Goal: Task Accomplishment & Management: Use online tool/utility

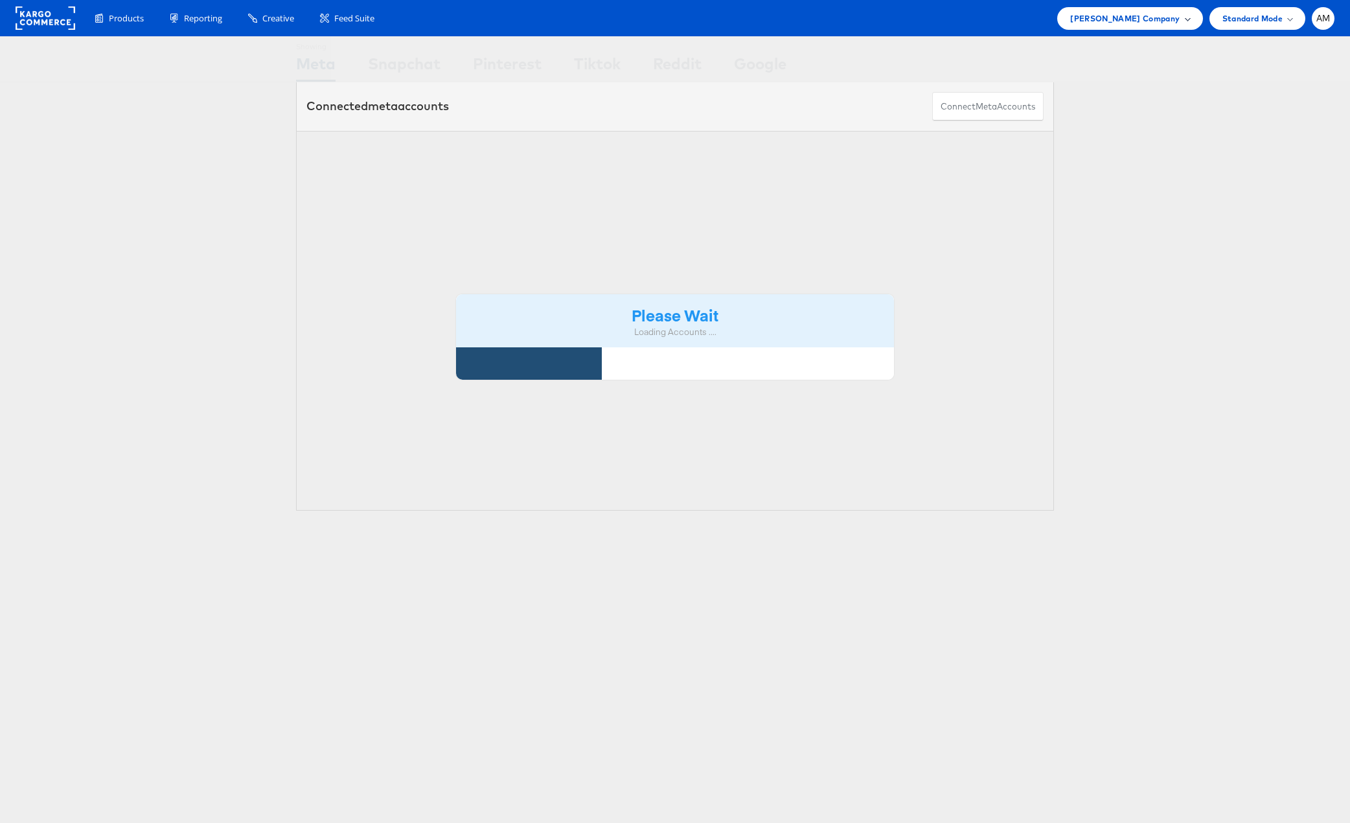
click at [1126, 18] on span "[PERSON_NAME] Company" at bounding box center [1124, 19] width 109 height 14
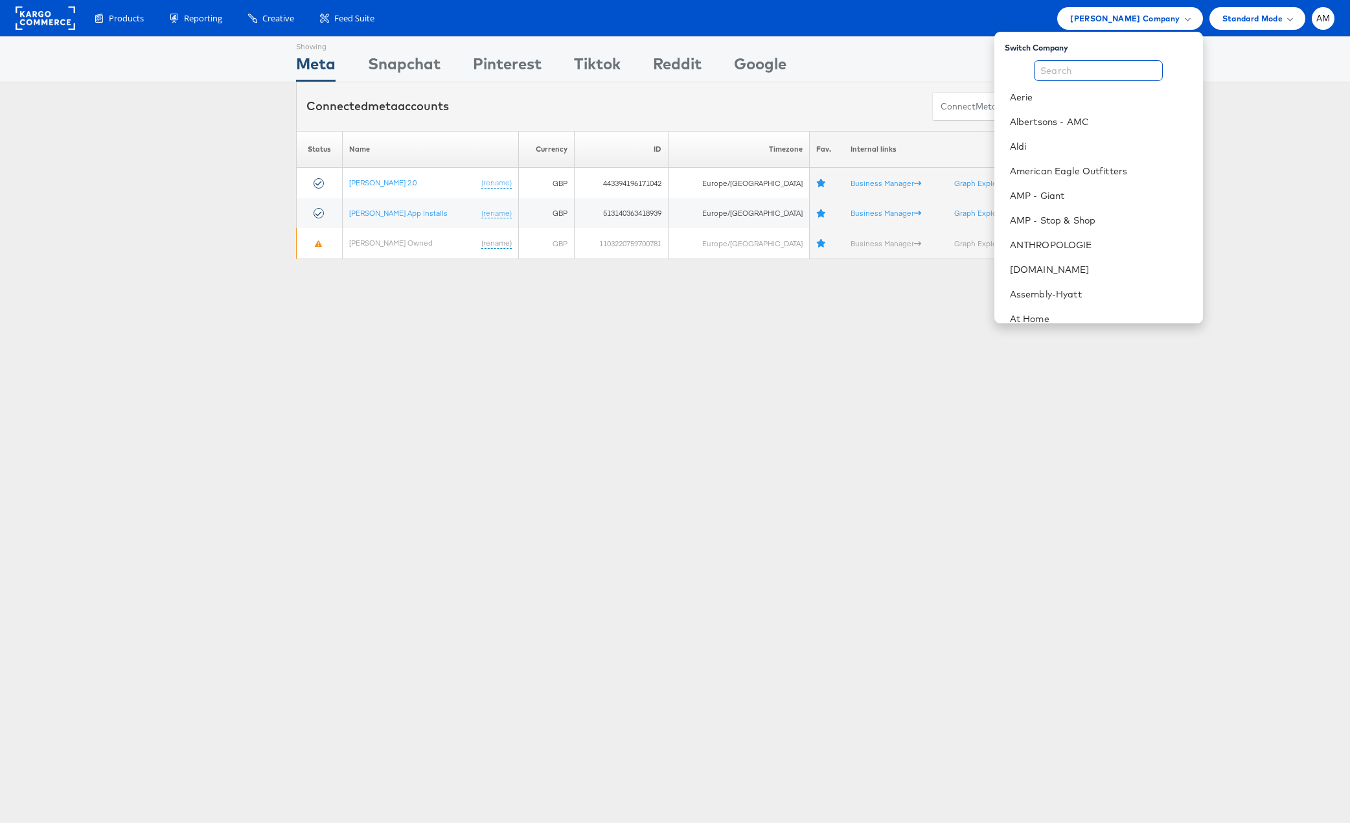
click at [1052, 67] on input "text" at bounding box center [1098, 70] width 129 height 21
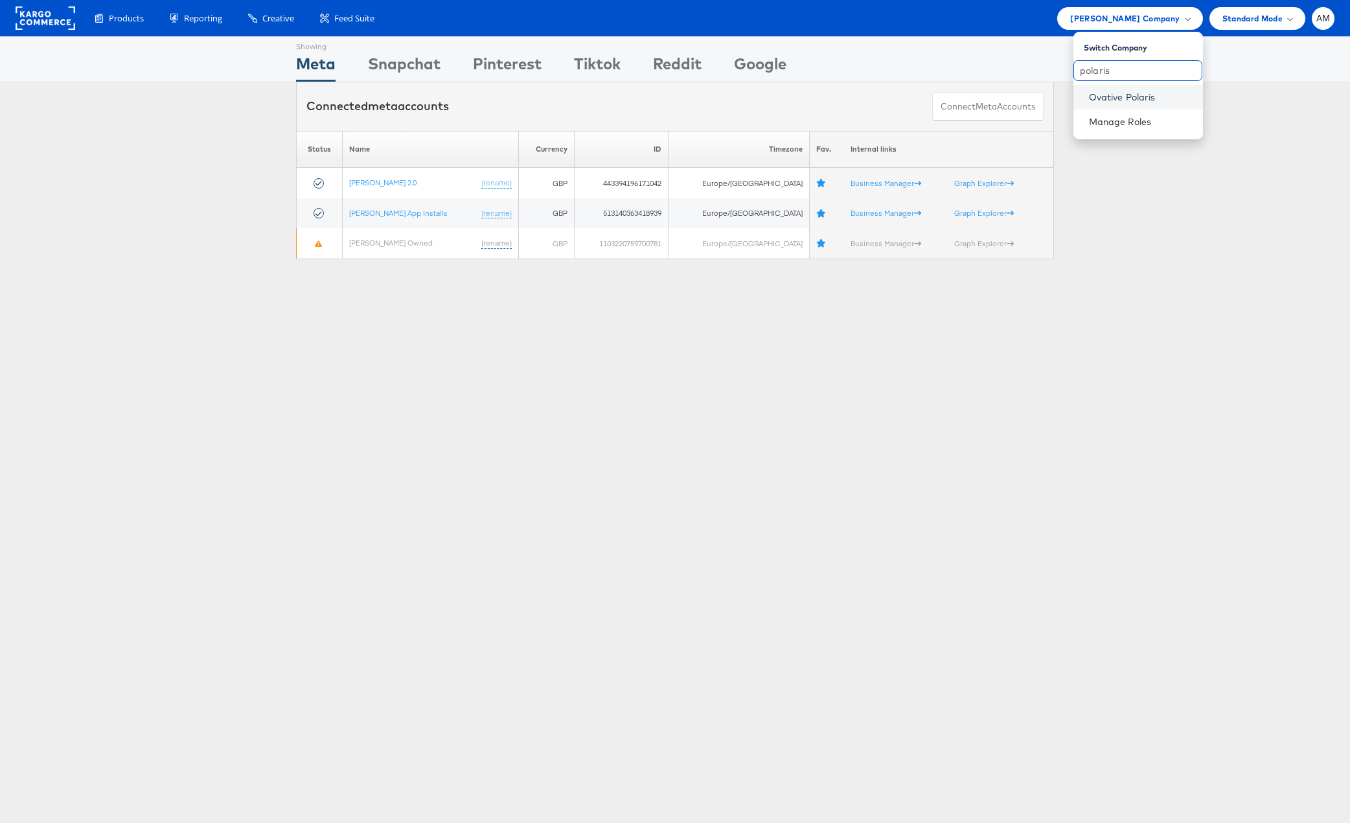
type input "polaris"
click at [1121, 98] on link "Ovative Polaris" at bounding box center [1141, 97] width 104 height 13
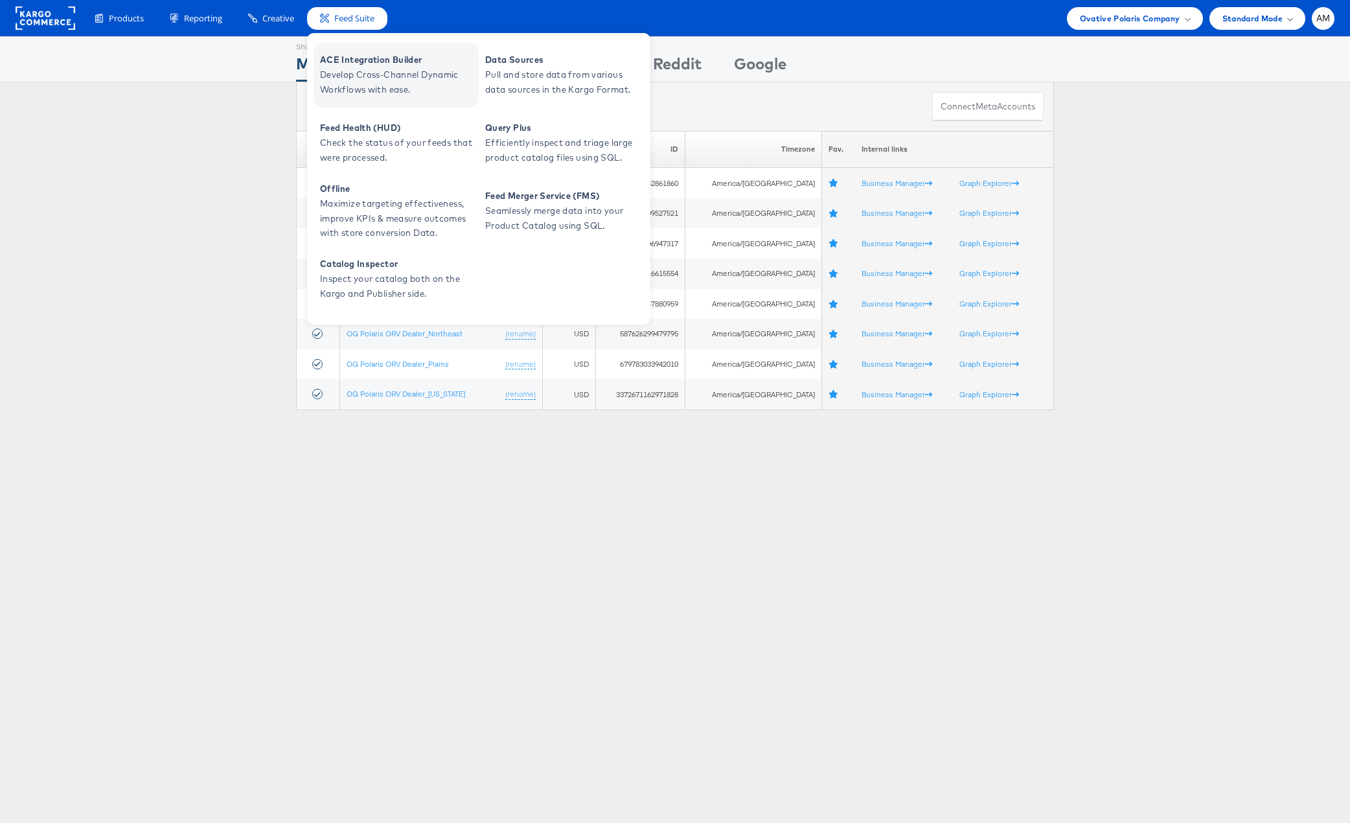
click at [360, 73] on span "Develop Cross-Channel Dynamic Workflows with ease." at bounding box center [397, 82] width 155 height 30
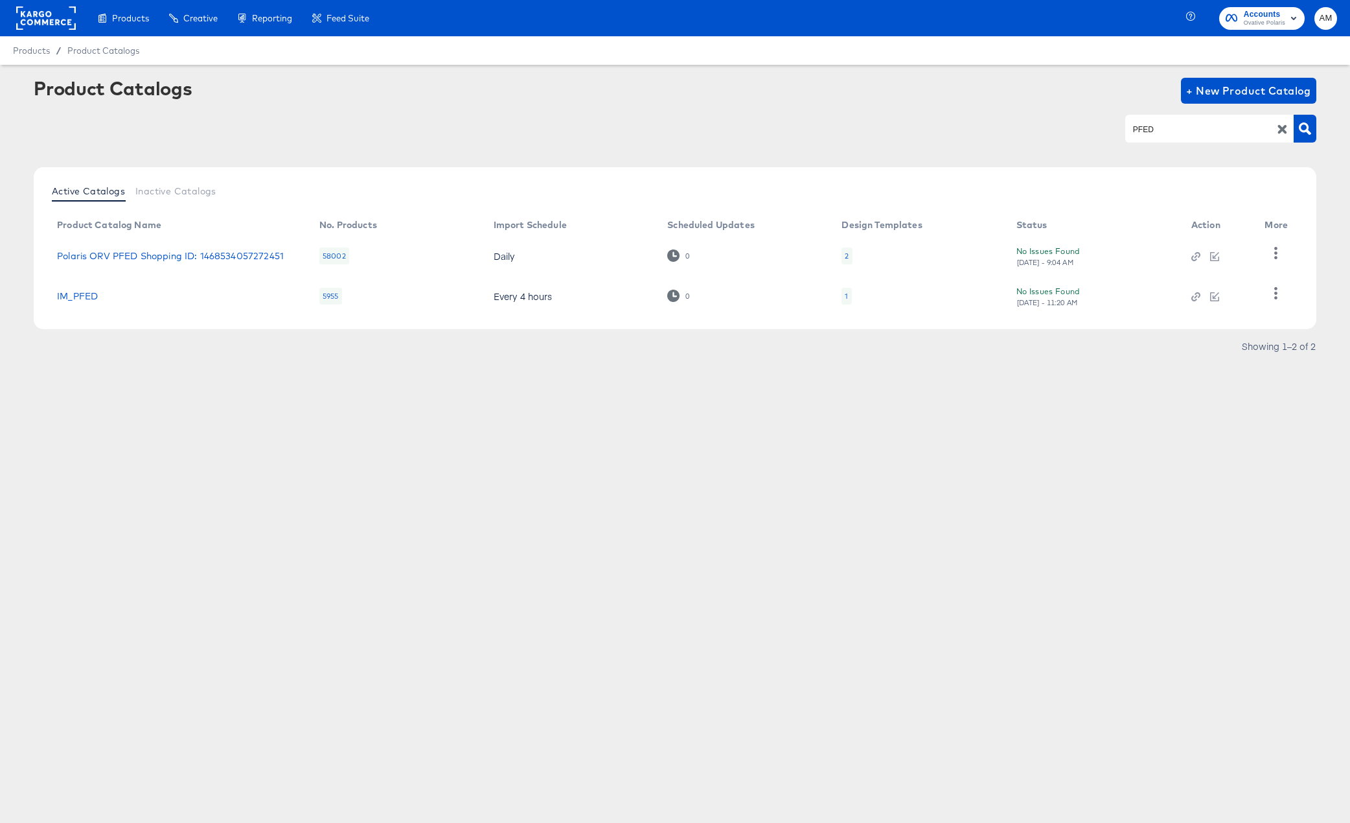
click at [41, 19] on rect at bounding box center [46, 17] width 60 height 23
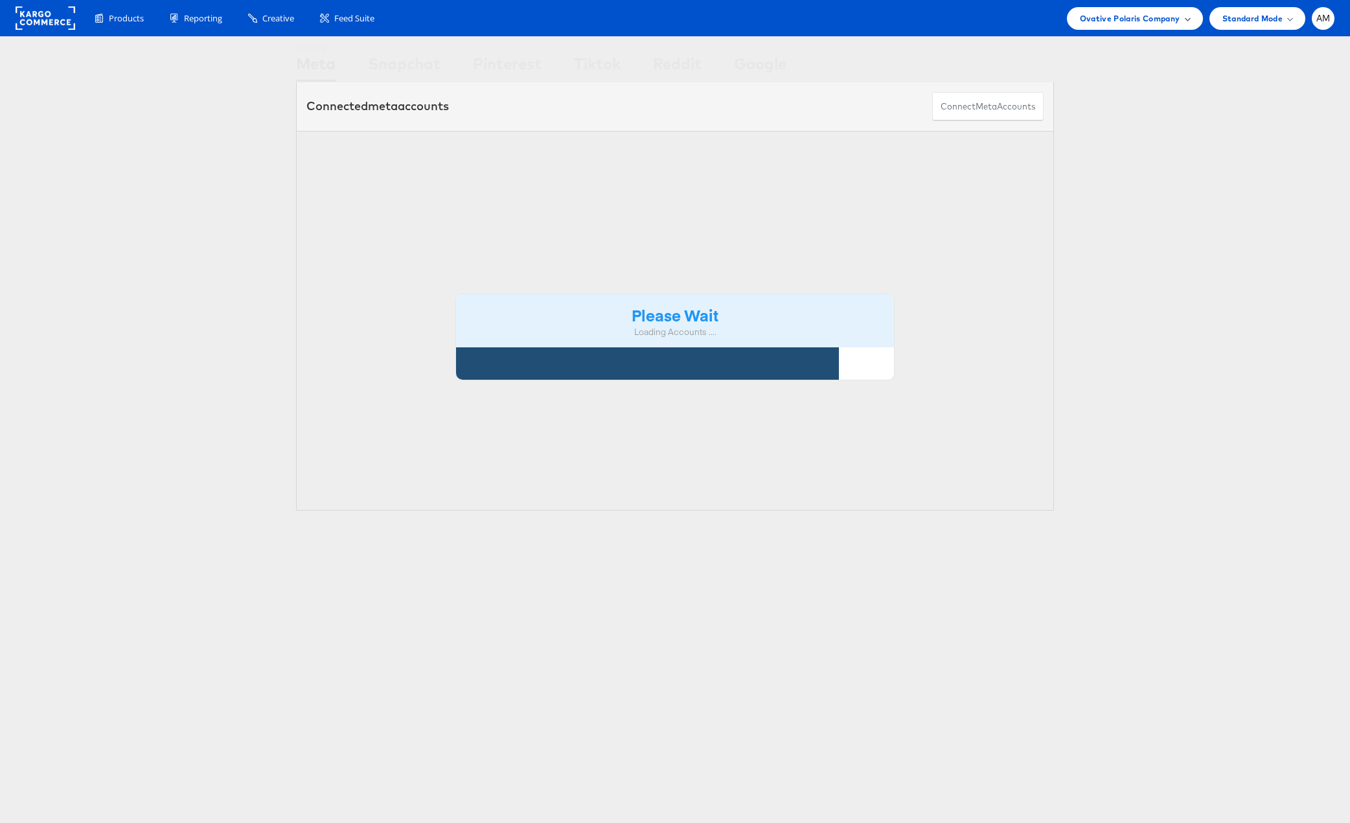
click at [1092, 13] on span "Ovative Polaris Company" at bounding box center [1130, 19] width 100 height 14
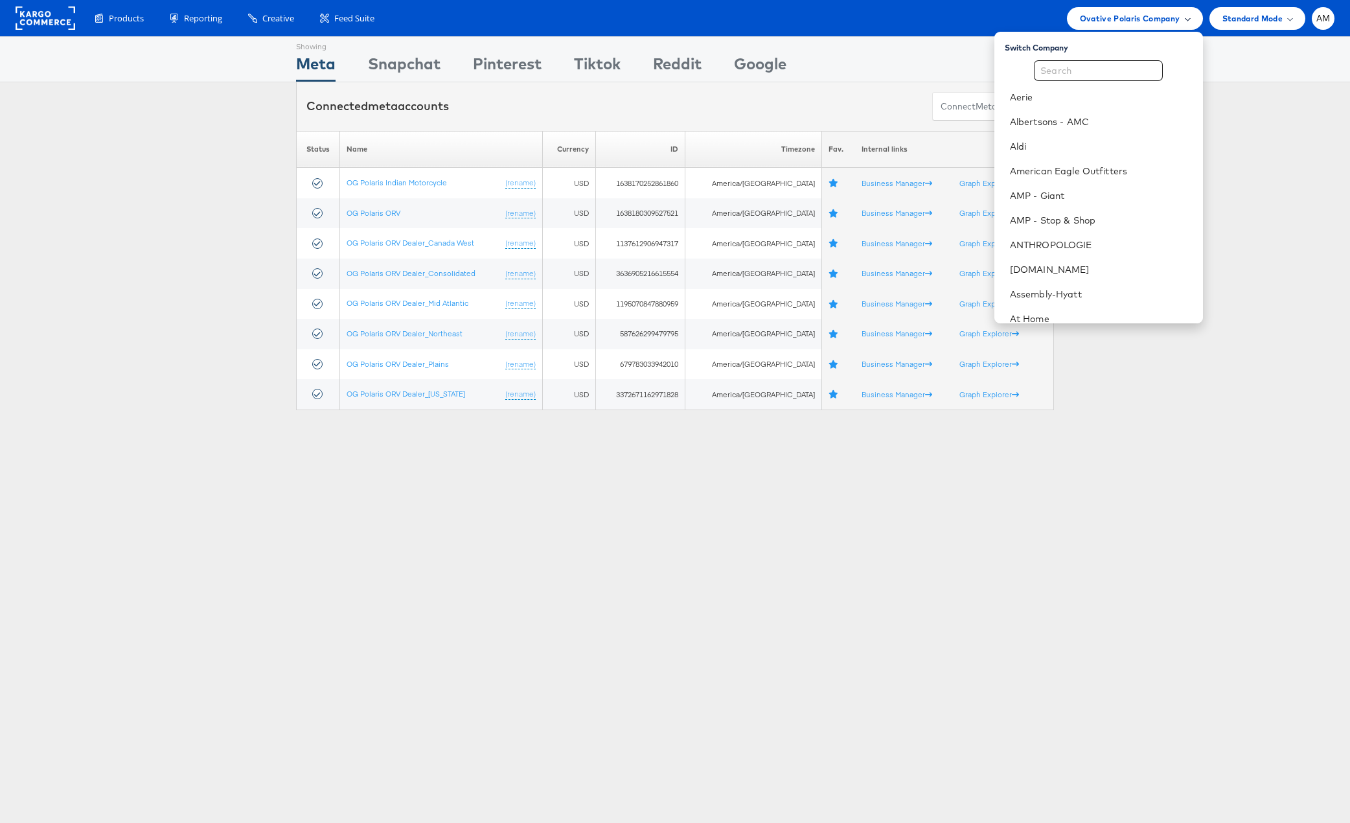
click at [1102, 20] on span "Ovative Polaris Company" at bounding box center [1130, 19] width 100 height 14
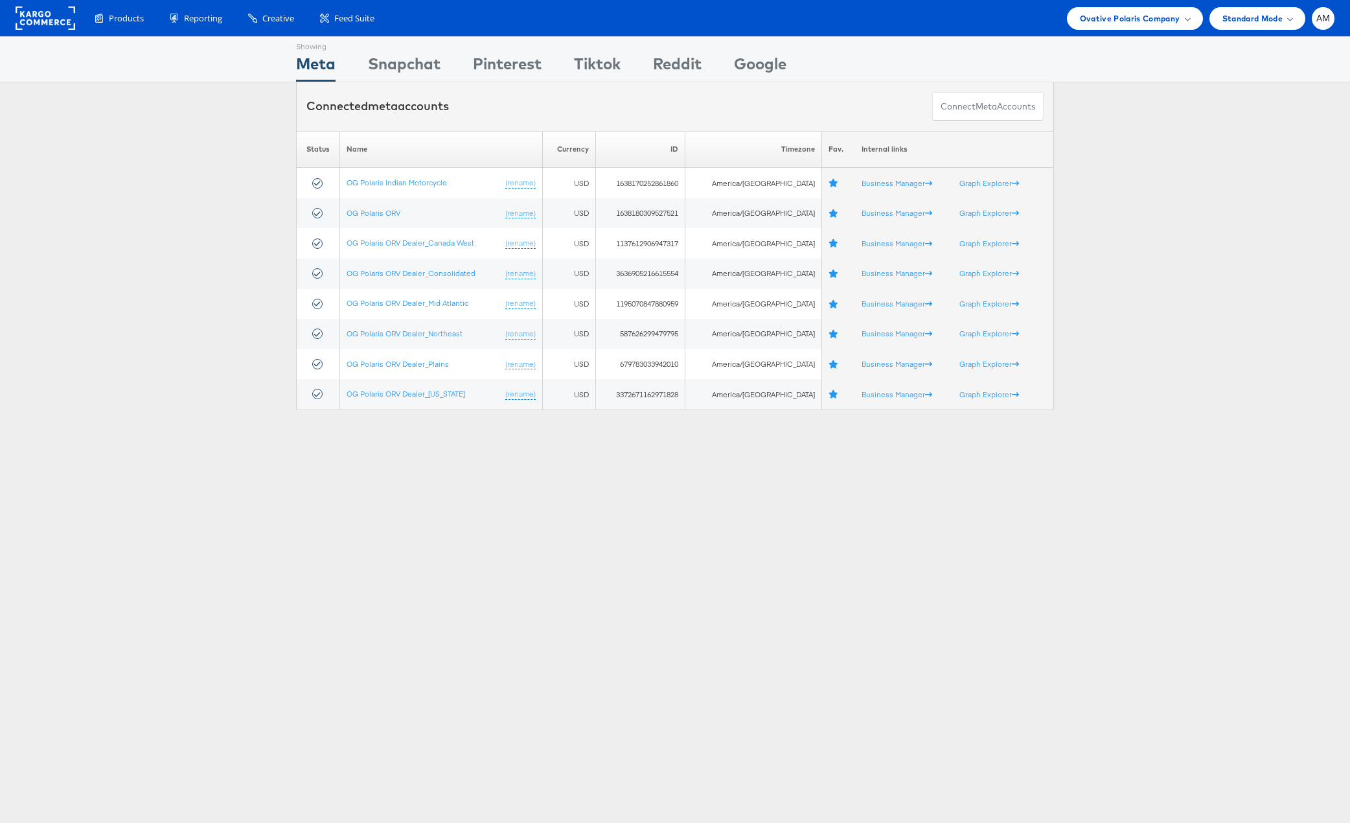
click at [1106, 73] on div "Showing Meta Showing Snapchat Showing Pinterest Showing Tiktok Showing Reddit S…" at bounding box center [675, 59] width 1350 height 46
click at [1088, 24] on span "Ovative Polaris Company" at bounding box center [1130, 19] width 100 height 14
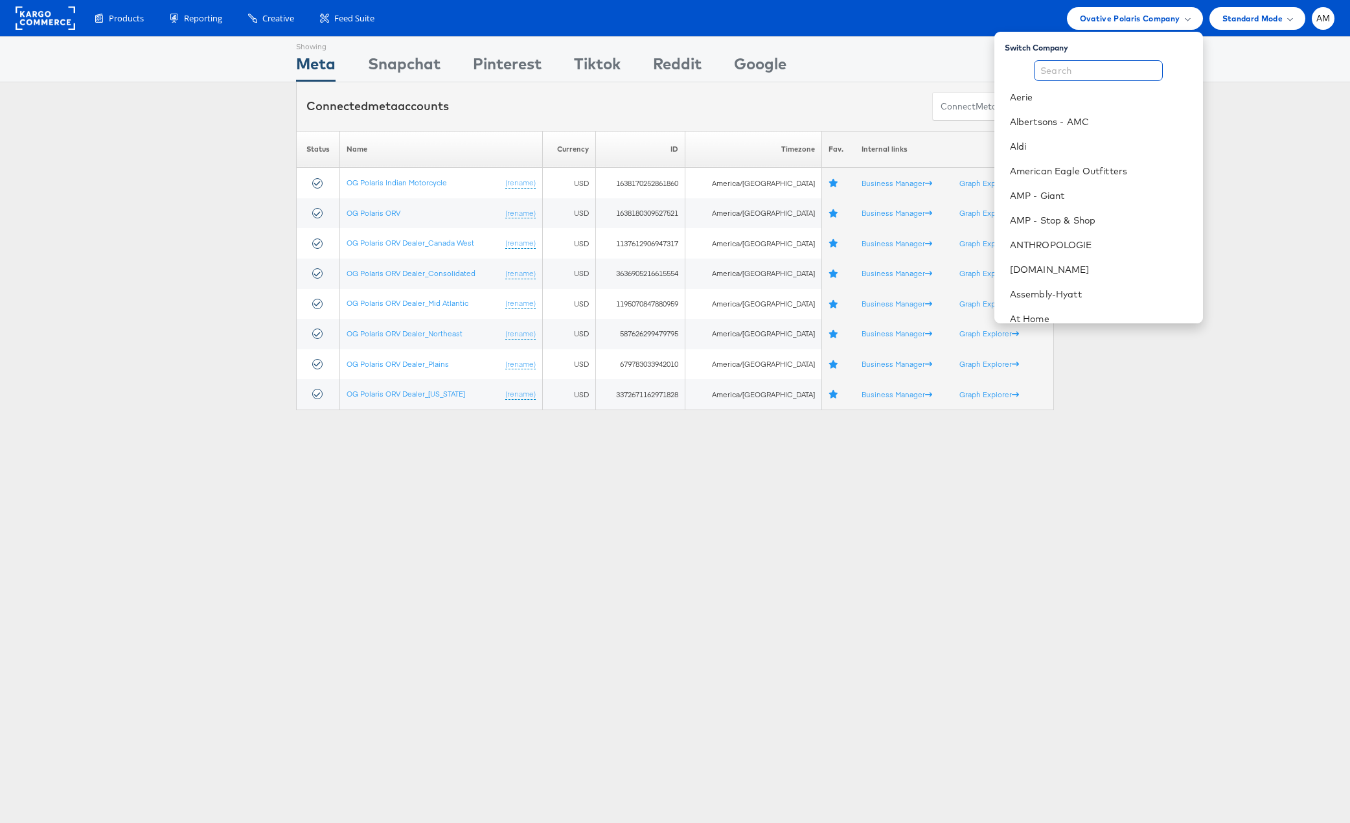
click at [1079, 76] on input "text" at bounding box center [1098, 70] width 129 height 21
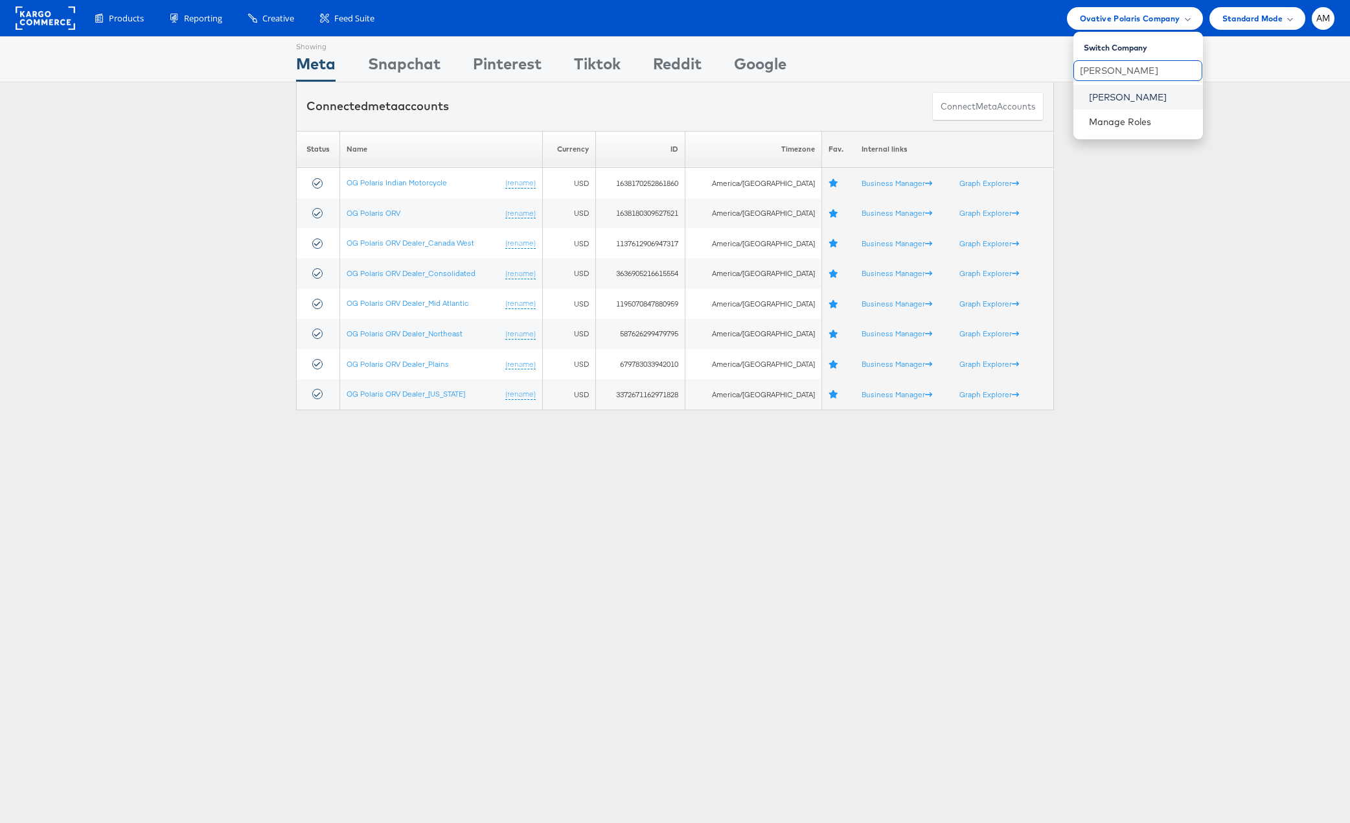
type input "john"
click at [1142, 98] on link "John Lewis" at bounding box center [1141, 97] width 104 height 13
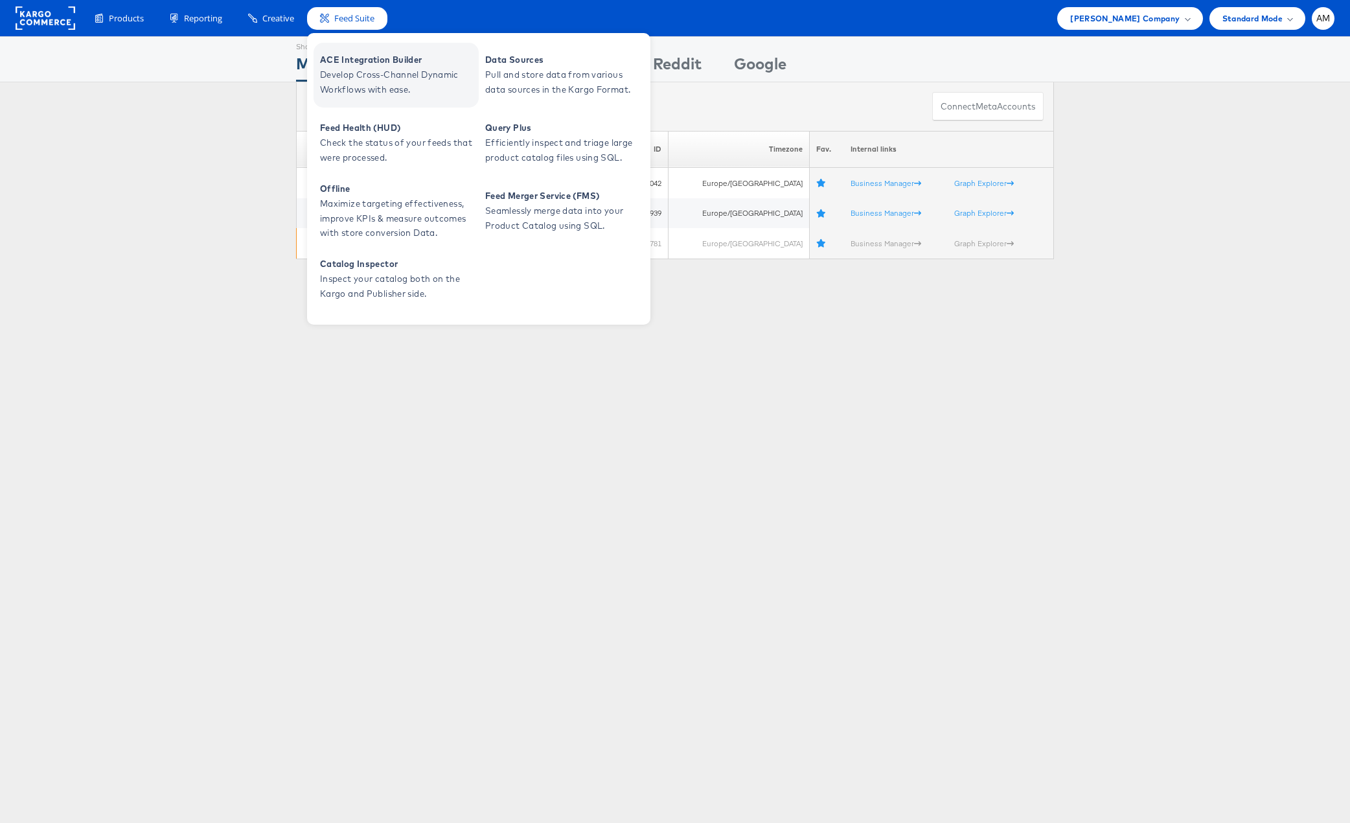
click at [375, 68] on span "Develop Cross-Channel Dynamic Workflows with ease." at bounding box center [397, 82] width 155 height 30
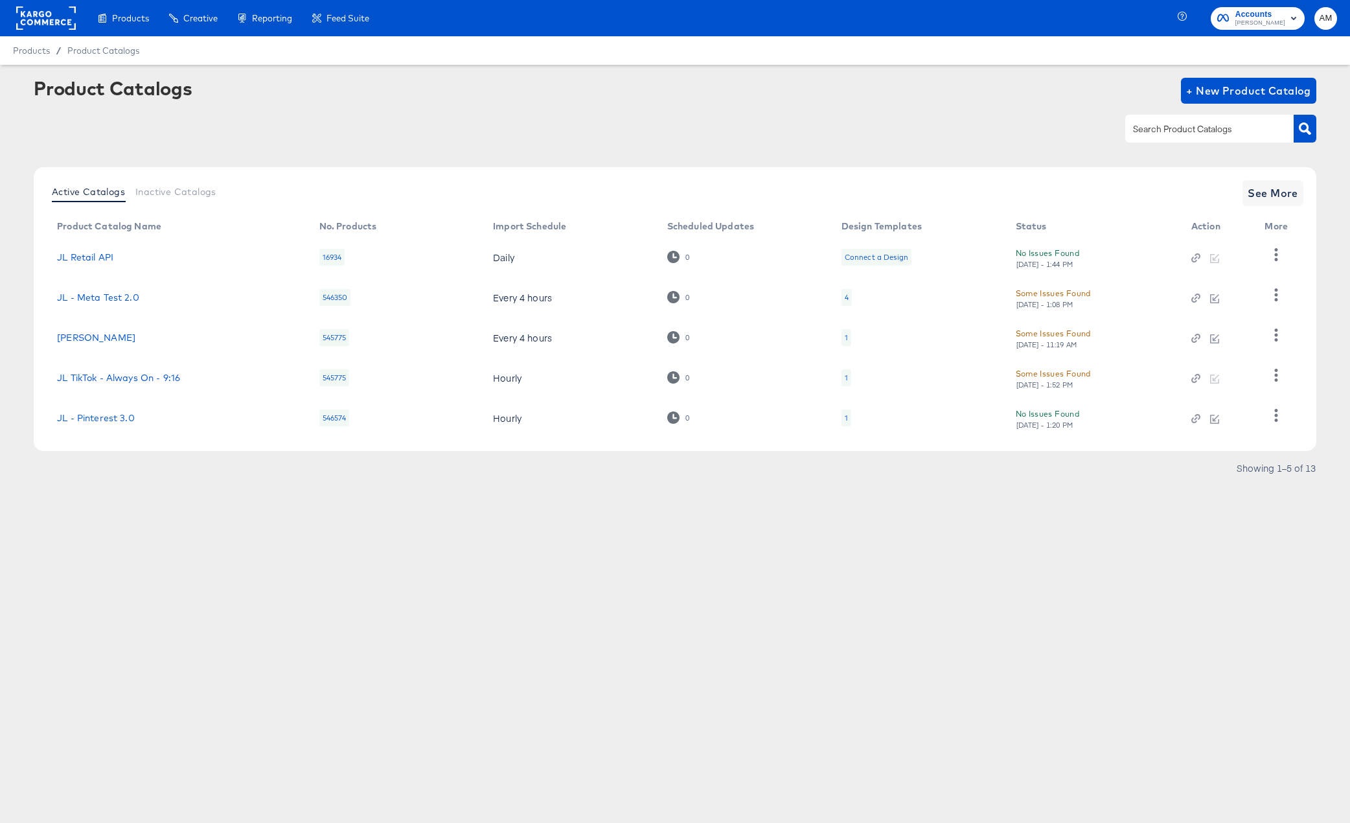
click at [28, 19] on rect at bounding box center [46, 17] width 60 height 23
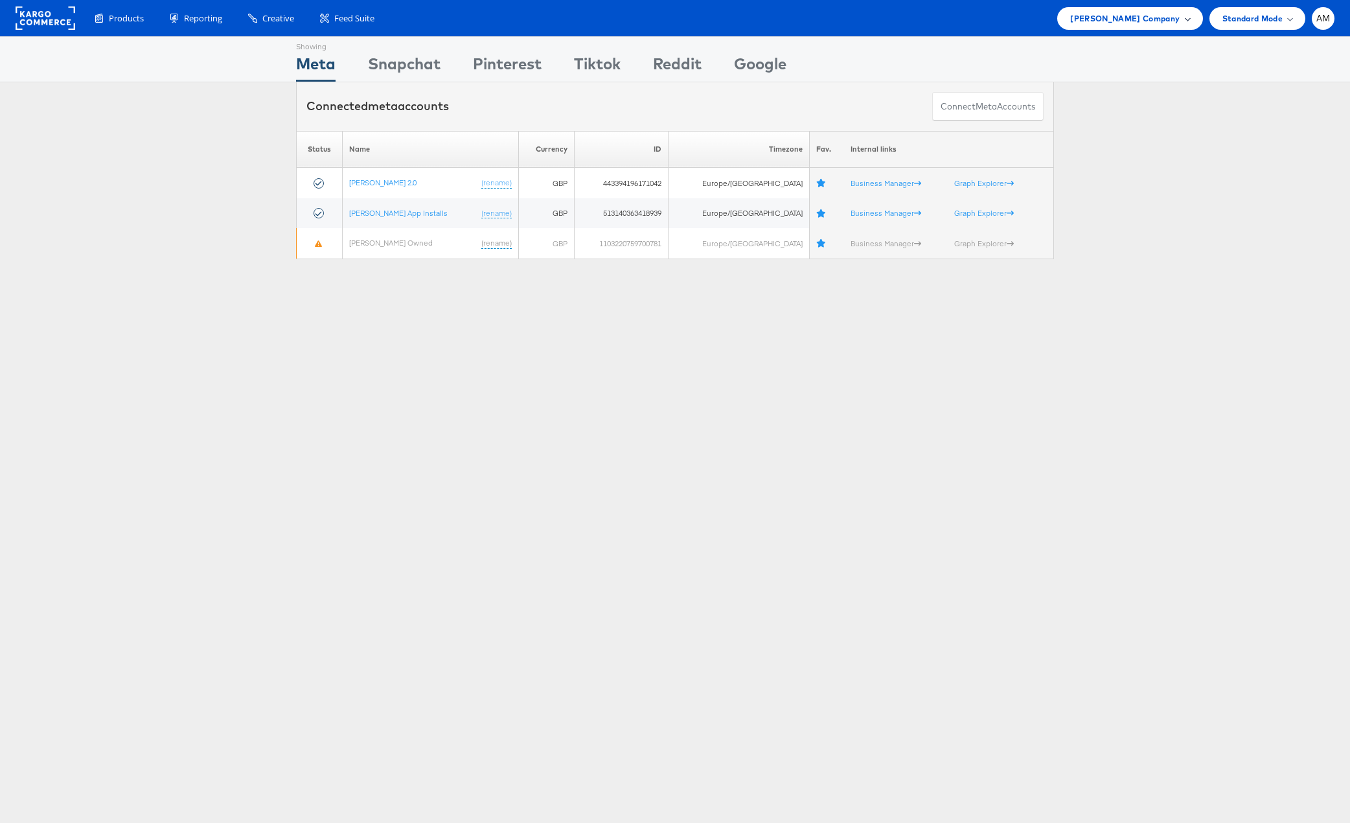
click at [1113, 19] on span "John Lewis Company" at bounding box center [1124, 19] width 109 height 14
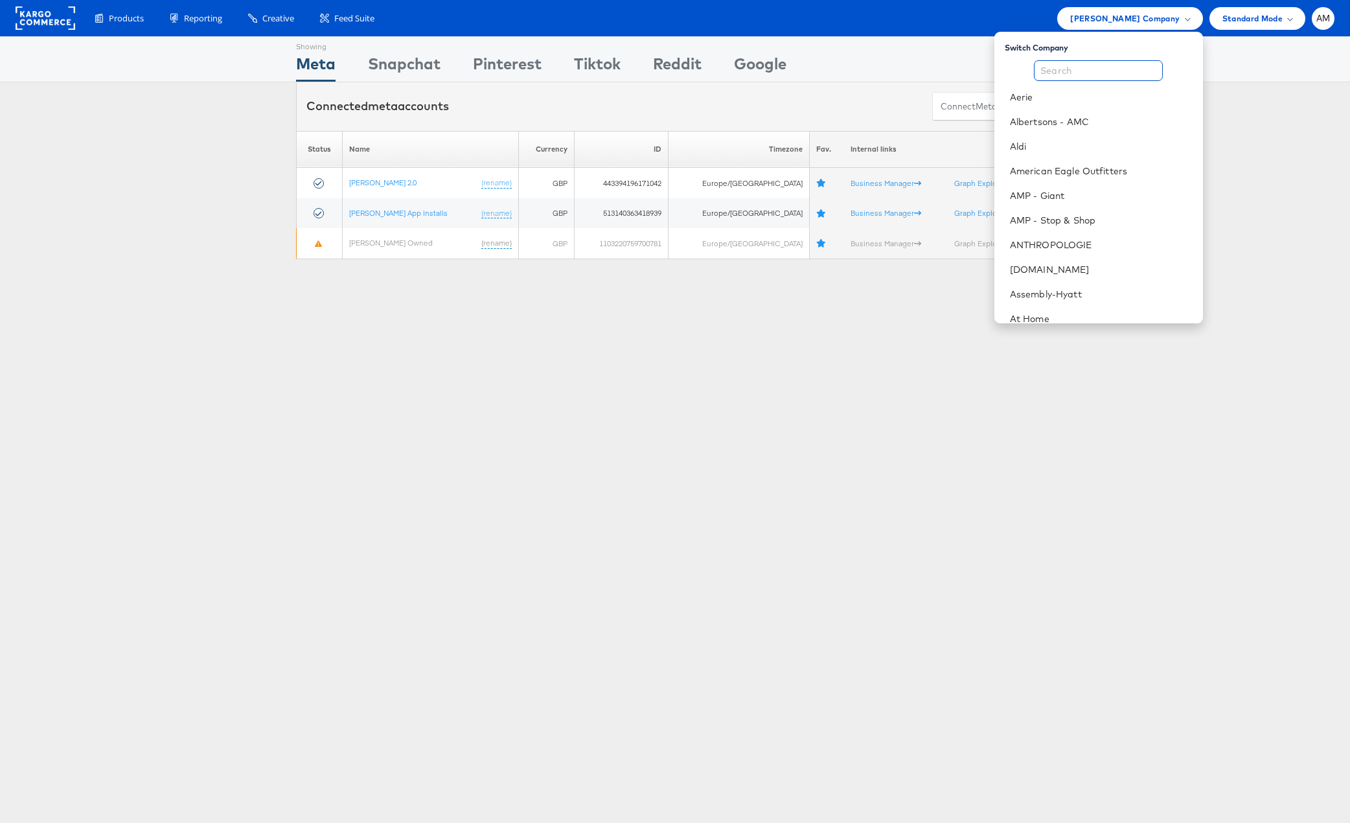
click at [1118, 70] on input "text" at bounding box center [1098, 70] width 129 height 21
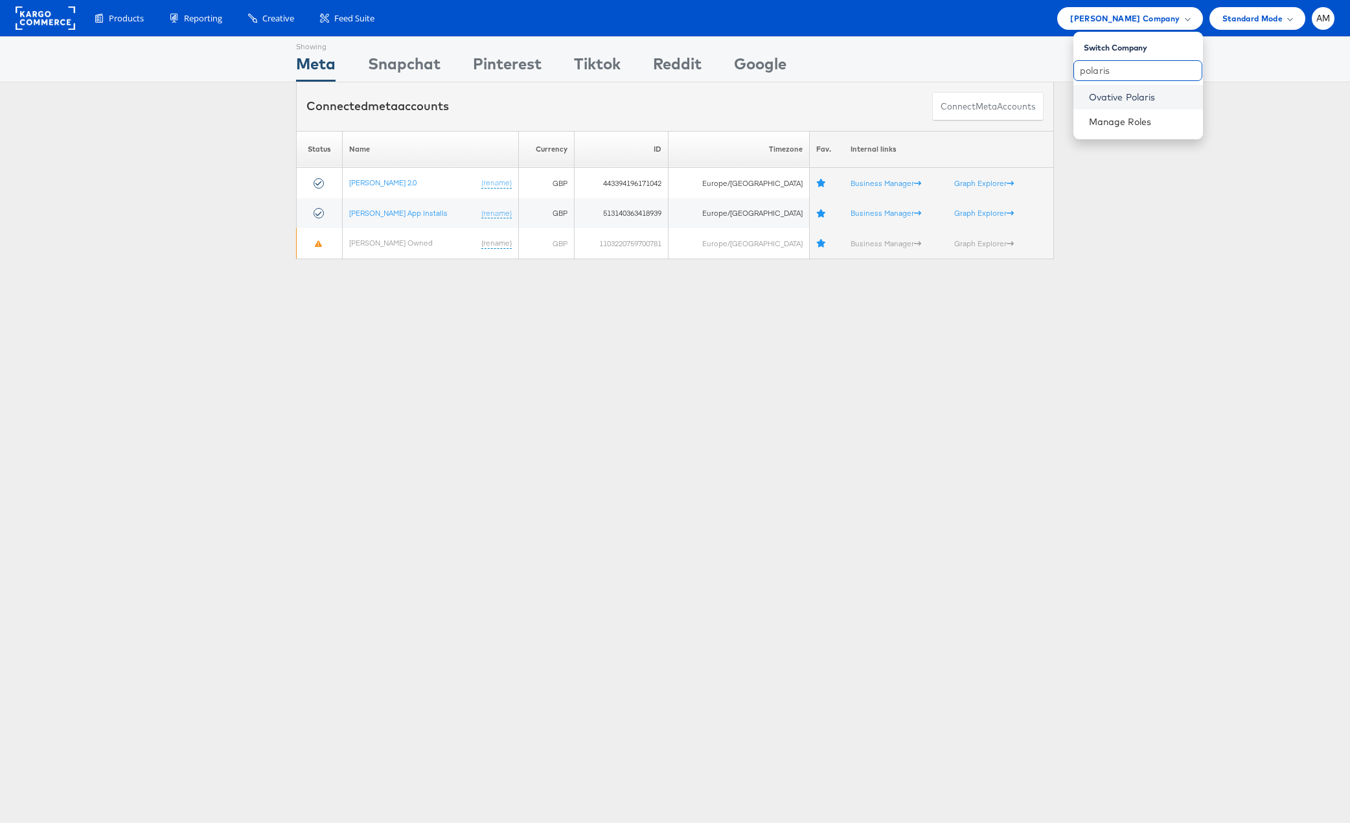
type input "polaris"
click at [1116, 94] on link "Ovative Polaris" at bounding box center [1141, 97] width 104 height 13
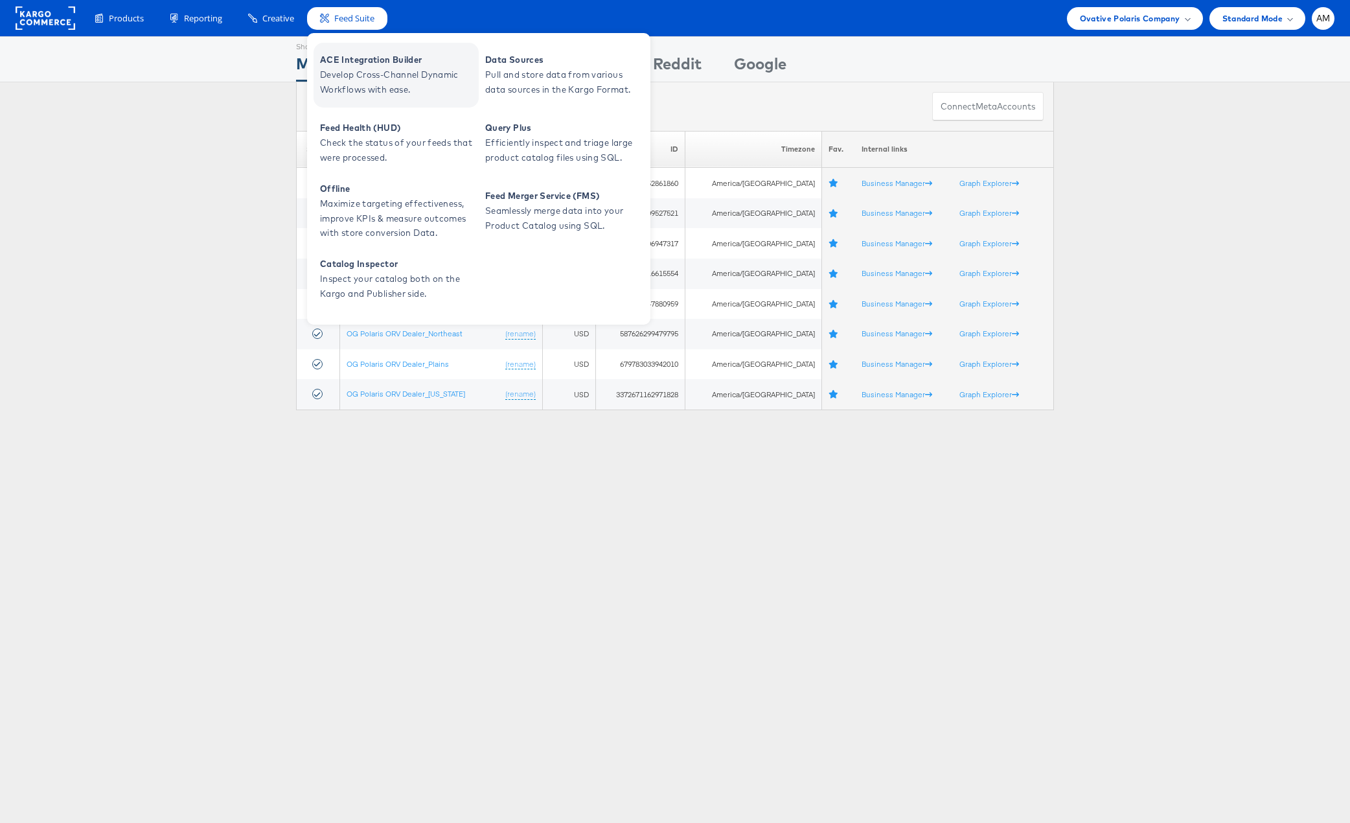
click at [385, 82] on span "Develop Cross-Channel Dynamic Workflows with ease." at bounding box center [397, 82] width 155 height 30
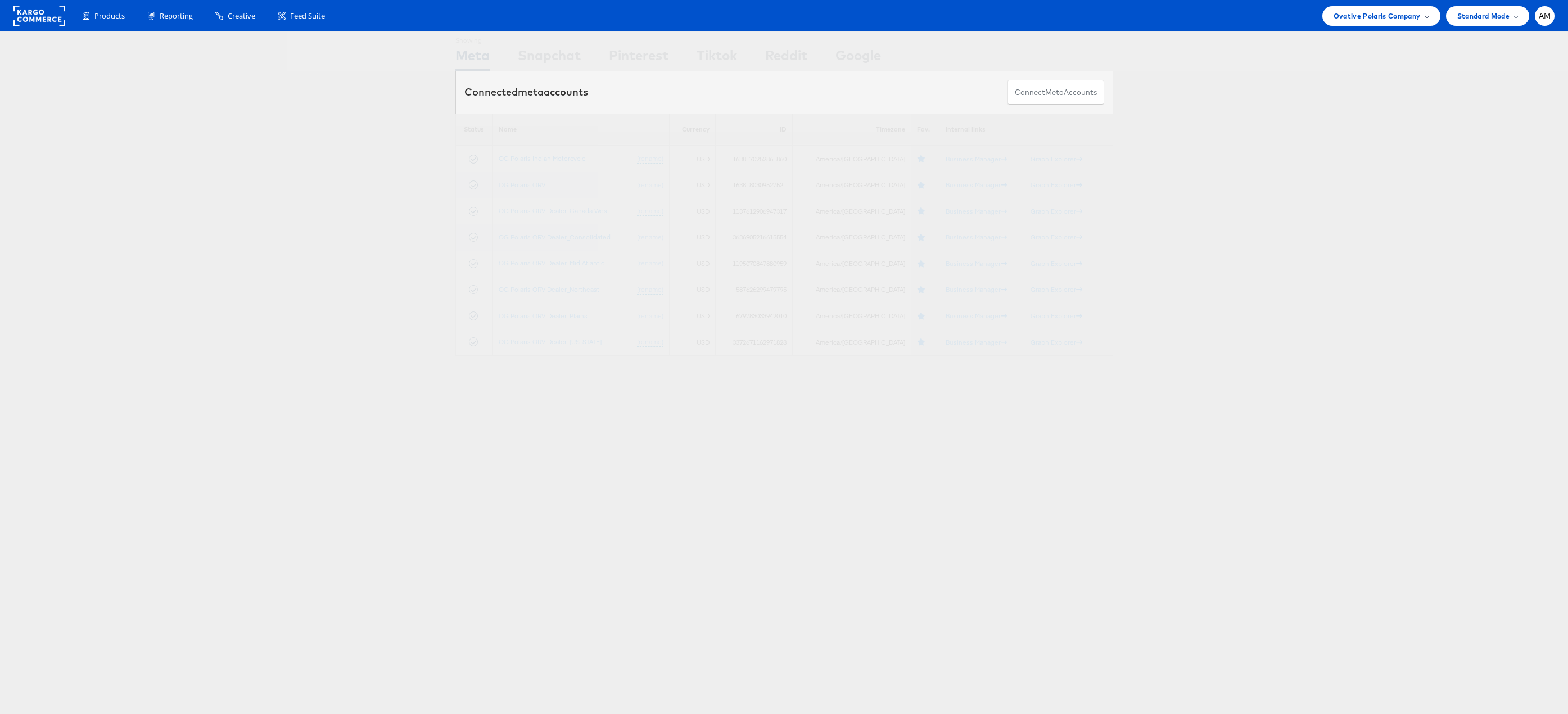
click at [1361, 15] on span "Ovative Polaris Company" at bounding box center [1377, 16] width 87 height 12
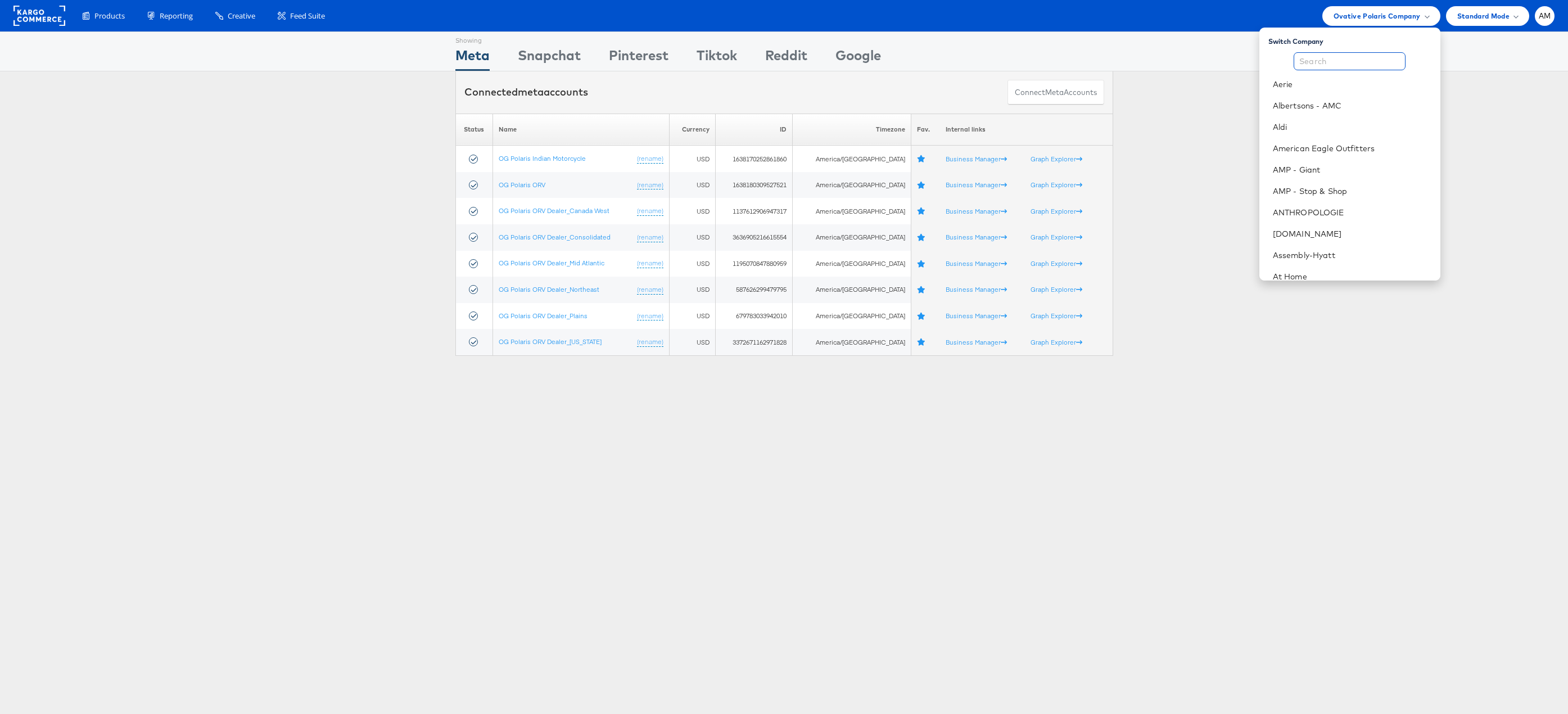
click at [1317, 59] on input "text" at bounding box center [1349, 61] width 112 height 18
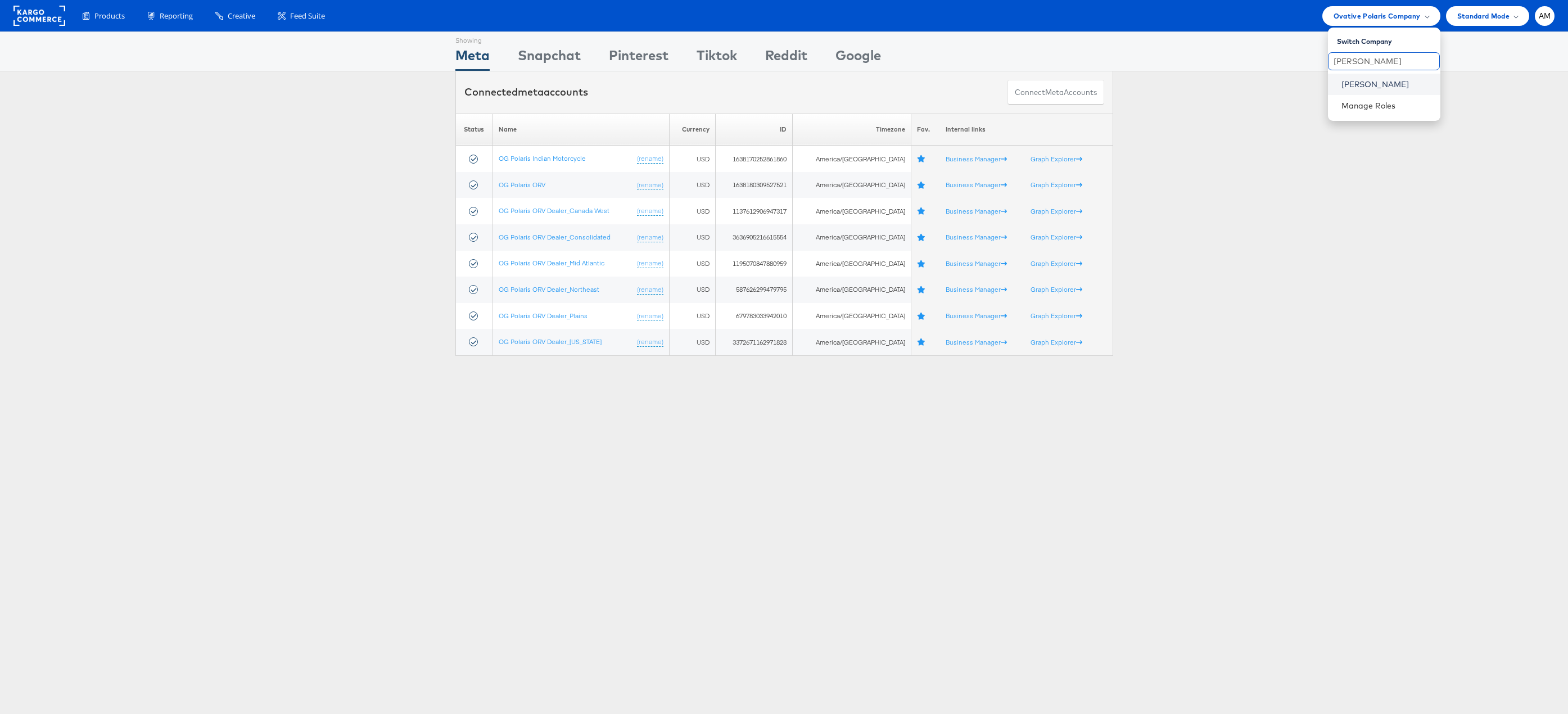
type input "john"
click at [1371, 87] on link "[PERSON_NAME]" at bounding box center [1387, 84] width 90 height 11
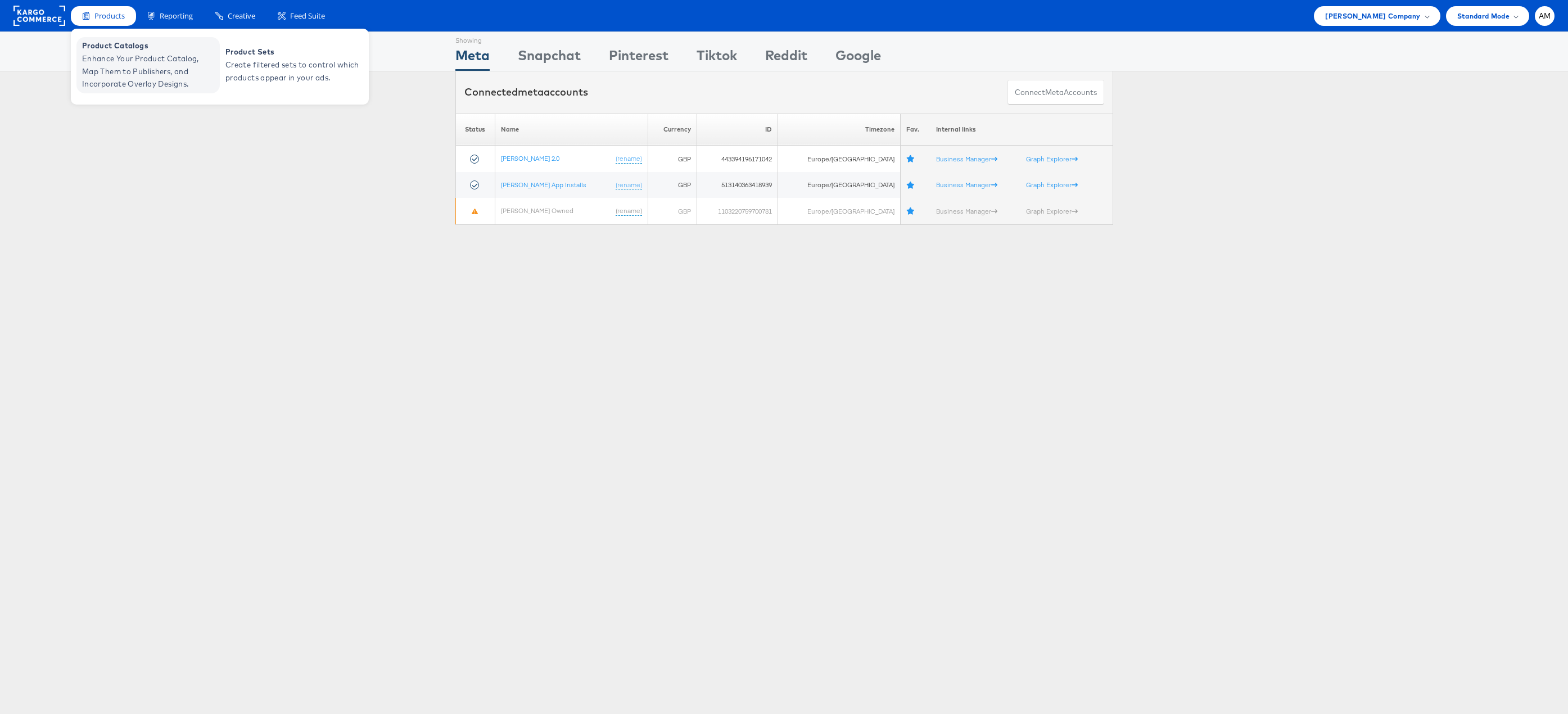
click at [147, 91] on link "Product Catalogs Enhance Your Product Catalog, Map Them to Publishers, and Inco…" at bounding box center [148, 65] width 143 height 56
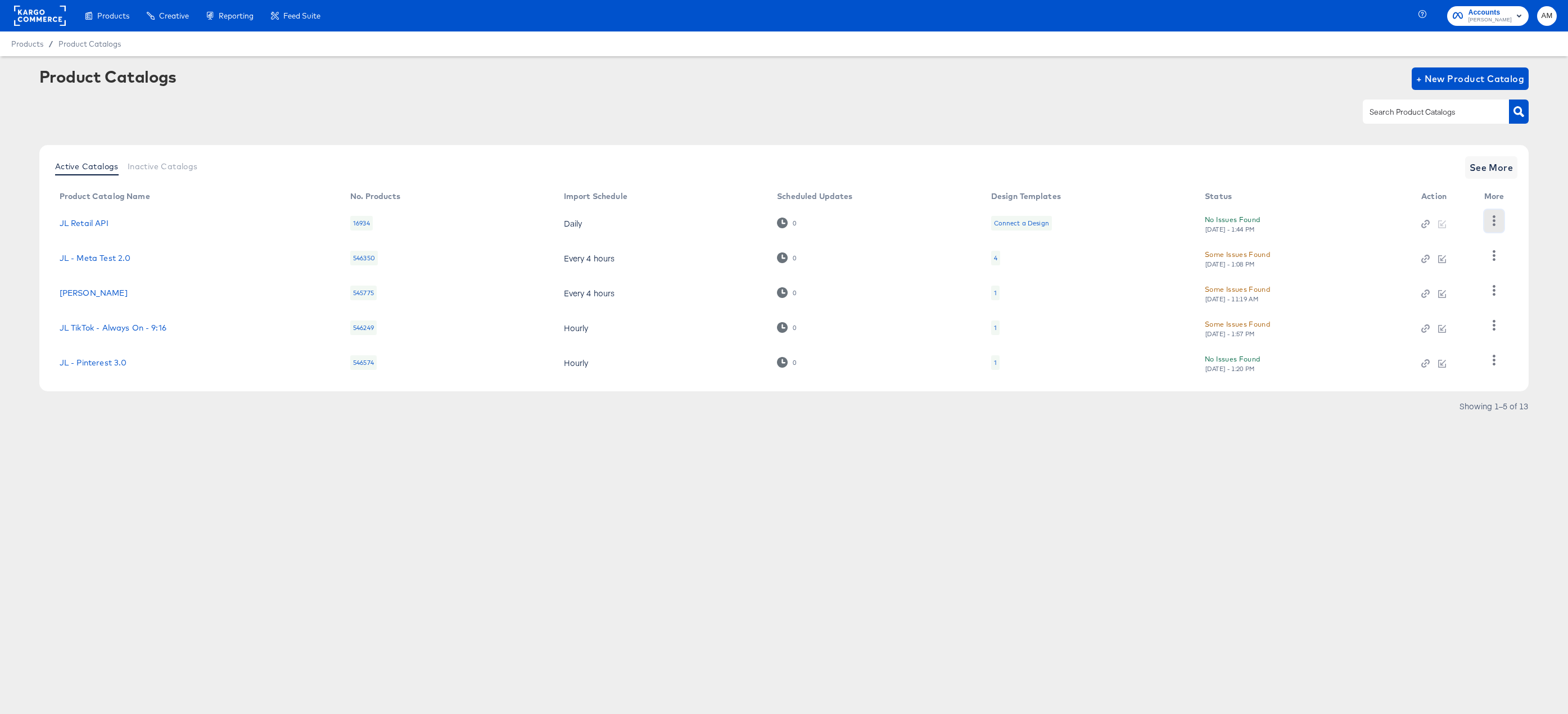
click at [1495, 220] on icon "button" at bounding box center [1493, 220] width 3 height 10
click at [1455, 259] on div "HUD Checks (Internal)" at bounding box center [1447, 262] width 113 height 18
click at [26, 15] on rect at bounding box center [40, 15] width 52 height 20
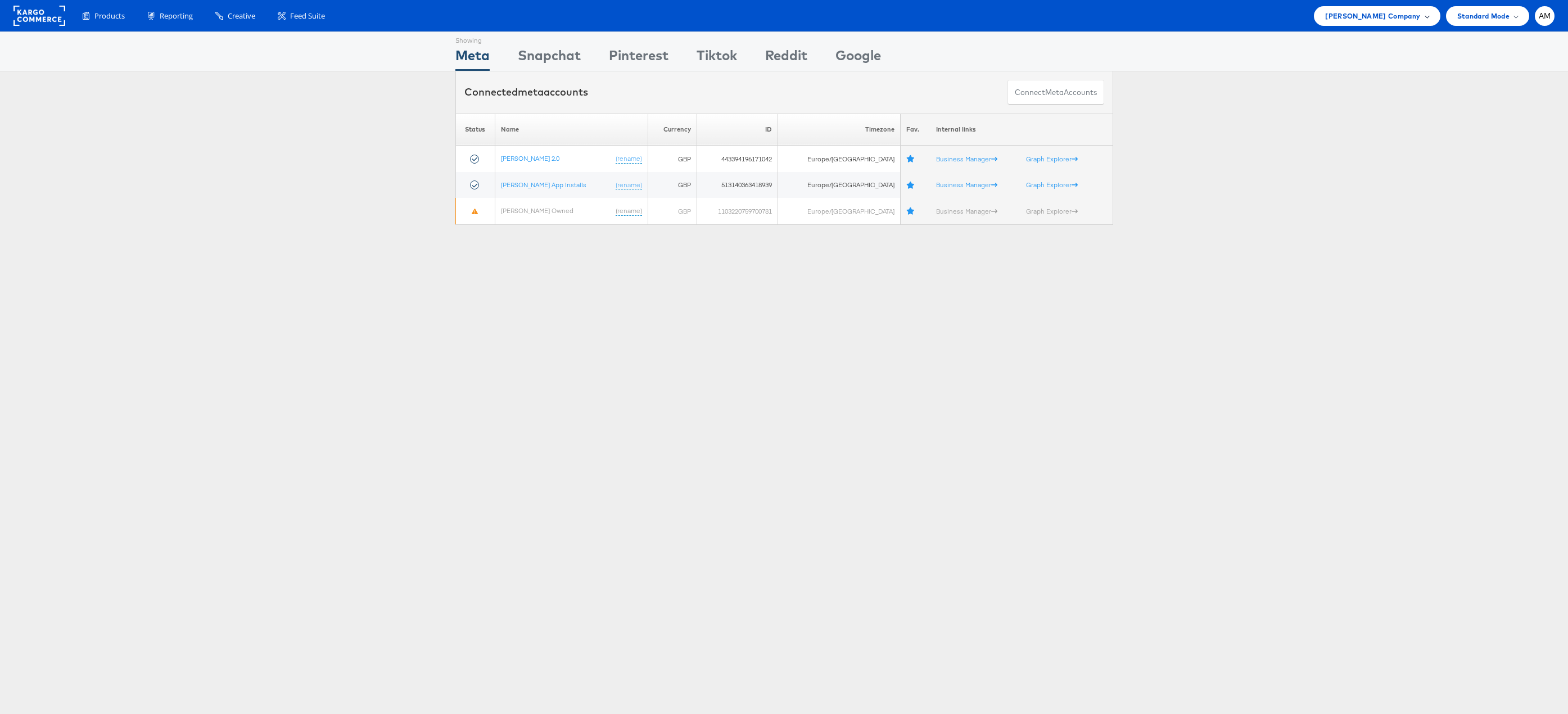
click at [1367, 17] on span "[PERSON_NAME] Company" at bounding box center [1372, 16] width 95 height 12
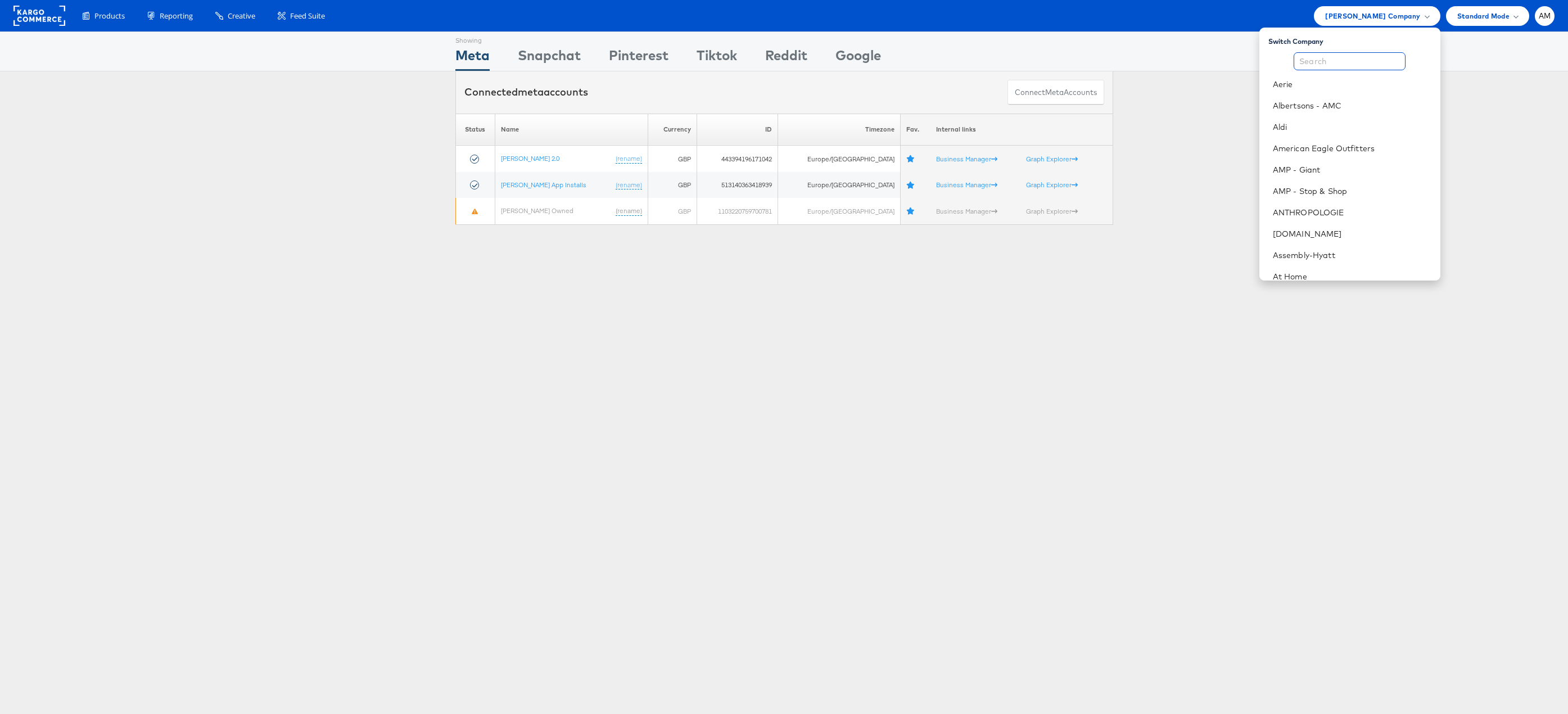
click at [1342, 59] on input "text" at bounding box center [1349, 61] width 112 height 18
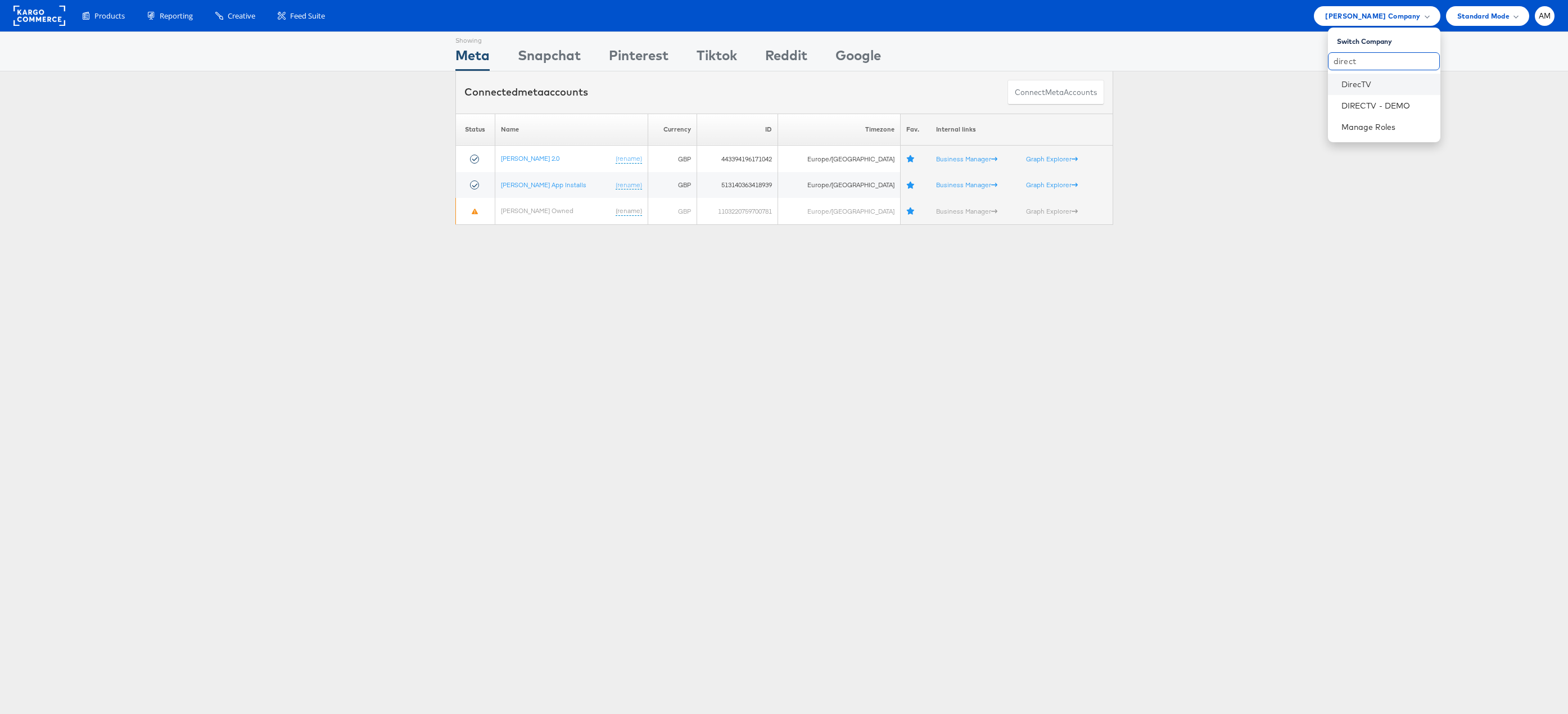
type input "direct"
click at [1364, 89] on li "DirecTV" at bounding box center [1384, 84] width 113 height 22
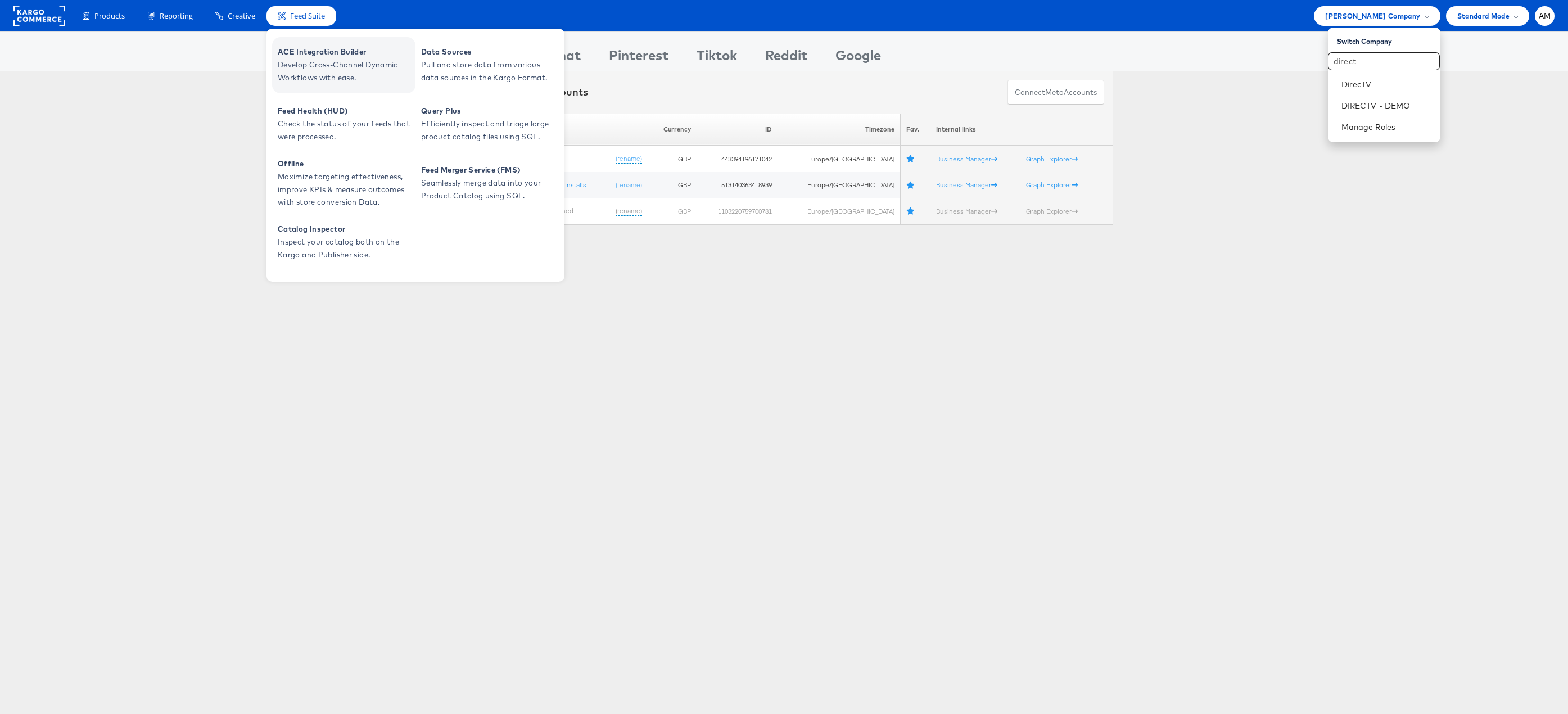
click at [311, 56] on span "ACE Integration Builder" at bounding box center [344, 51] width 134 height 13
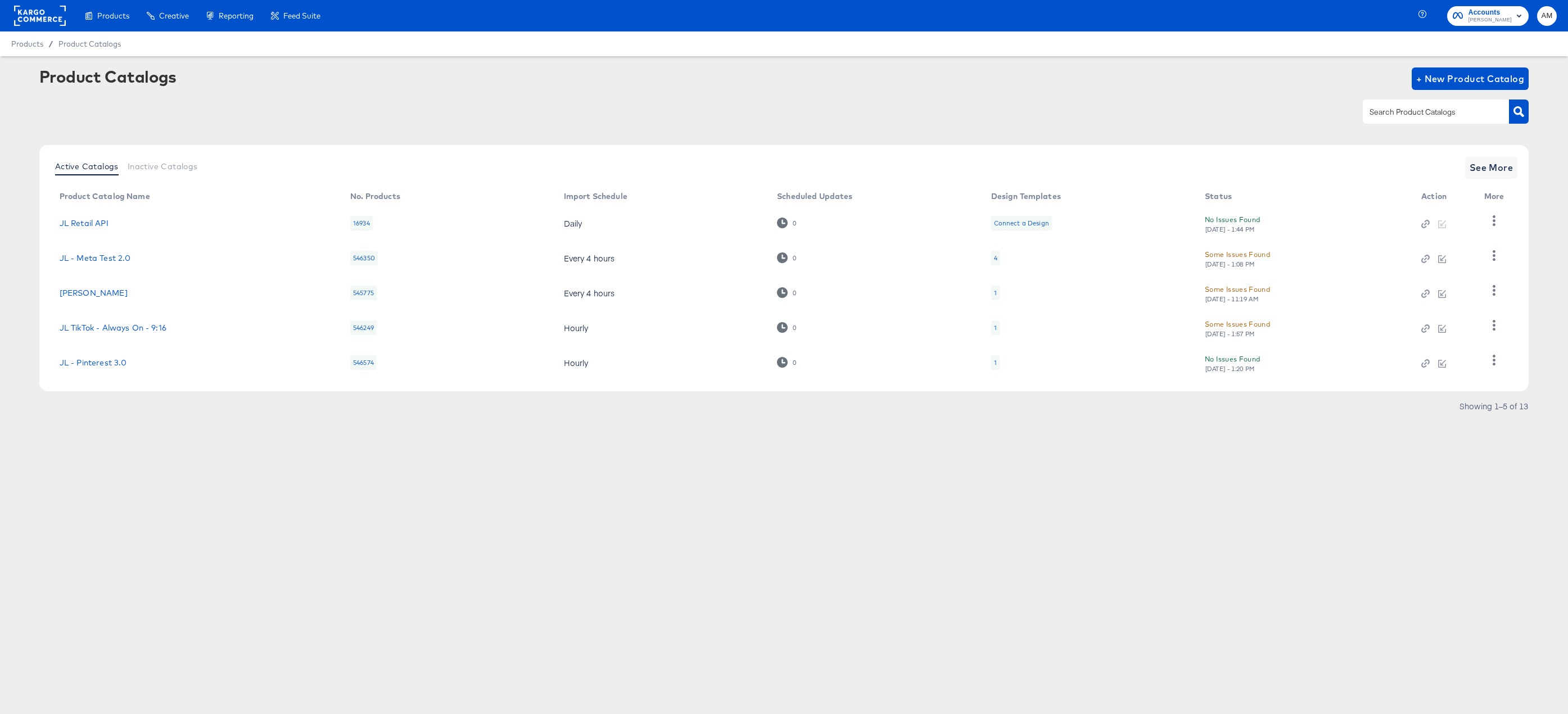
click at [36, 6] on rect at bounding box center [40, 15] width 52 height 20
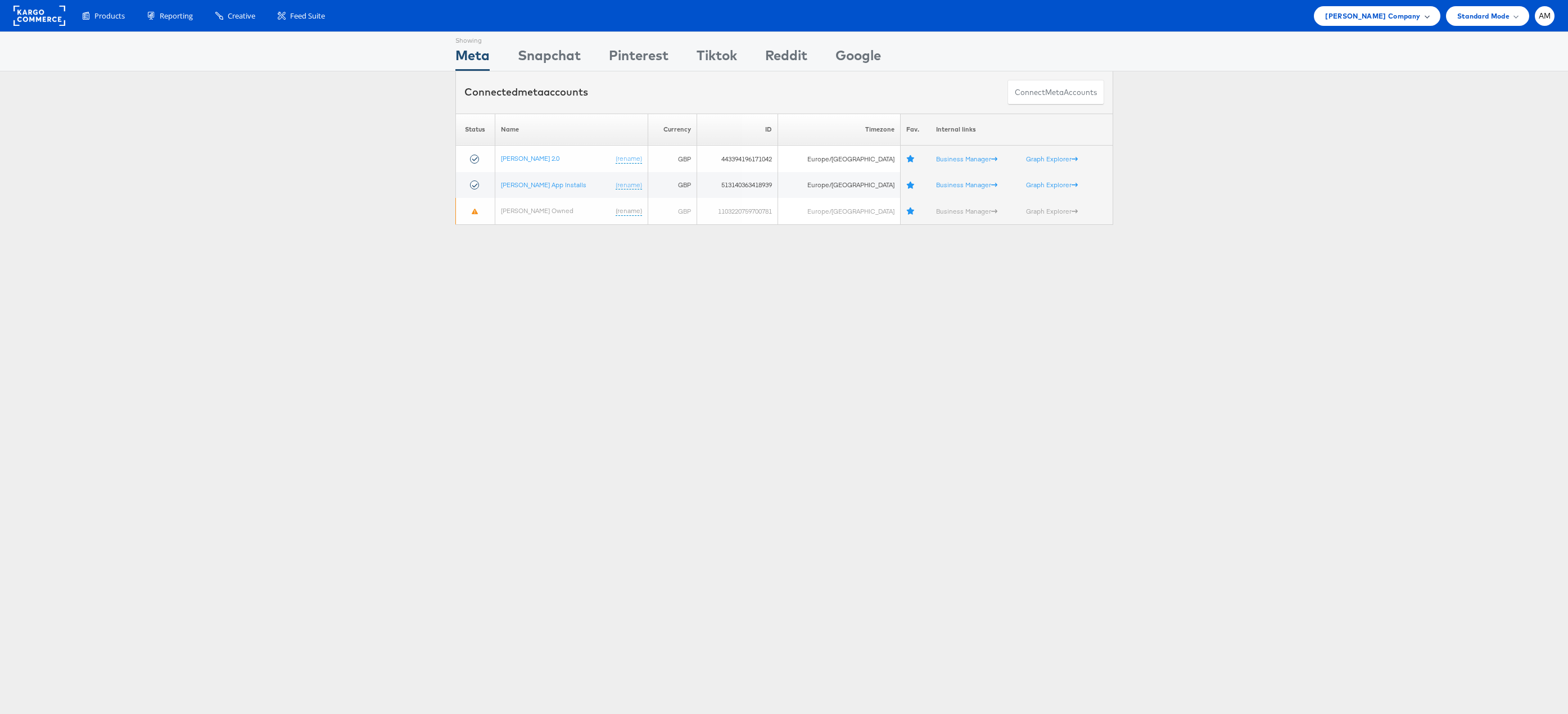
click at [1362, 15] on span "John Lewis Company" at bounding box center [1372, 16] width 95 height 12
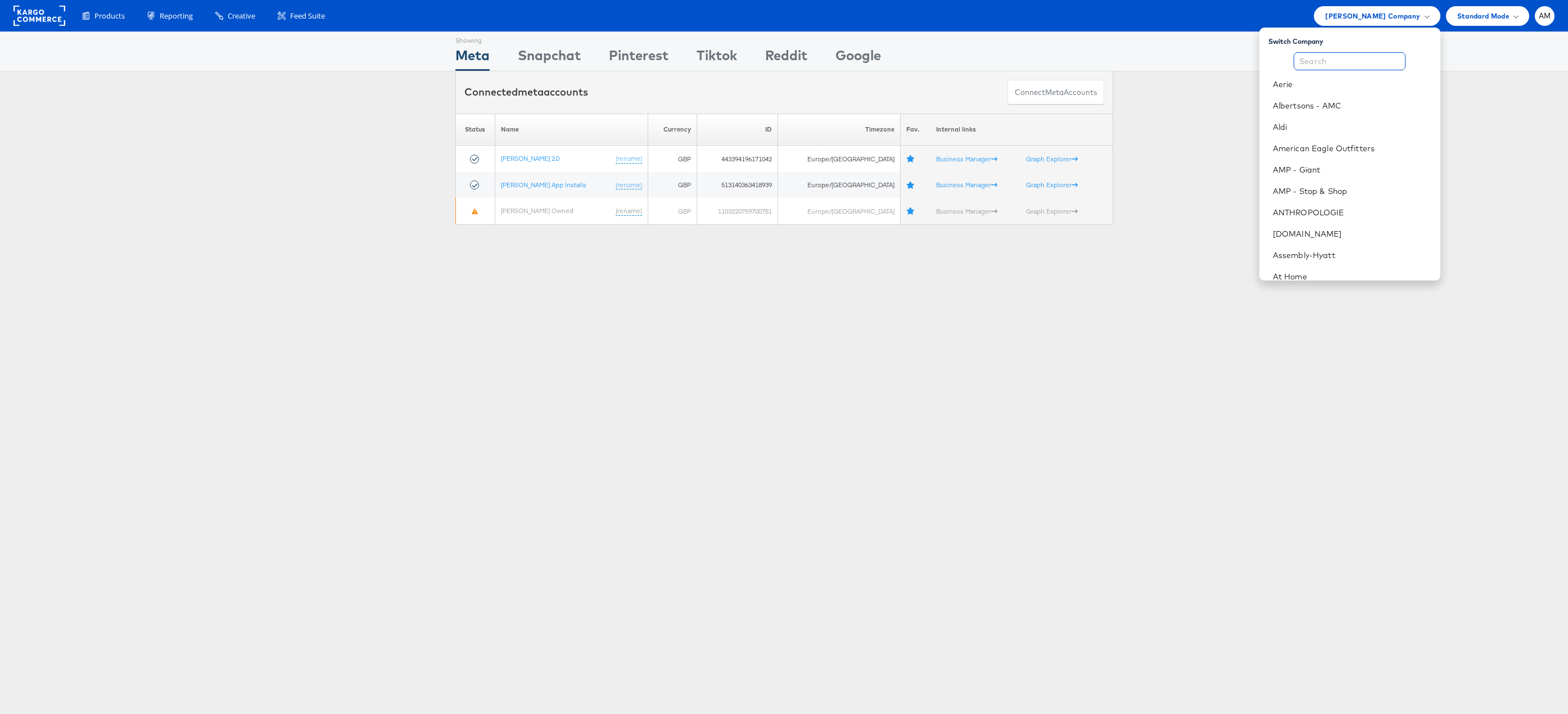
click at [1333, 60] on input "text" at bounding box center [1349, 61] width 112 height 18
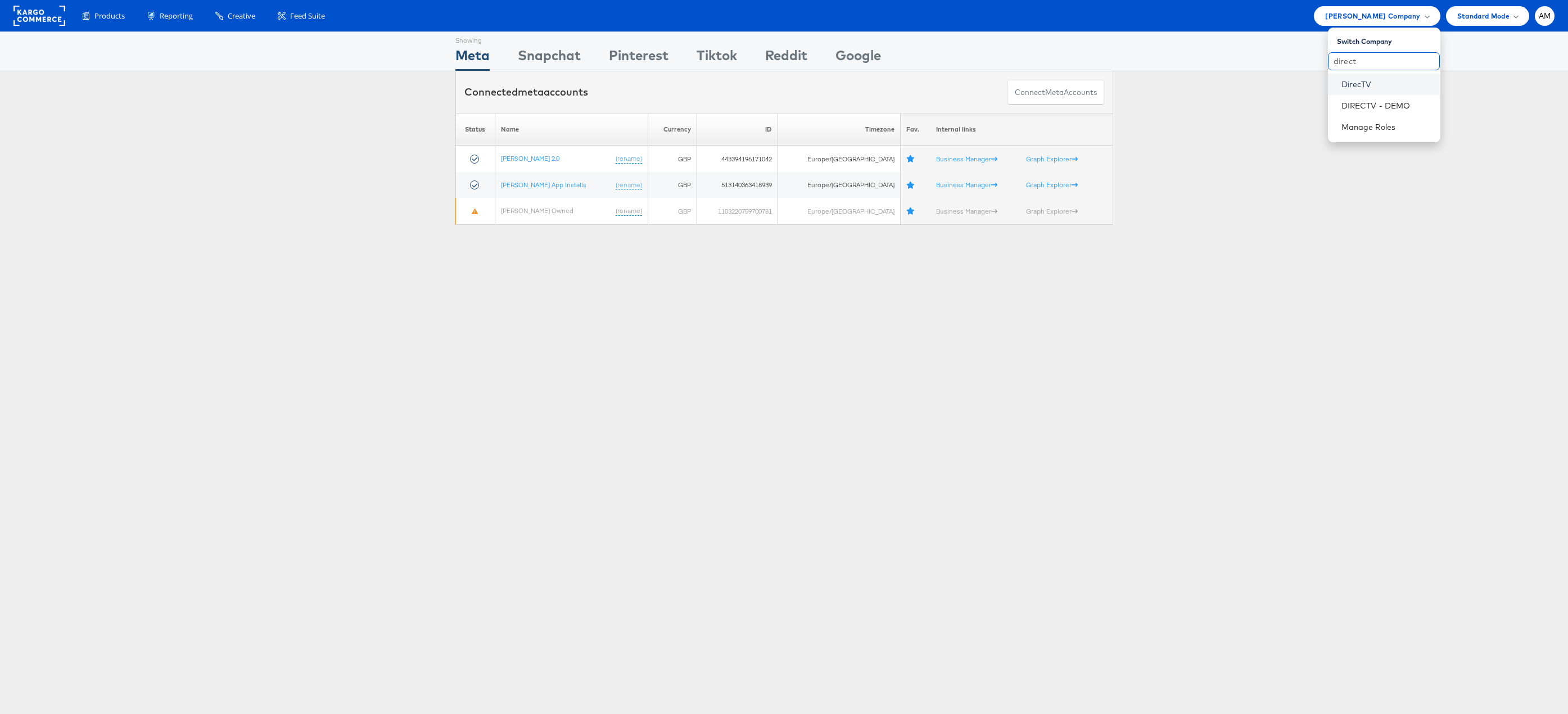
type input "direct"
click at [1351, 88] on link "DirecTV" at bounding box center [1387, 84] width 90 height 11
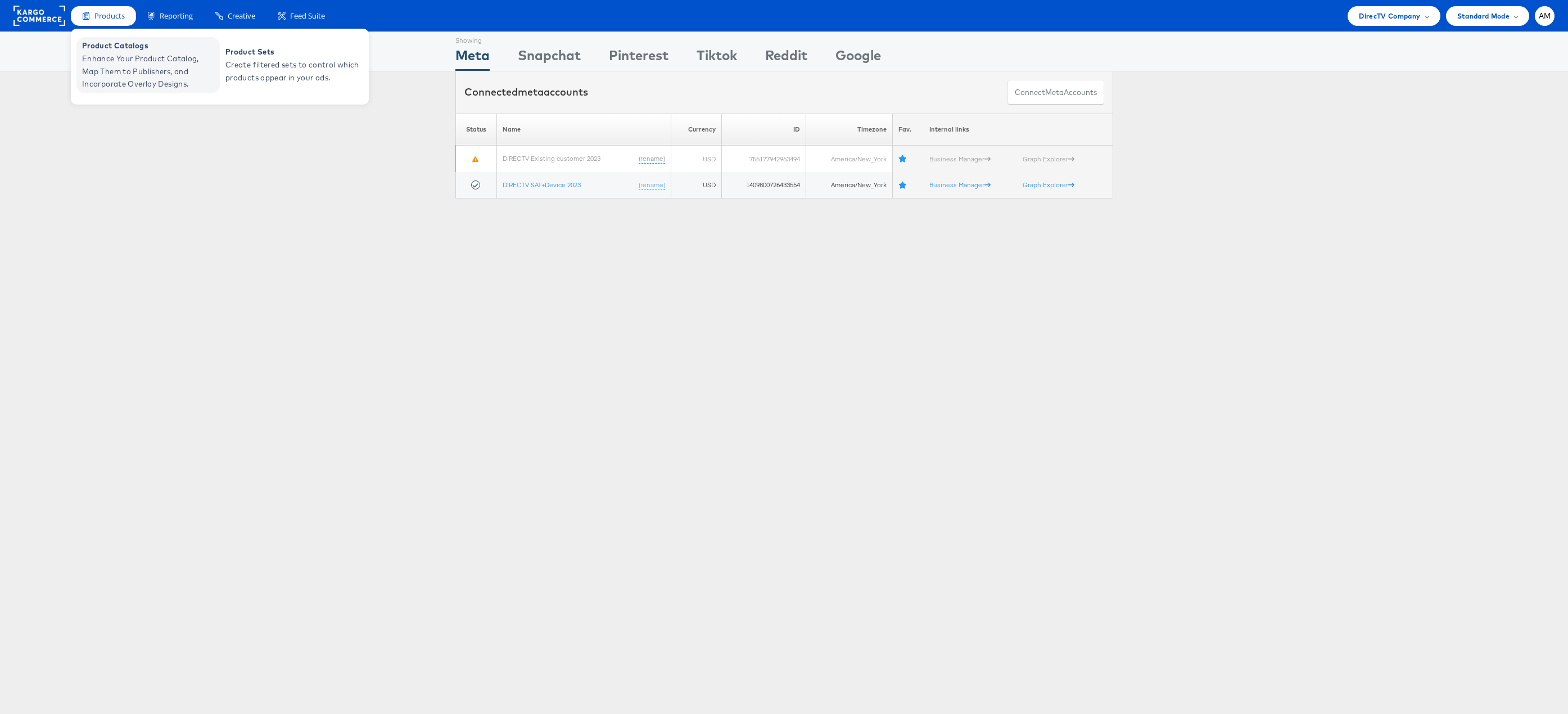
click at [147, 76] on span "Enhance Your Product Catalog, Map Them to Publishers, and Incorporate Overlay D…" at bounding box center [149, 71] width 134 height 38
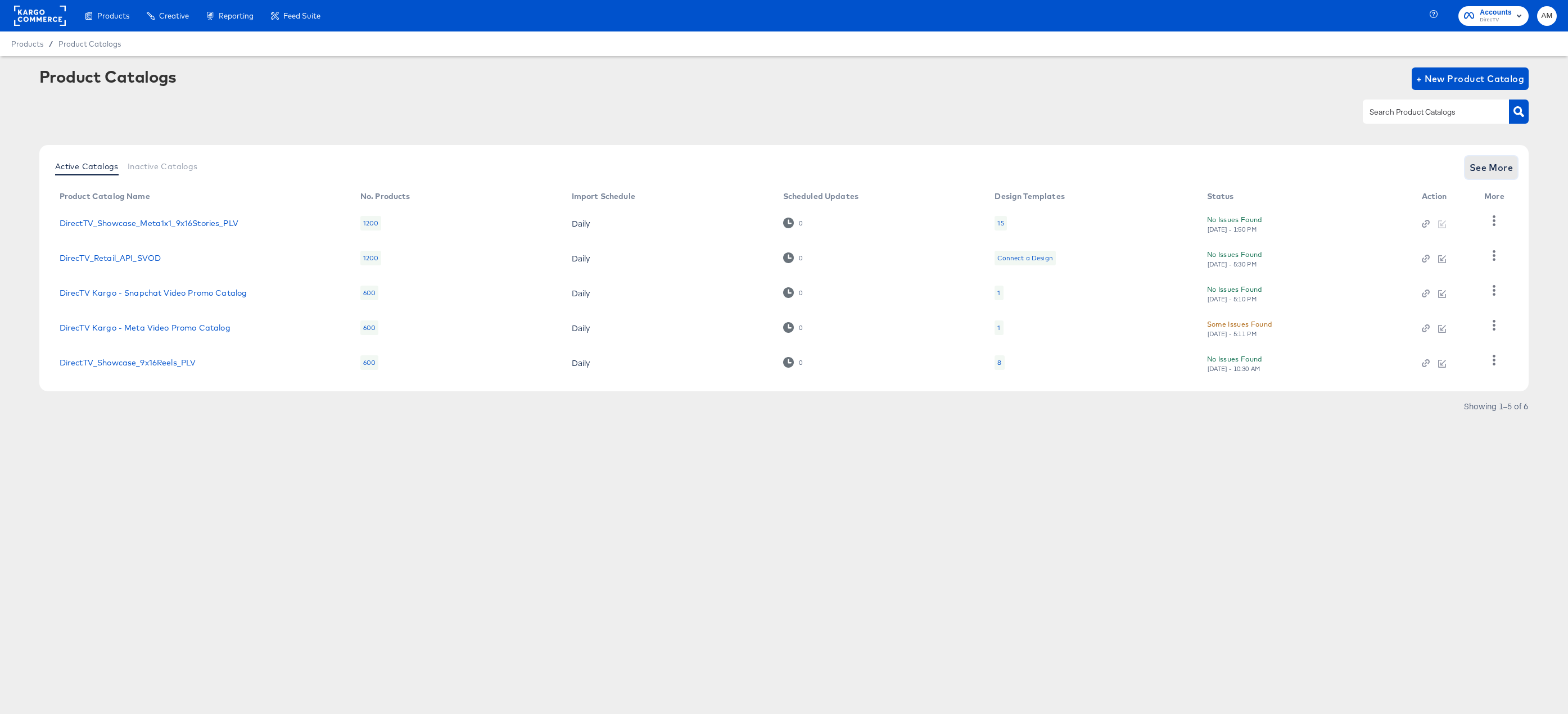
click at [1473, 174] on span "See More" at bounding box center [1492, 167] width 44 height 16
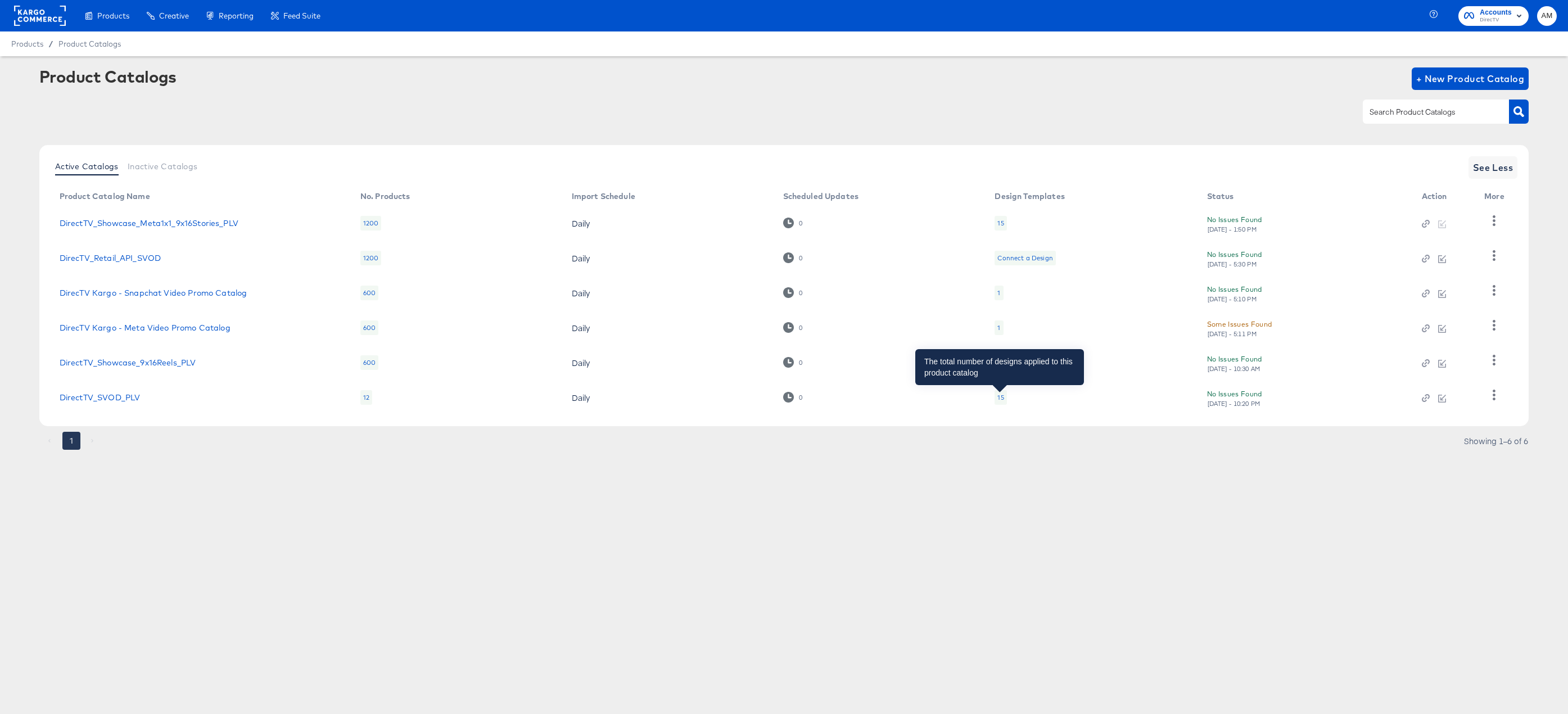
click at [999, 398] on div "15" at bounding box center [1000, 397] width 6 height 9
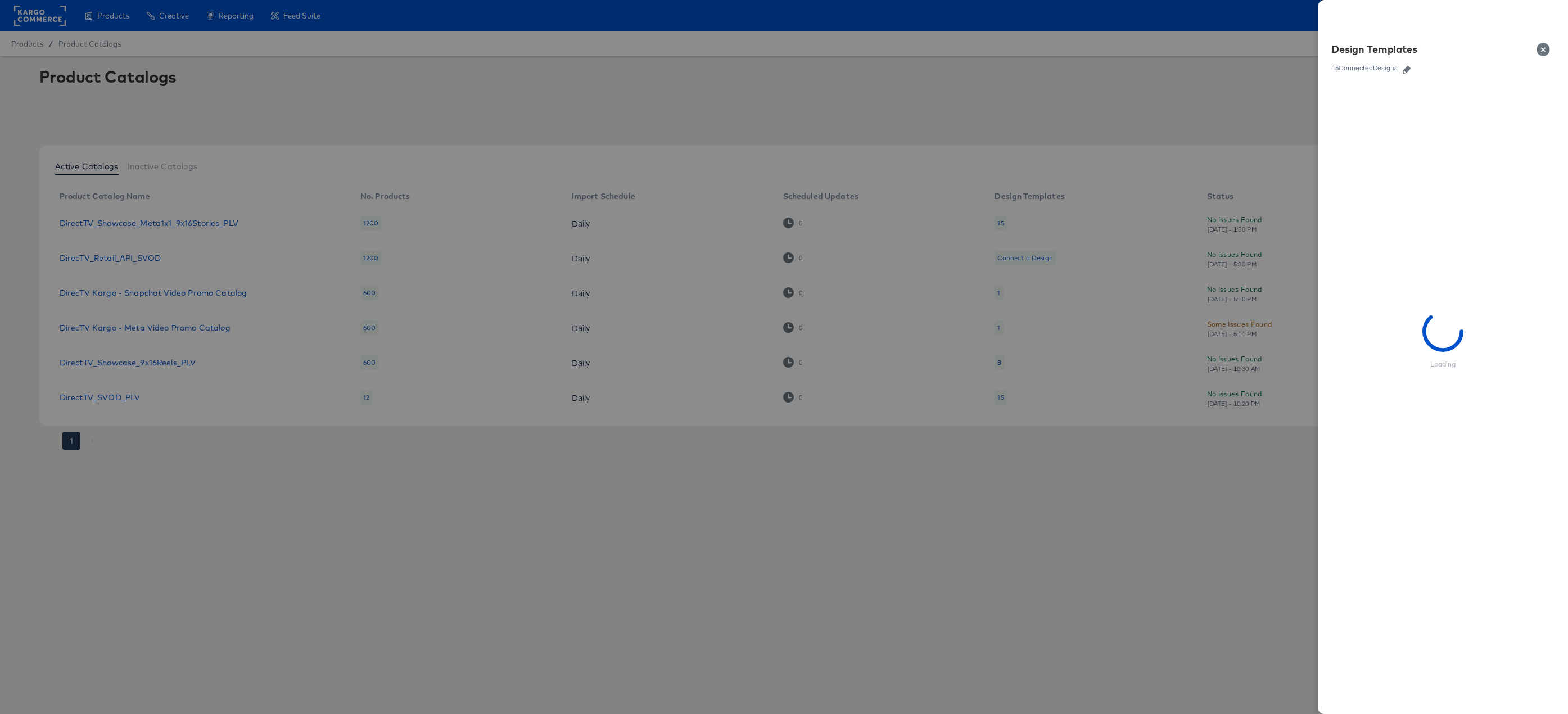
click at [1407, 68] on icon "button" at bounding box center [1406, 69] width 8 height 8
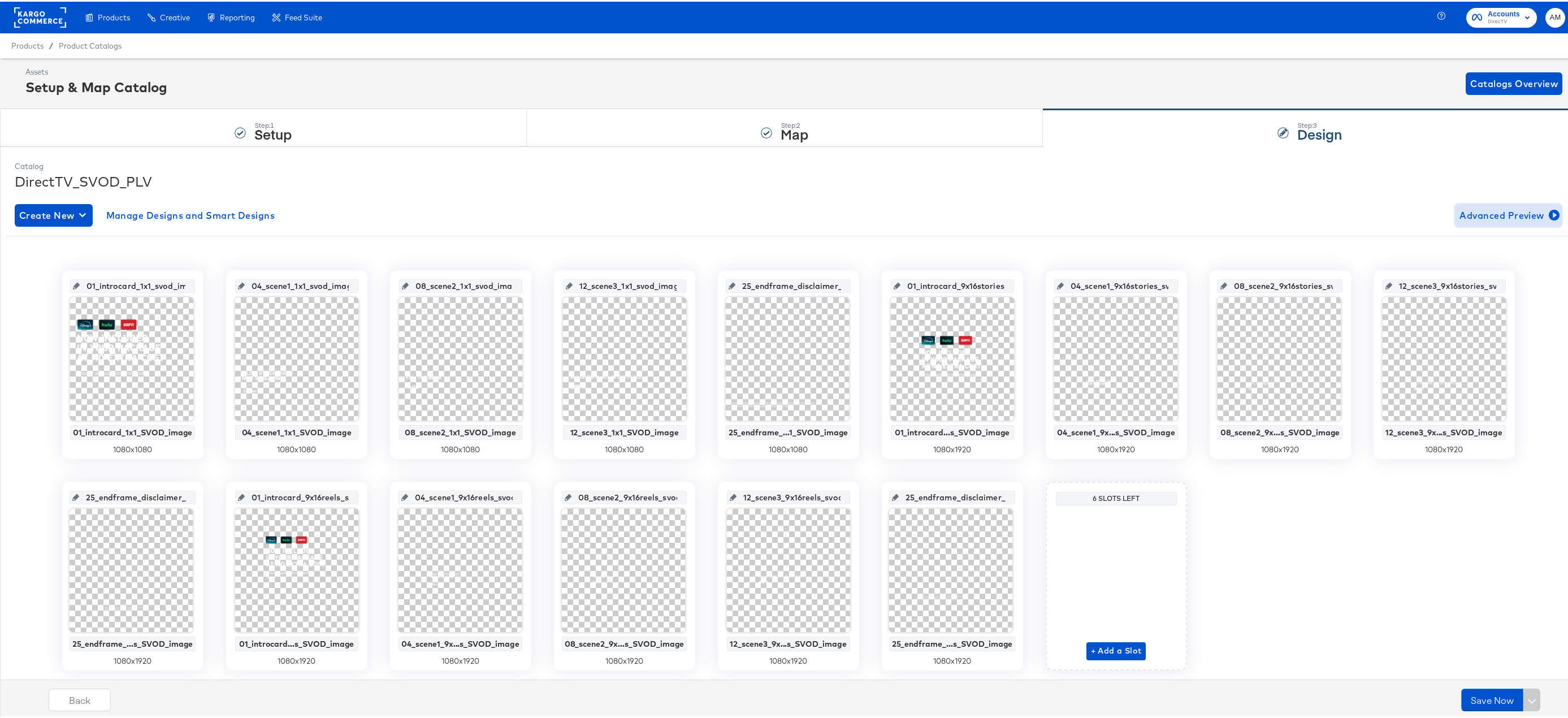
click at [1488, 213] on span "Advanced Preview" at bounding box center [1509, 214] width 98 height 16
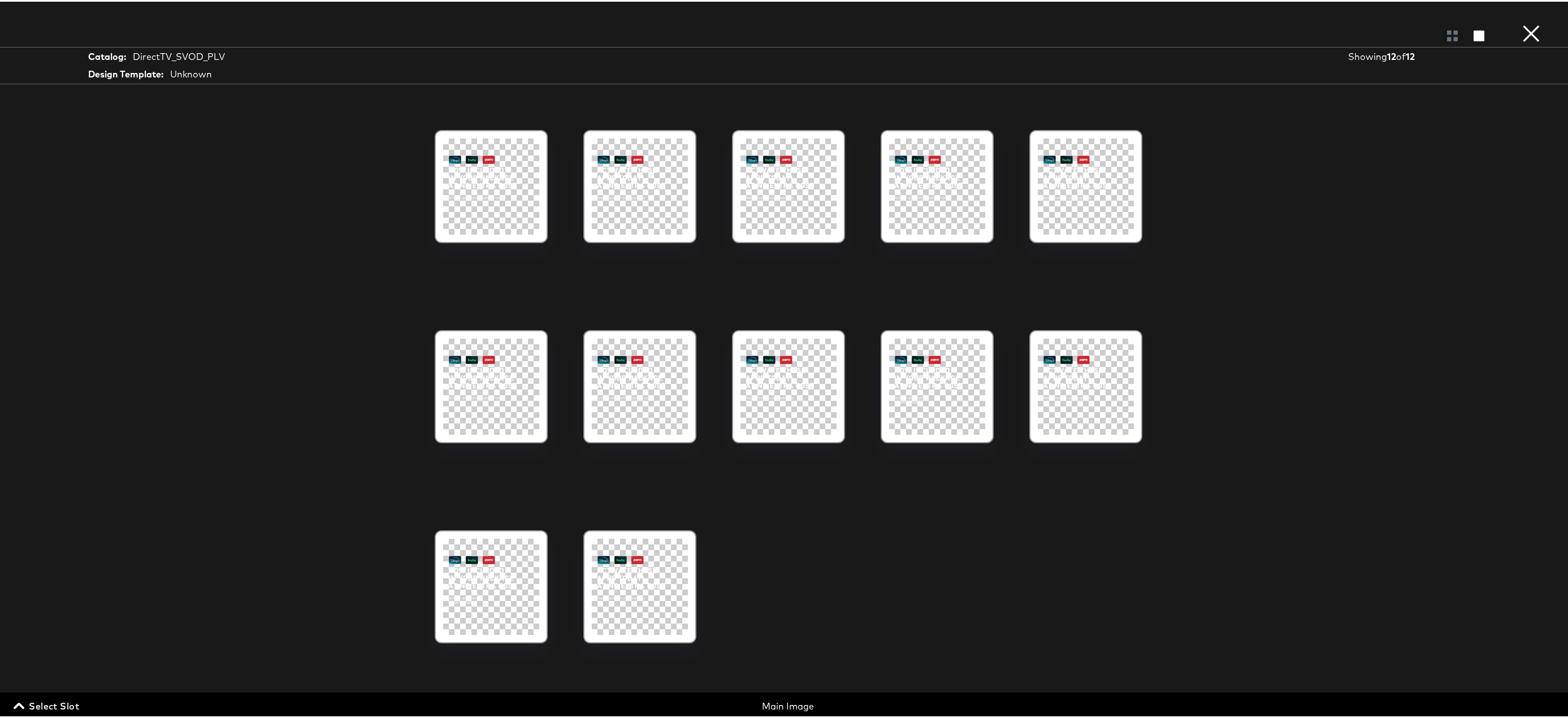
click at [31, 704] on span "Select Slot" at bounding box center [47, 704] width 64 height 16
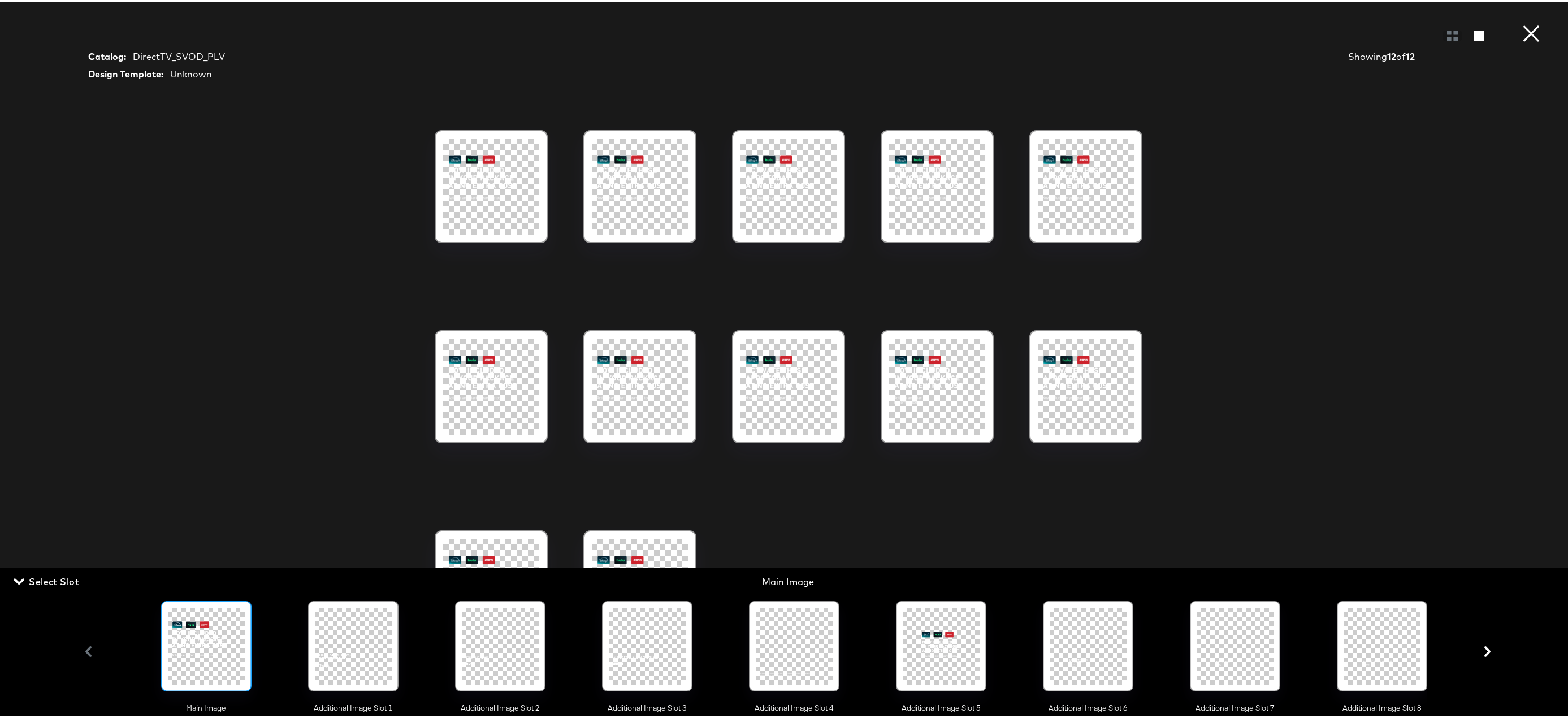
click at [784, 648] on div at bounding box center [794, 645] width 77 height 77
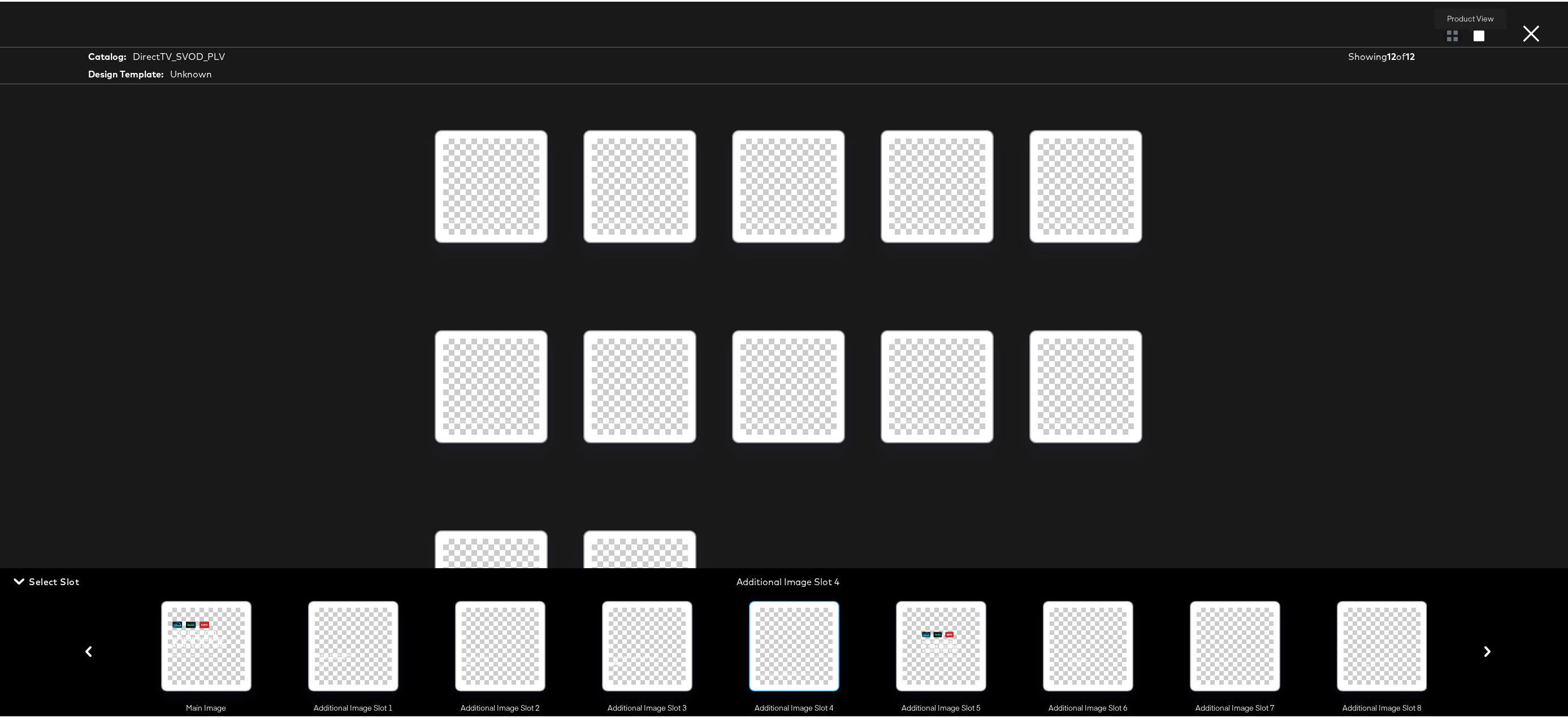
click at [1474, 38] on icon "button" at bounding box center [1479, 34] width 10 height 10
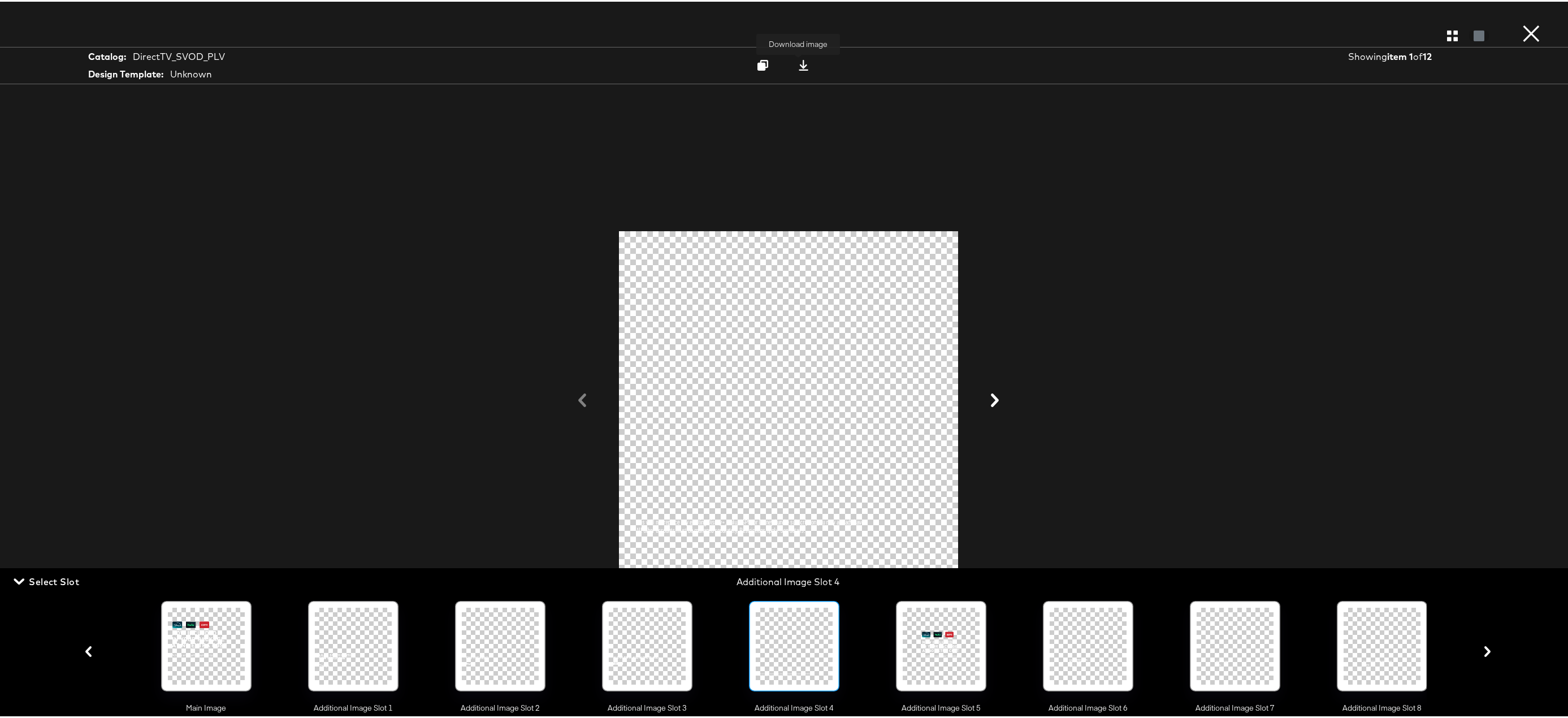
click at [800, 63] on icon at bounding box center [804, 64] width 10 height 10
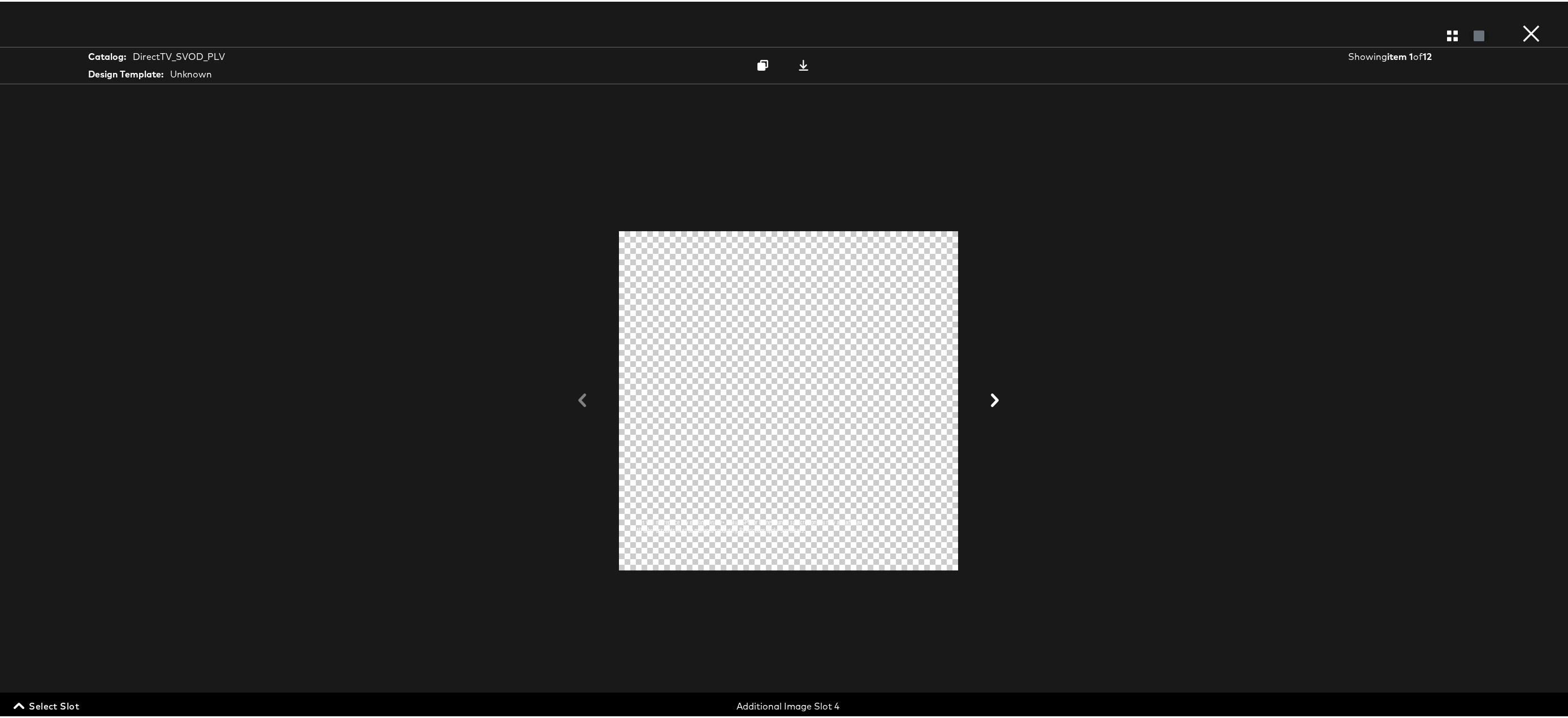
click at [30, 704] on span "Select Slot" at bounding box center [47, 704] width 64 height 16
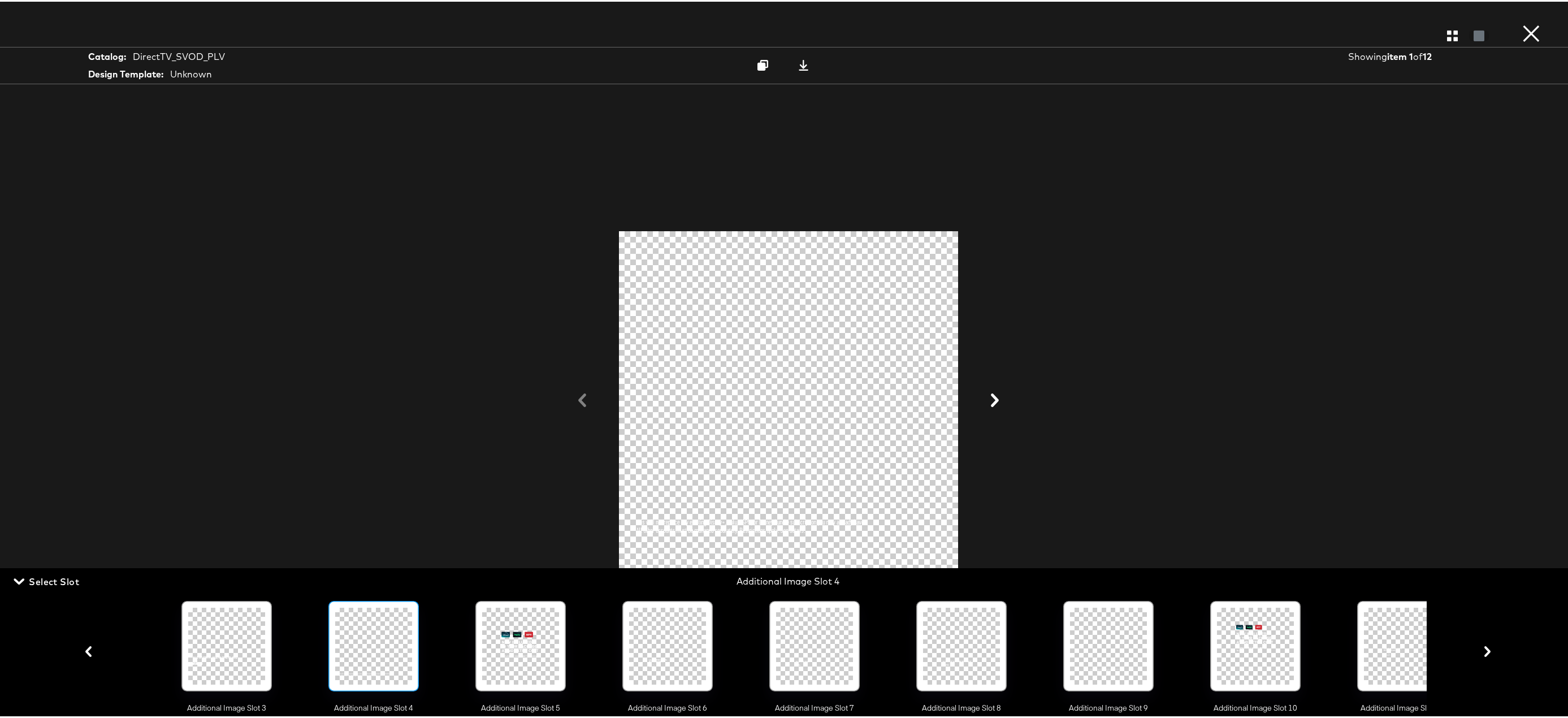
scroll to position [0, 754]
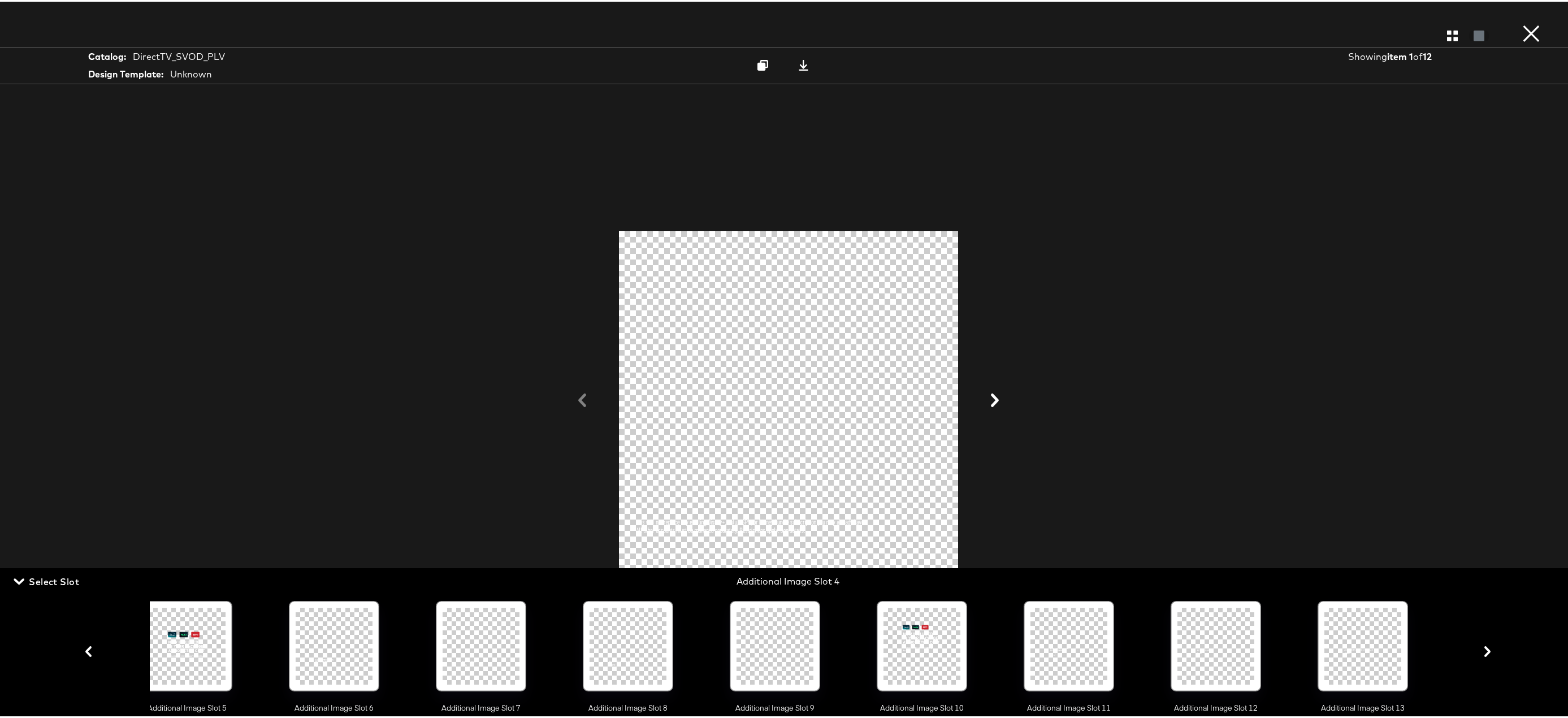
click at [778, 640] on div at bounding box center [775, 645] width 77 height 77
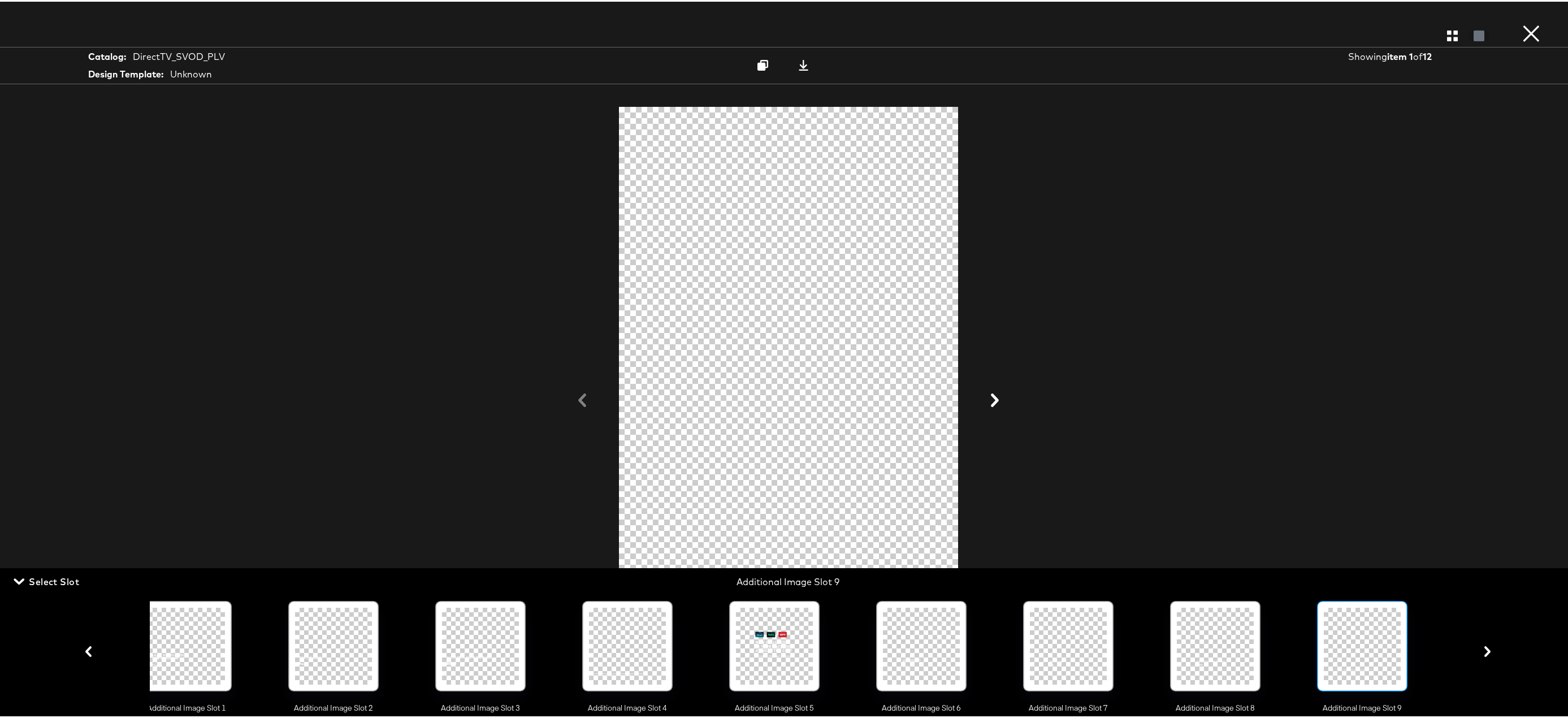
scroll to position [0, 166]
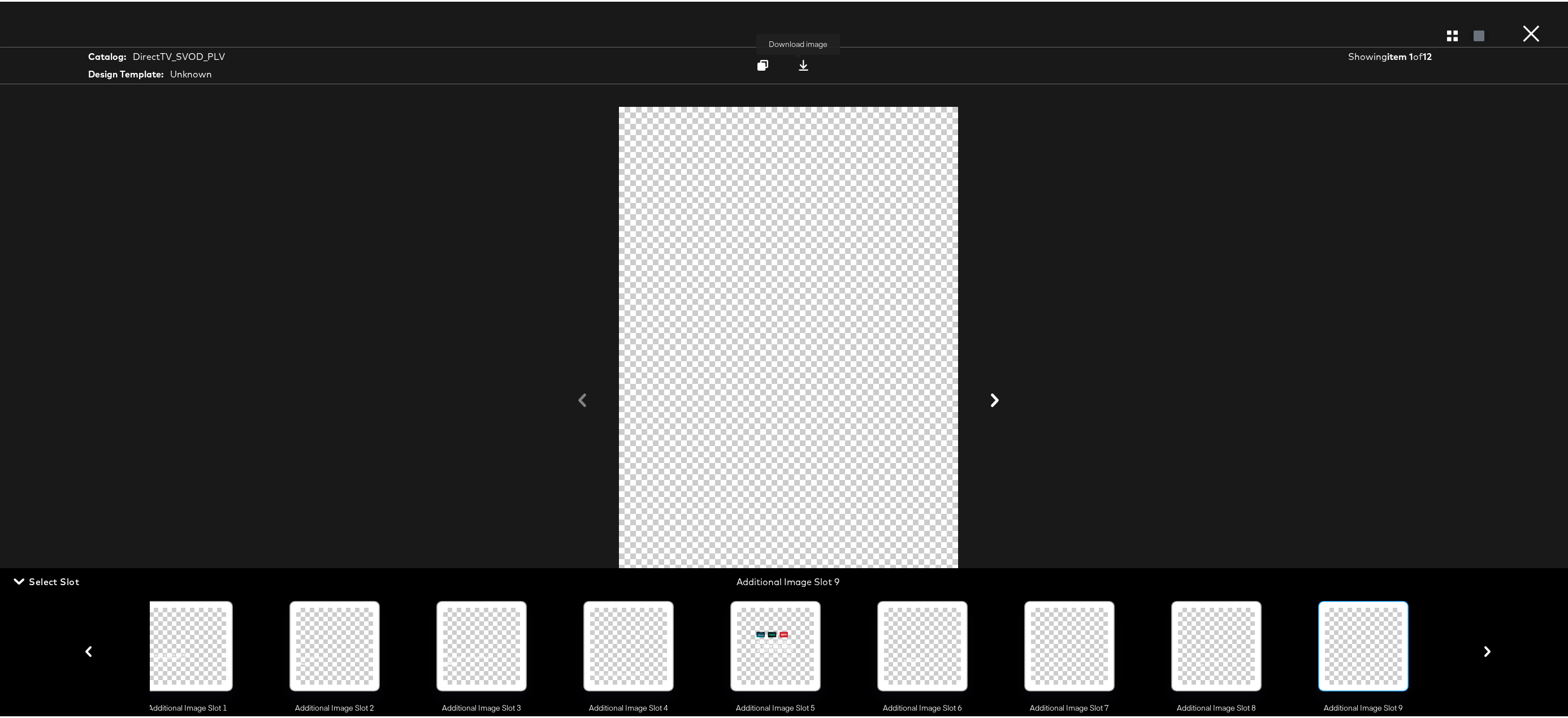
click at [798, 65] on icon at bounding box center [803, 64] width 10 height 10
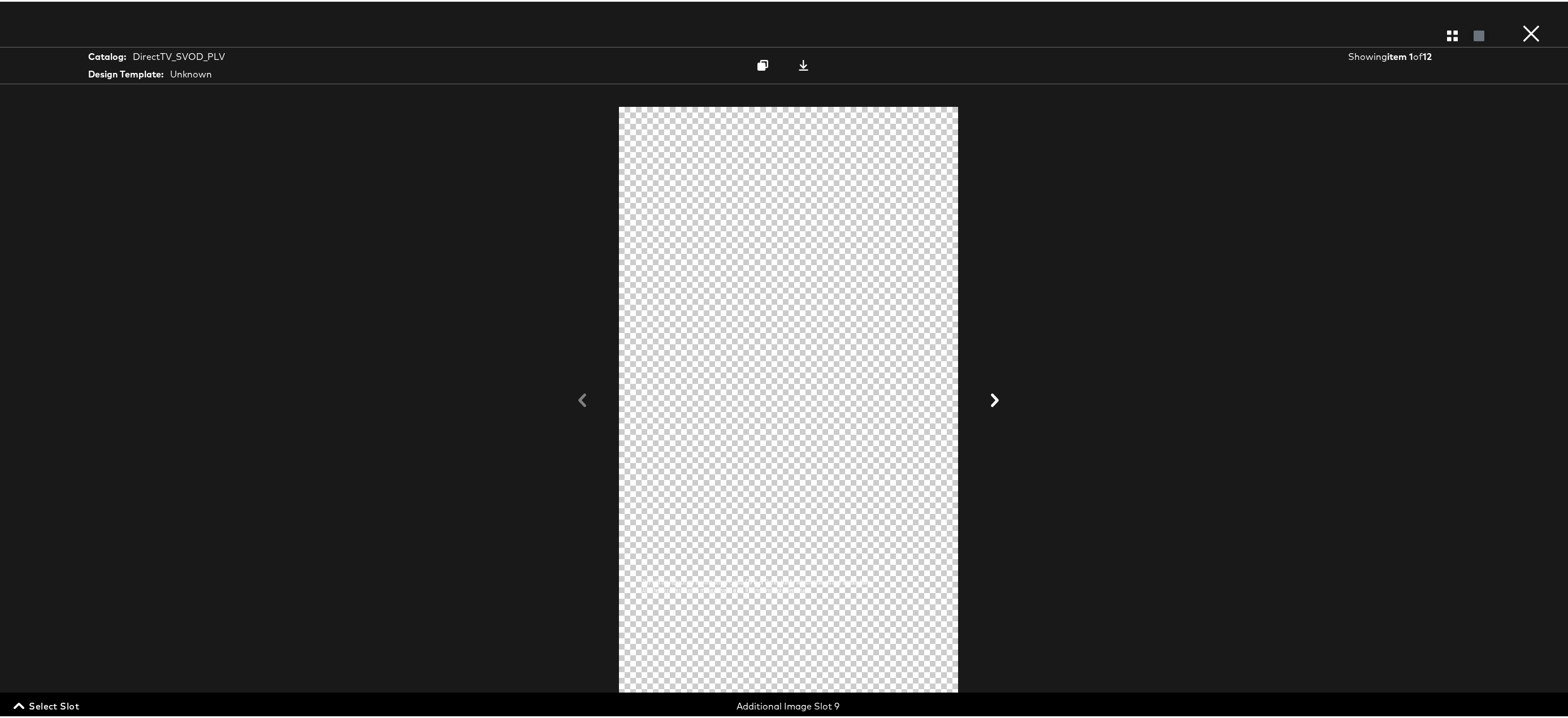
drag, startPoint x: 56, startPoint y: 705, endPoint x: 63, endPoint y: 704, distance: 7.1
click at [56, 705] on span "Select Slot" at bounding box center [47, 704] width 64 height 16
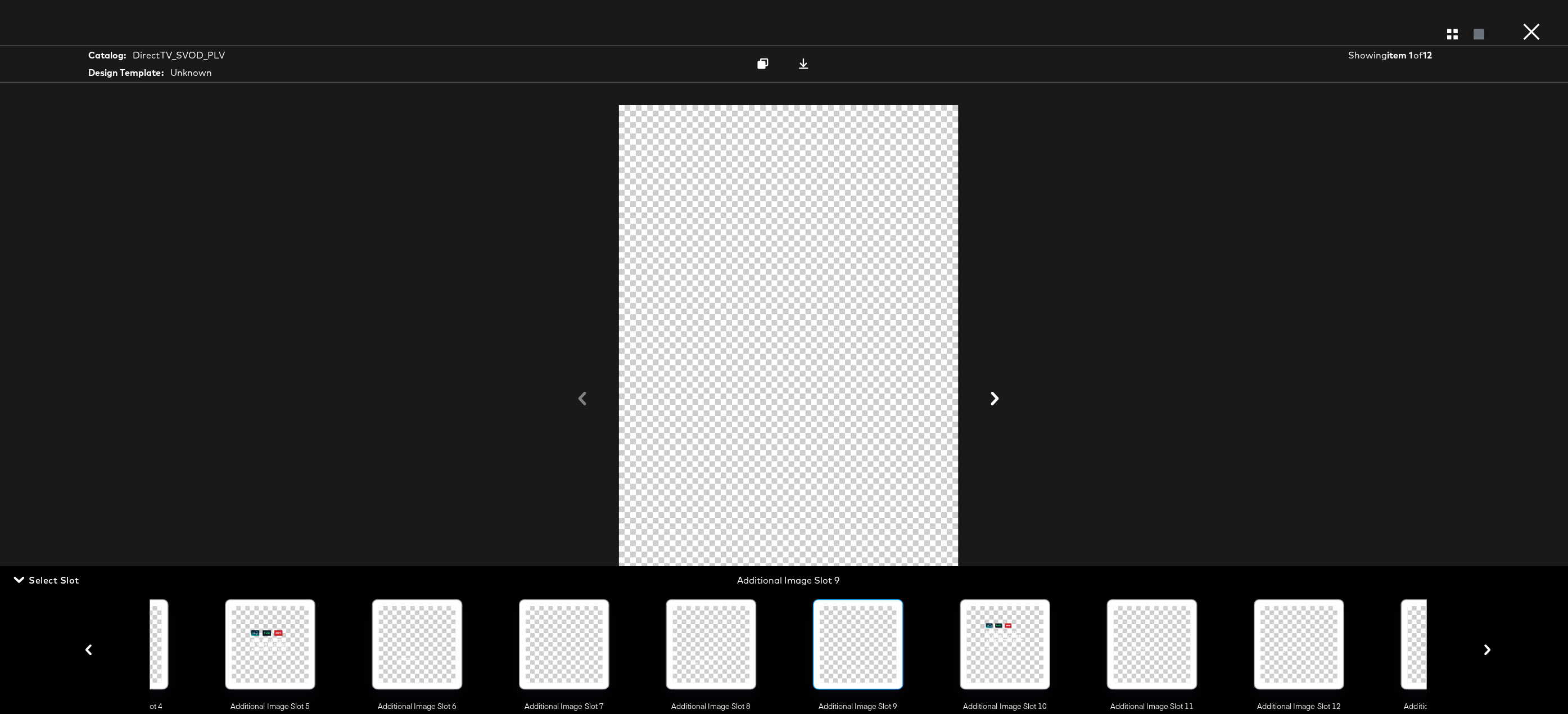
scroll to position [0, 896]
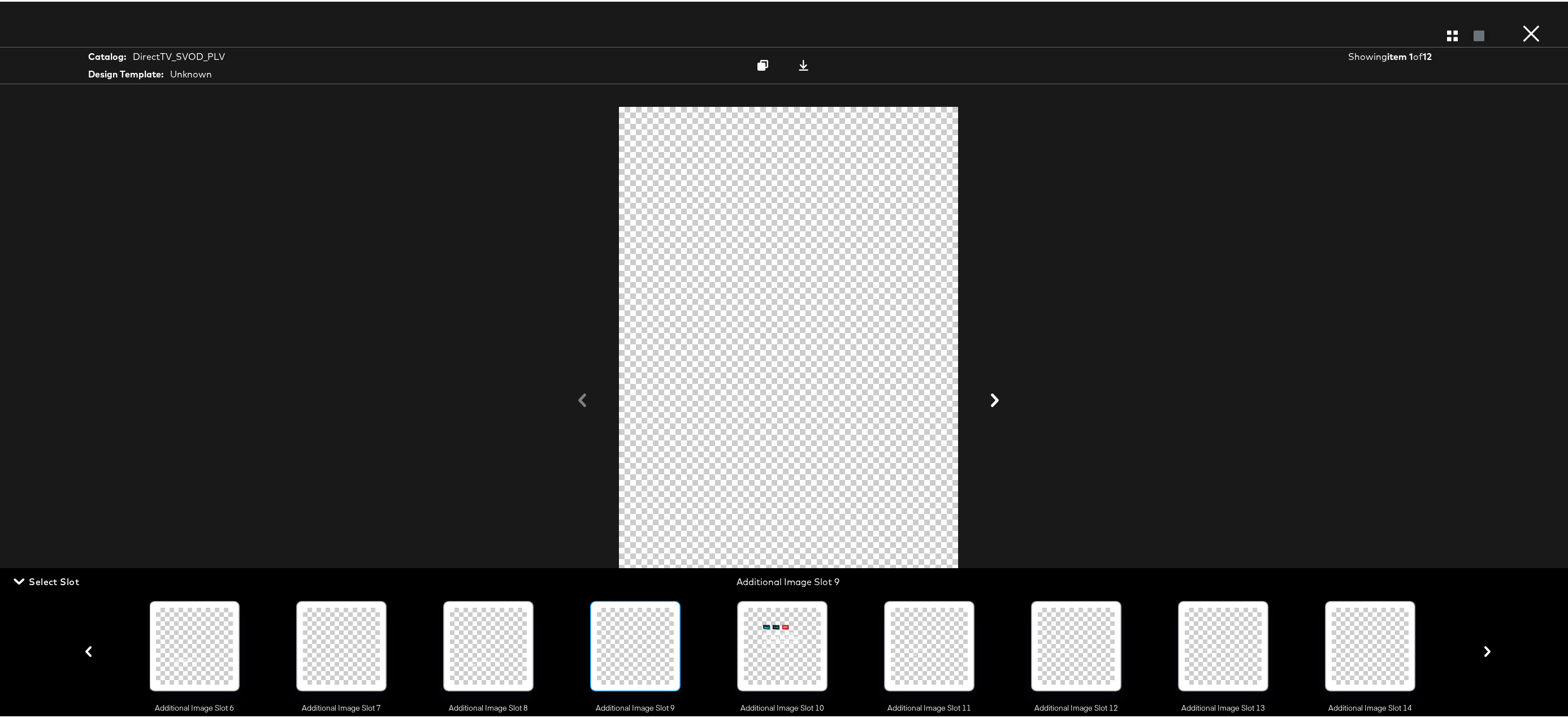
click at [1349, 643] on div at bounding box center [1370, 645] width 77 height 77
click at [799, 65] on icon at bounding box center [803, 64] width 10 height 10
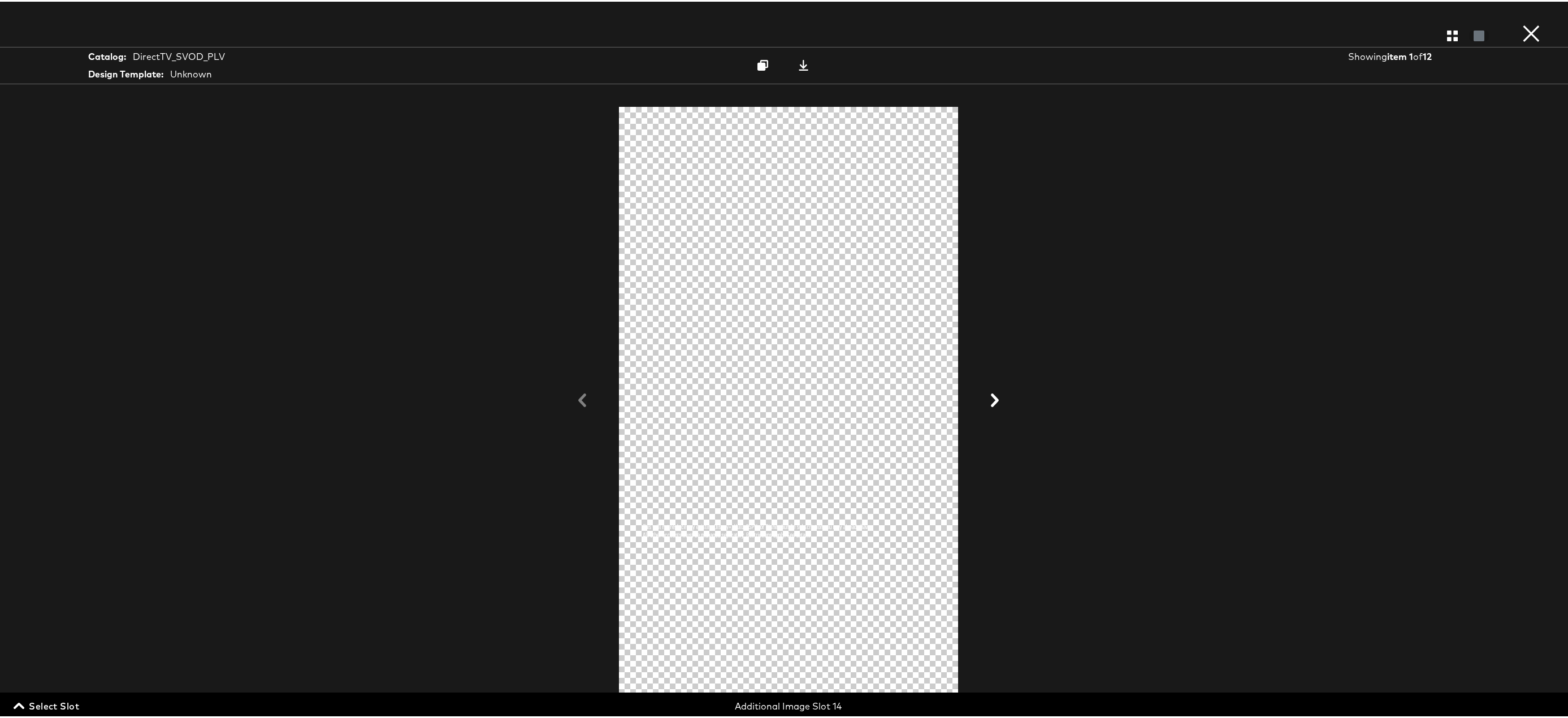
click at [1520, 23] on button "×" at bounding box center [1531, 11] width 23 height 23
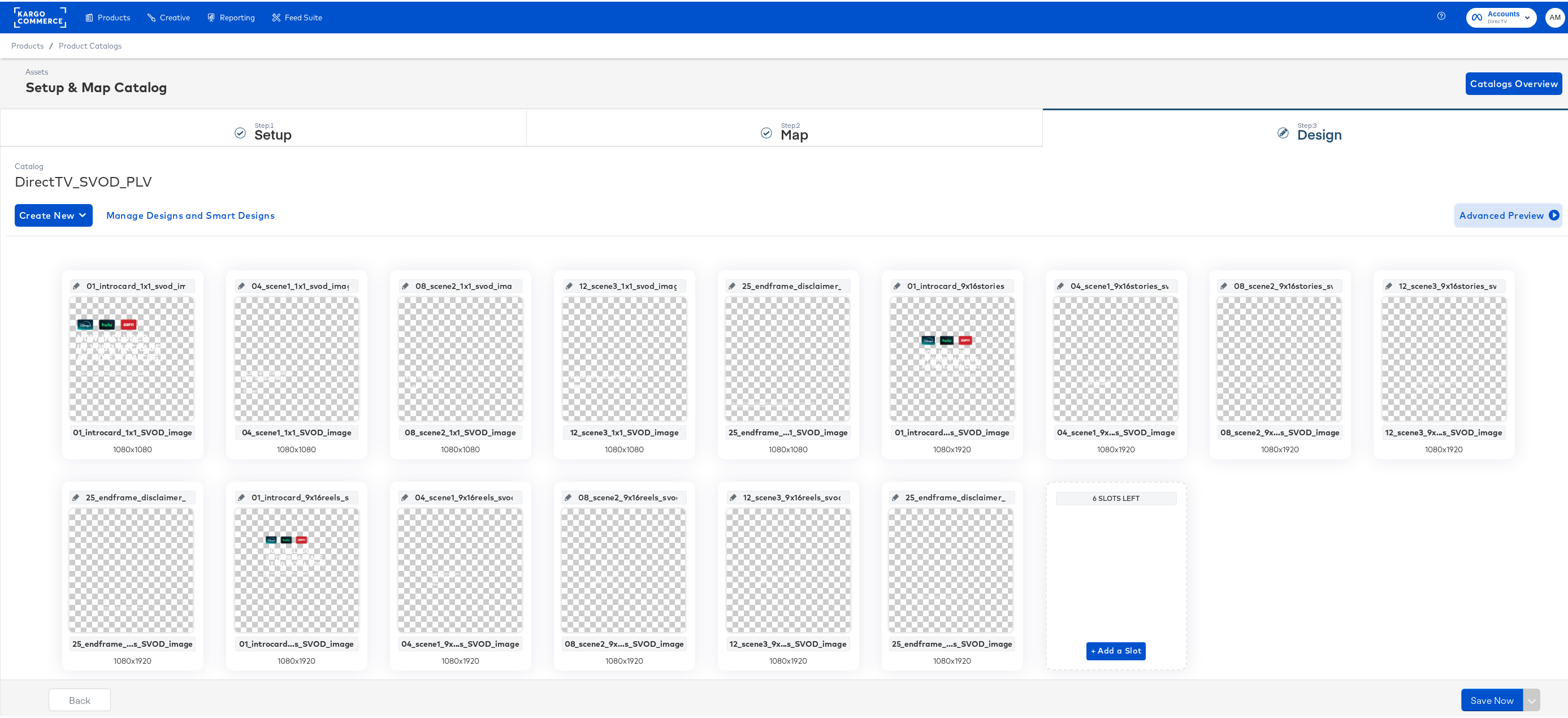
click at [1482, 215] on span "Advanced Preview" at bounding box center [1509, 214] width 98 height 16
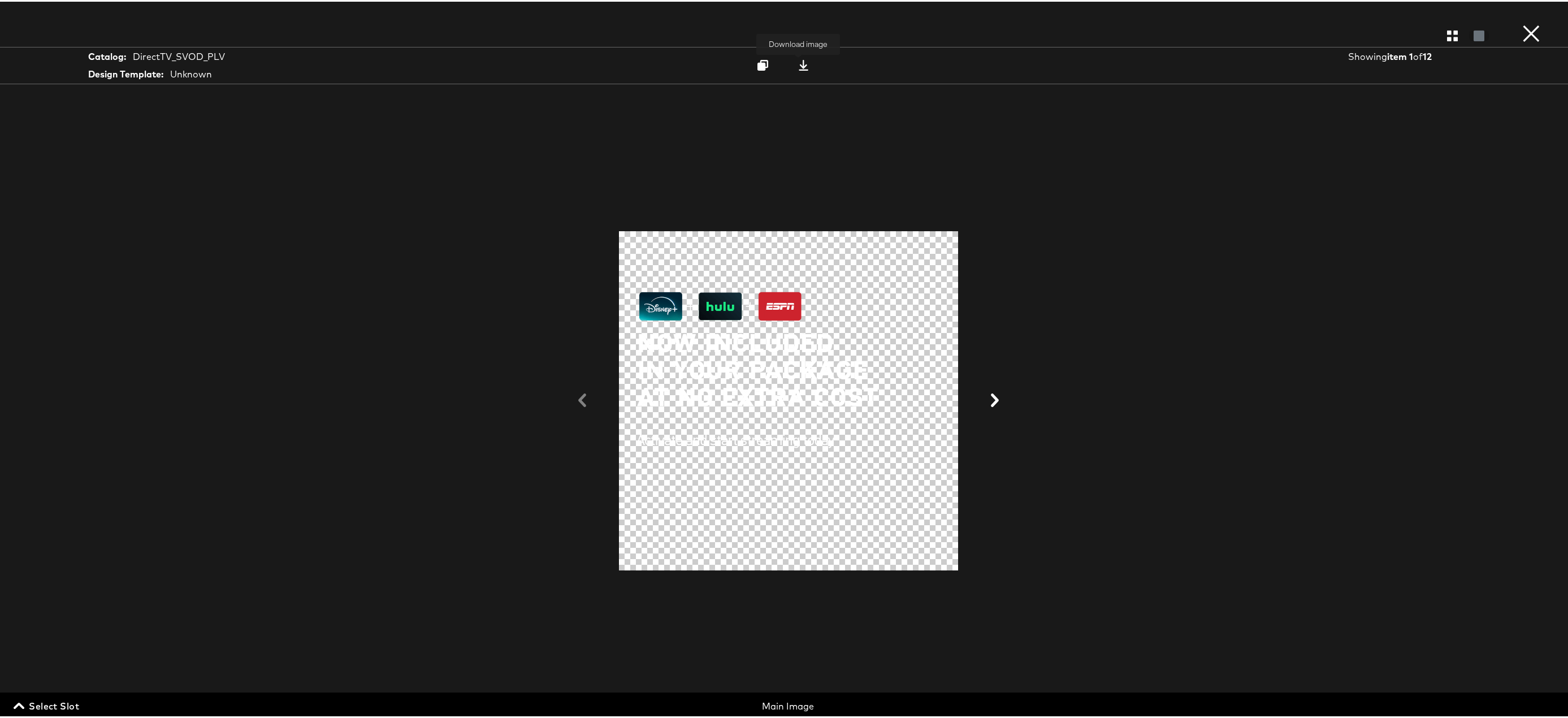
click at [798, 64] on icon at bounding box center [803, 64] width 10 height 10
click at [991, 399] on icon at bounding box center [995, 399] width 8 height 14
click at [799, 64] on icon at bounding box center [804, 64] width 10 height 10
click at [991, 399] on icon at bounding box center [995, 399] width 8 height 14
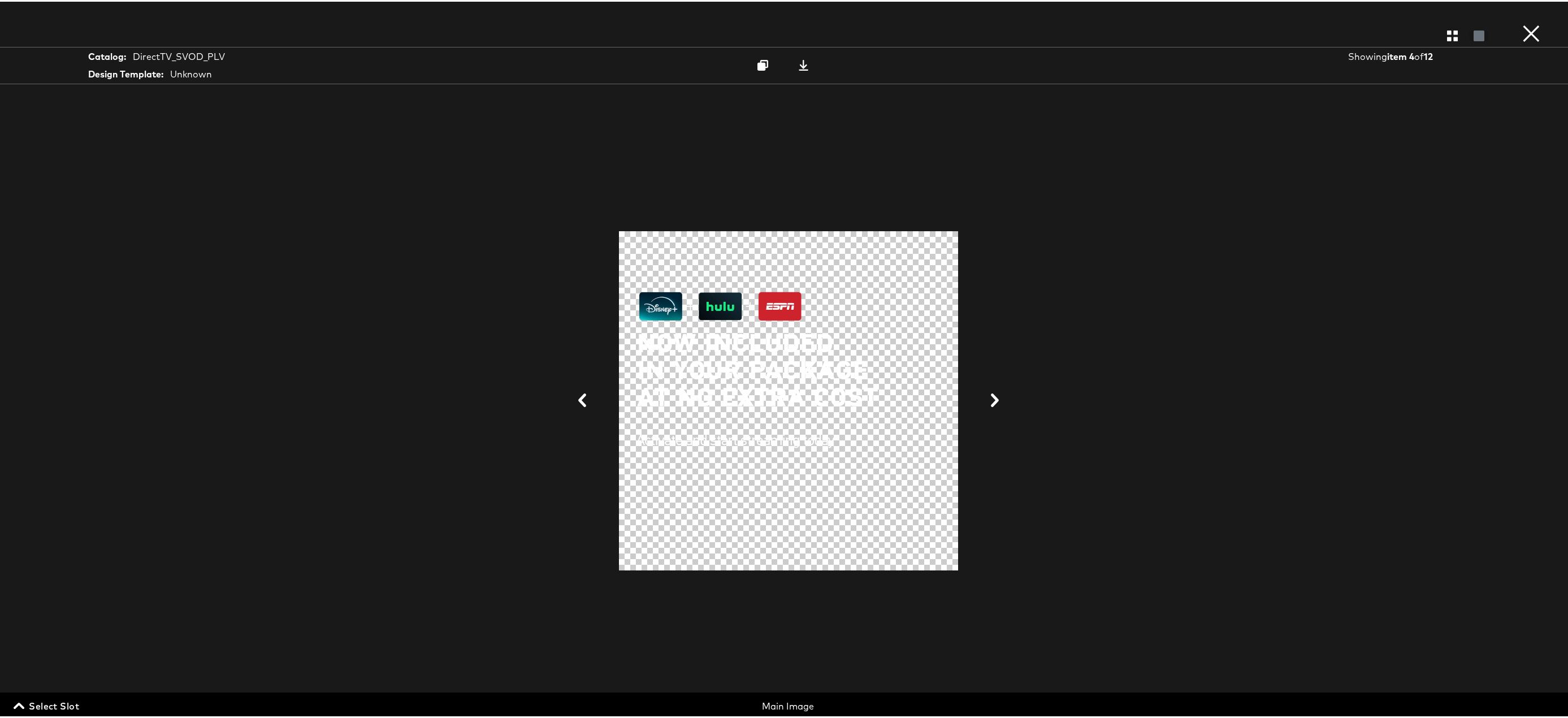
click at [991, 399] on icon at bounding box center [995, 399] width 8 height 14
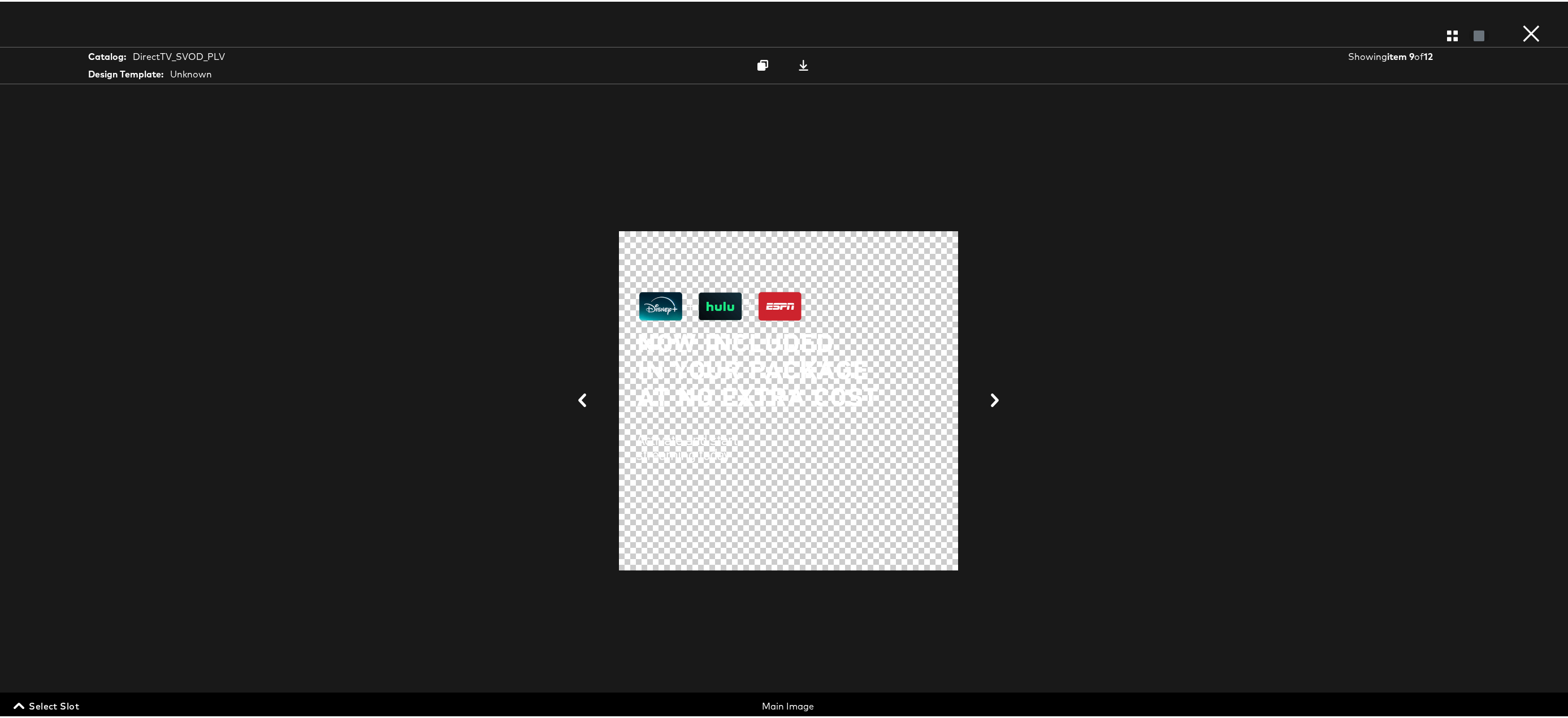
click at [991, 399] on icon at bounding box center [995, 399] width 8 height 14
click at [579, 400] on icon at bounding box center [582, 399] width 8 height 14
click at [1520, 23] on button "×" at bounding box center [1531, 11] width 23 height 23
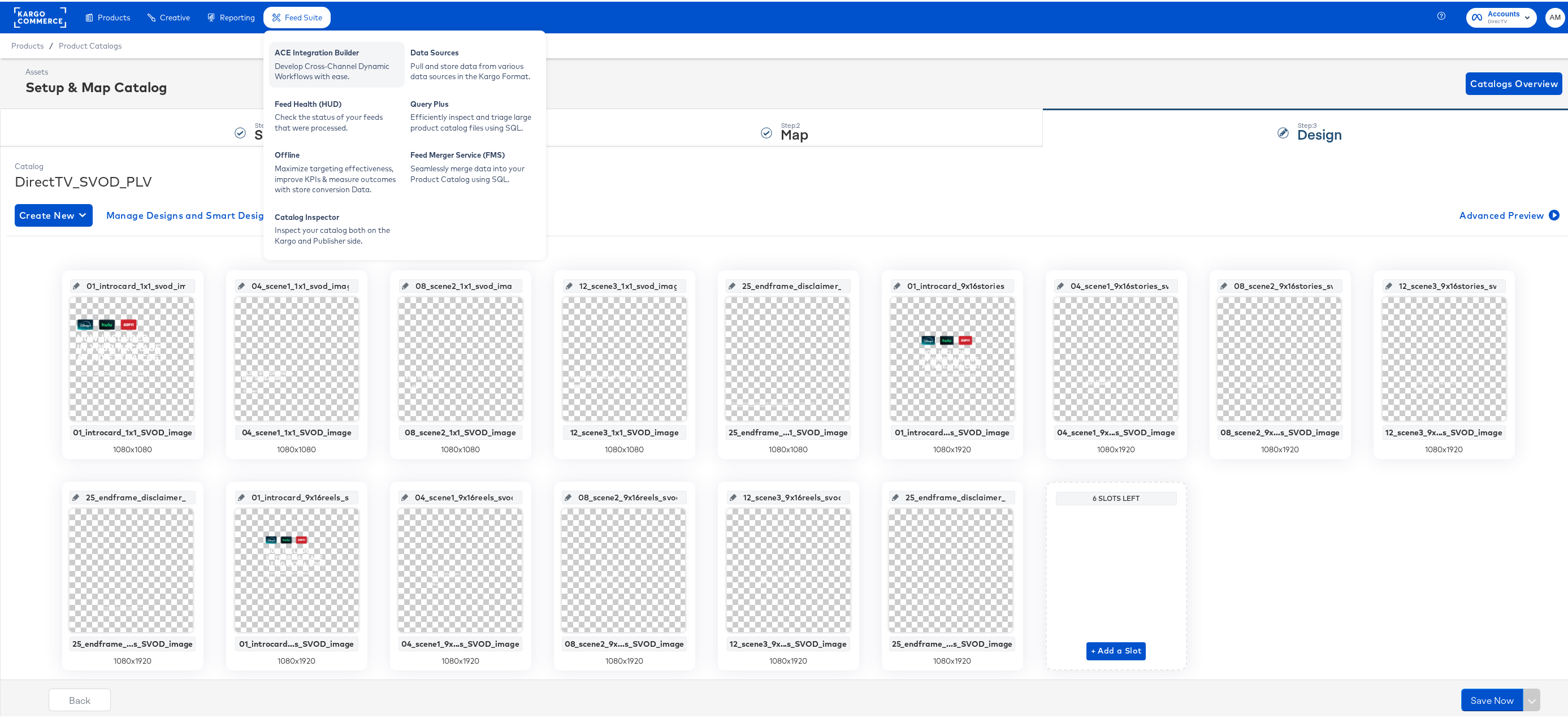
click at [314, 52] on div "ACE Integration Builder" at bounding box center [337, 52] width 125 height 14
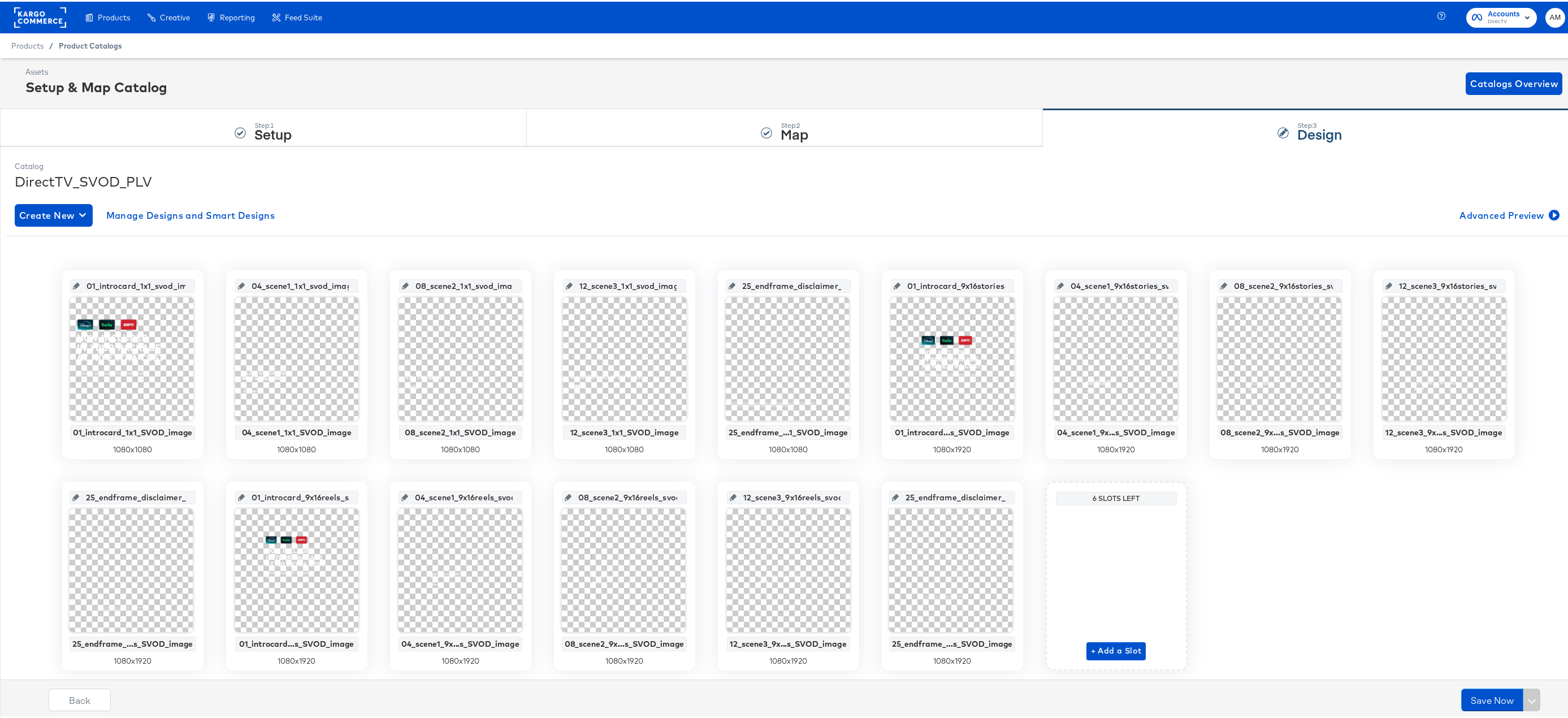
click at [92, 43] on span "Product Catalogs" at bounding box center [90, 44] width 64 height 9
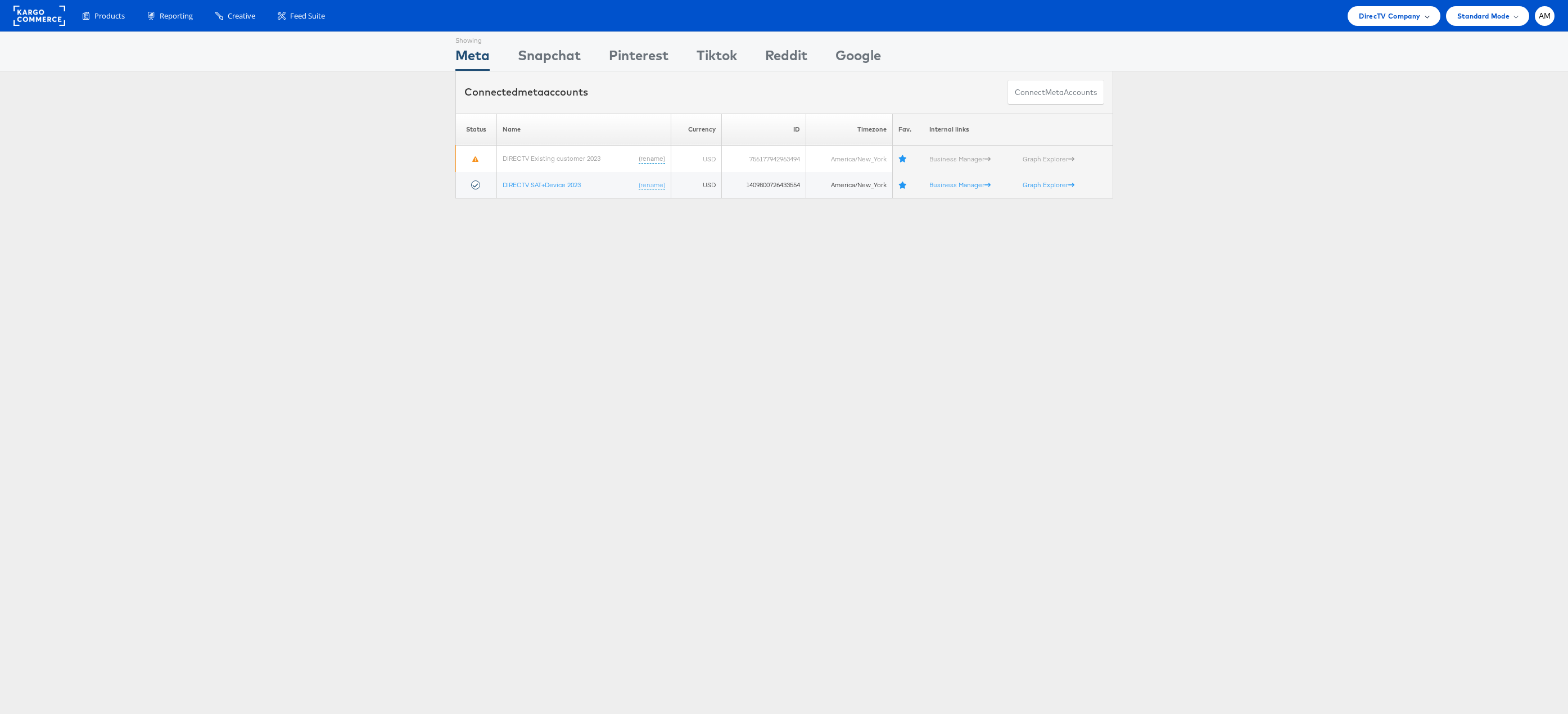
click at [1389, 16] on span "DirecTV Company" at bounding box center [1389, 16] width 62 height 12
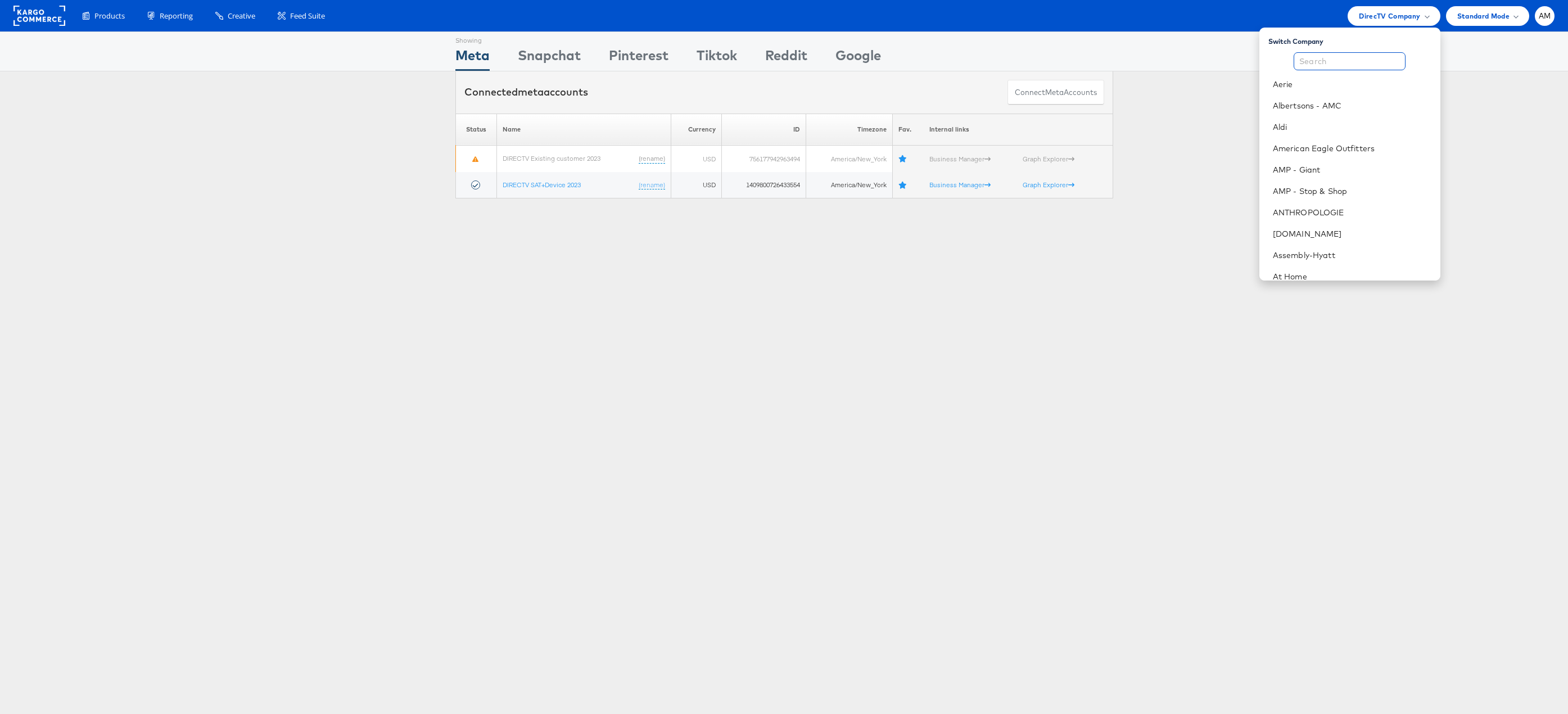
click at [1348, 62] on input "text" at bounding box center [1349, 61] width 112 height 18
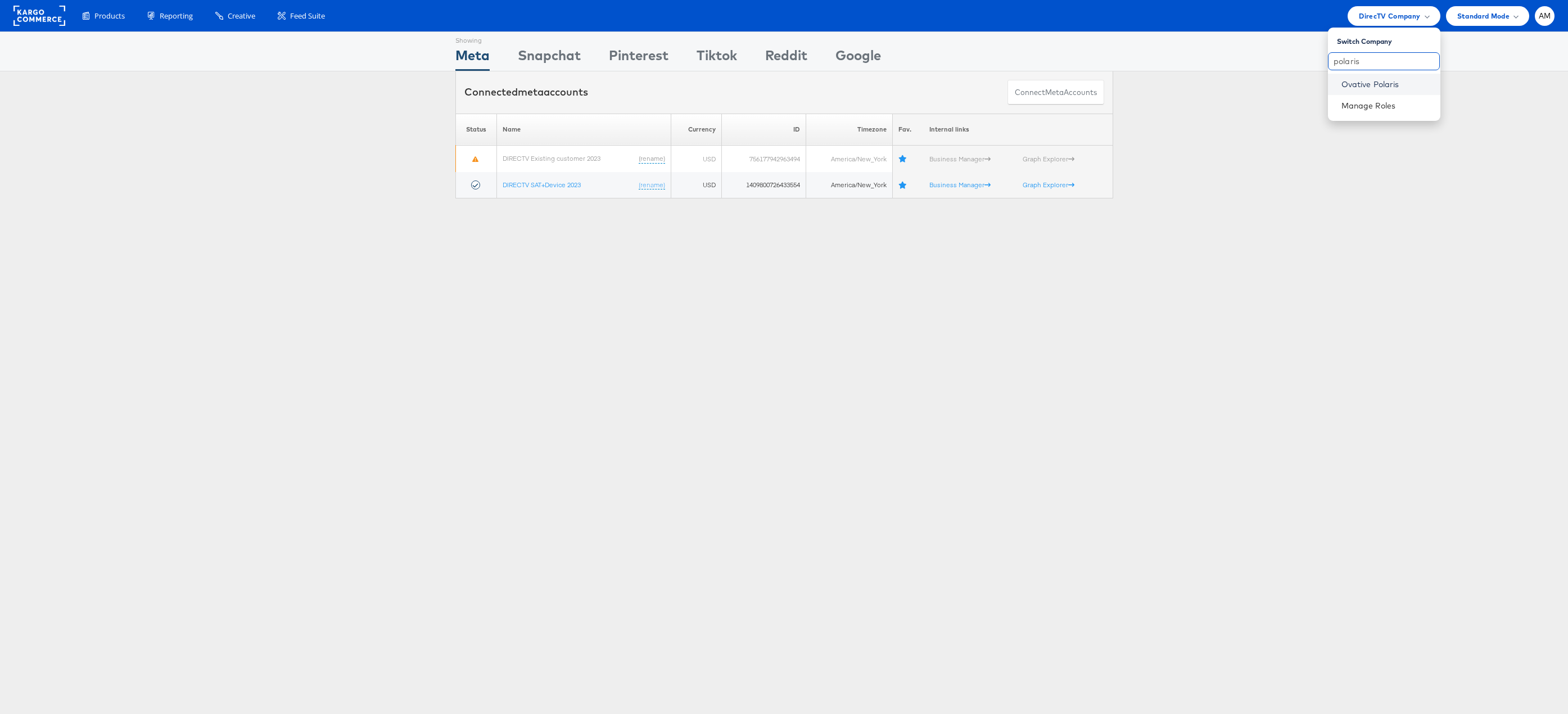
type input "polaris"
click at [1343, 87] on link "Ovative Polaris" at bounding box center [1387, 84] width 90 height 11
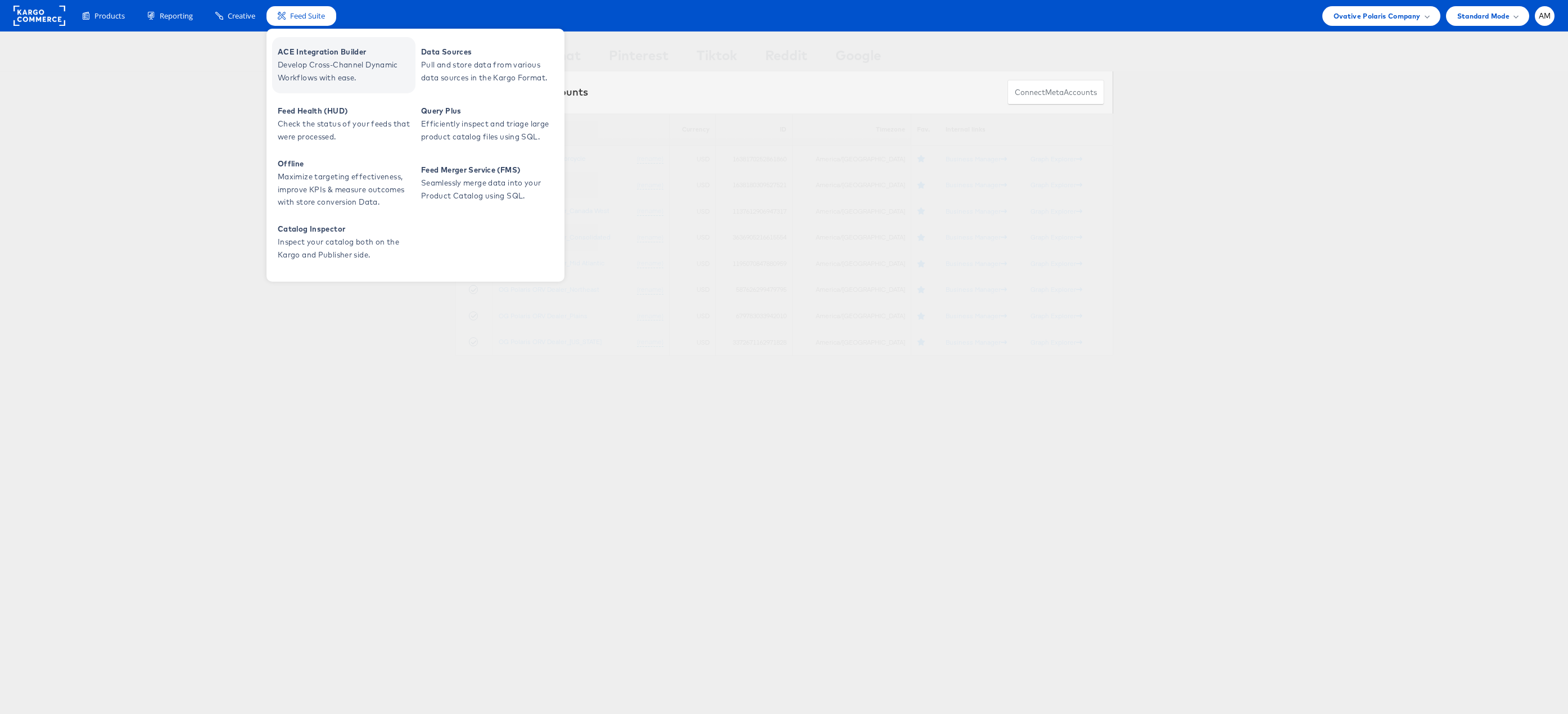
click at [304, 54] on span "ACE Integration Builder" at bounding box center [344, 51] width 134 height 13
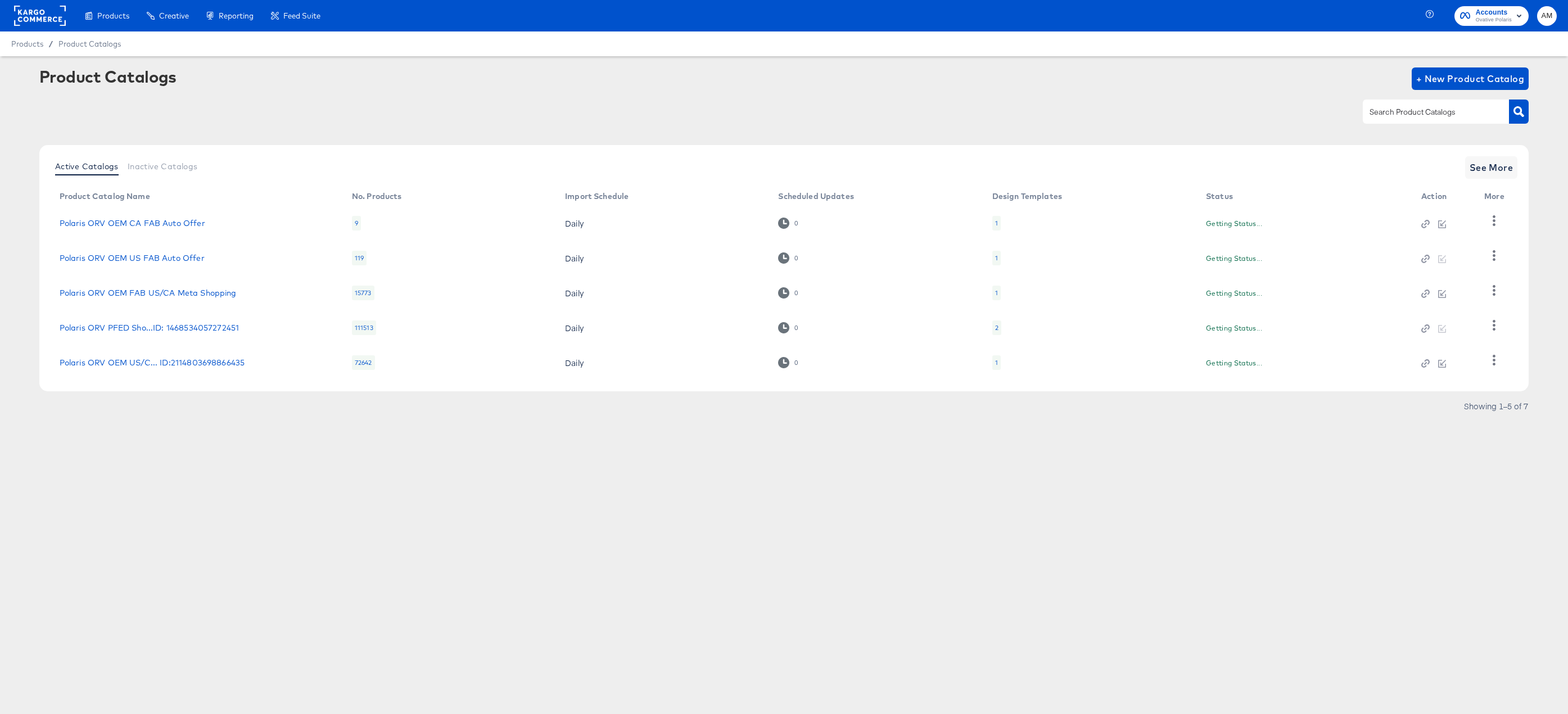
click at [1484, 16] on span "Ovative Polaris" at bounding box center [1493, 20] width 36 height 9
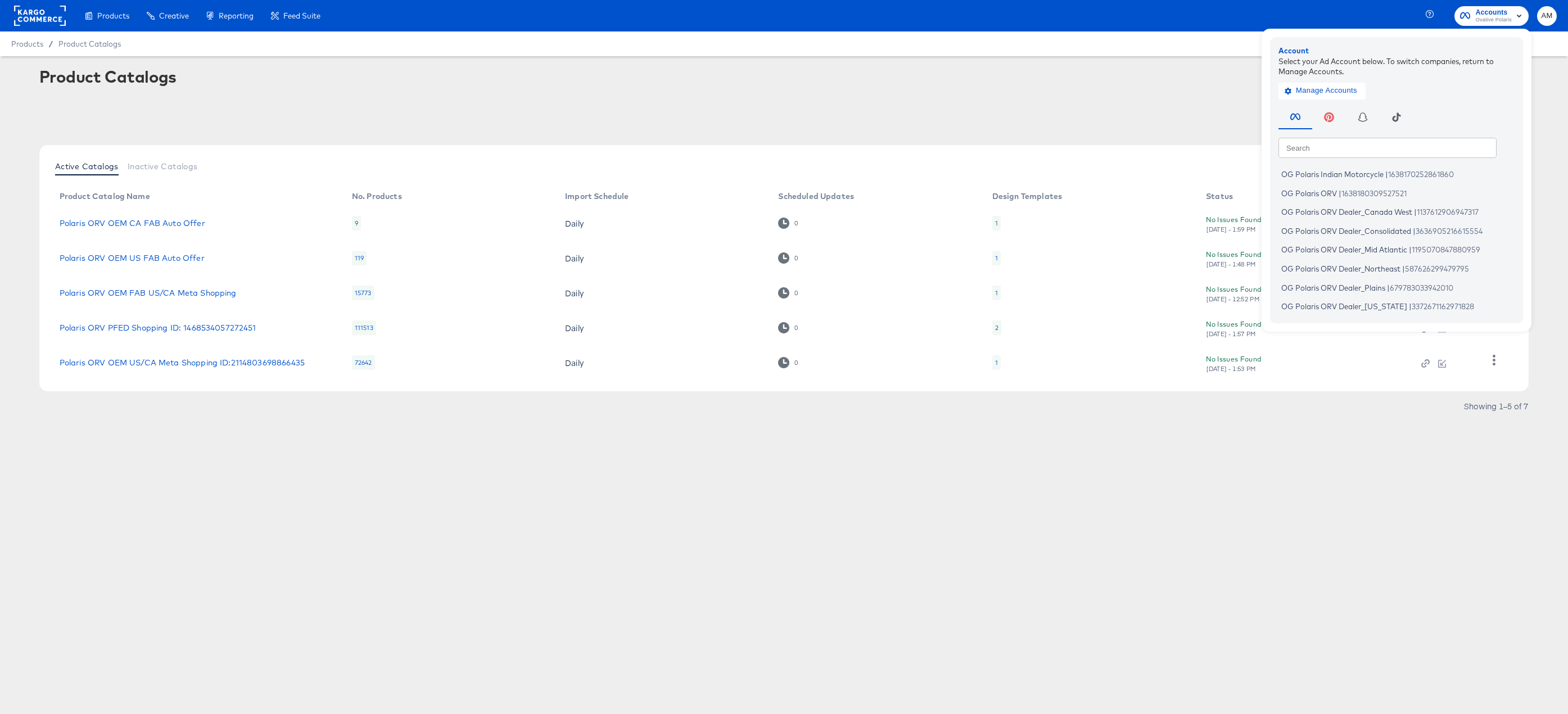
click at [42, 18] on rect at bounding box center [40, 15] width 52 height 20
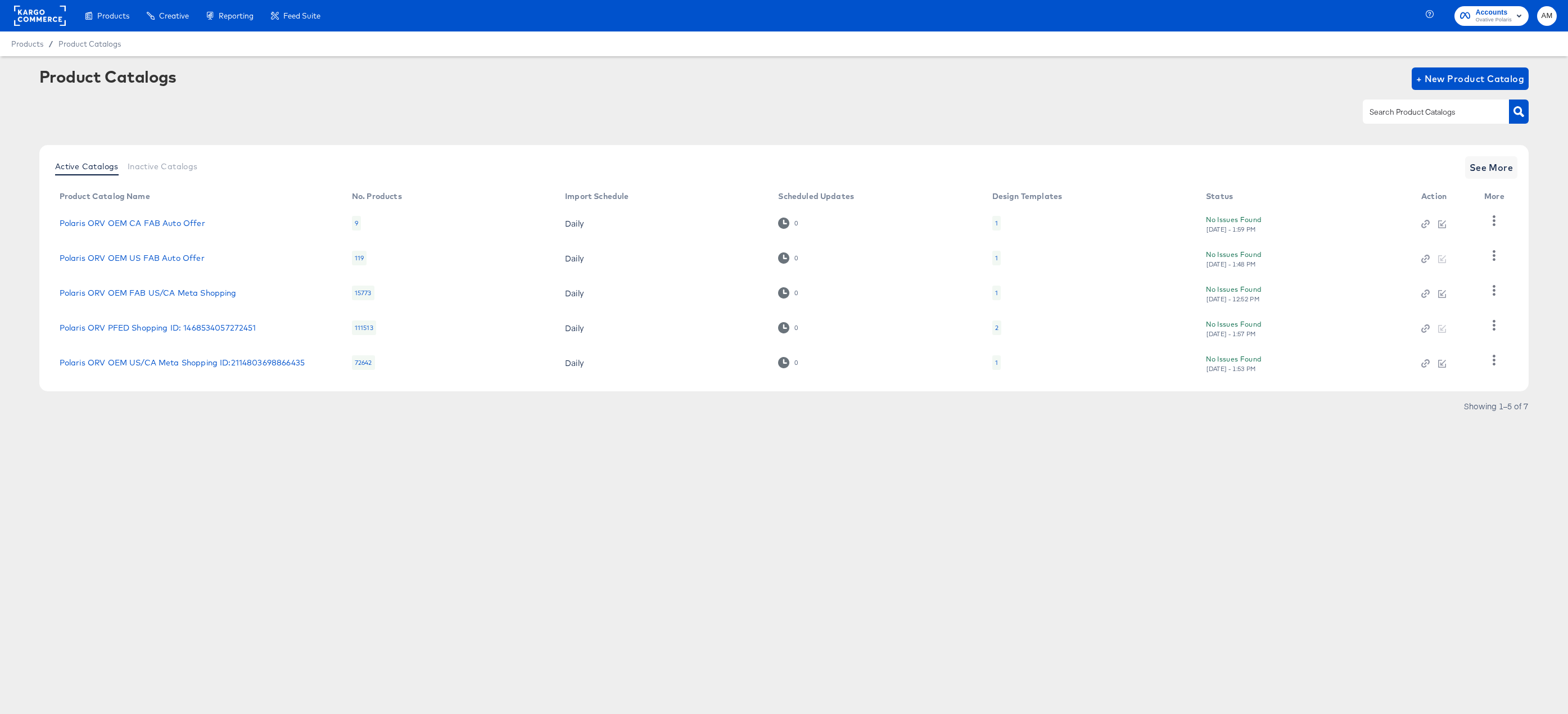
click at [40, 11] on rect at bounding box center [40, 15] width 52 height 20
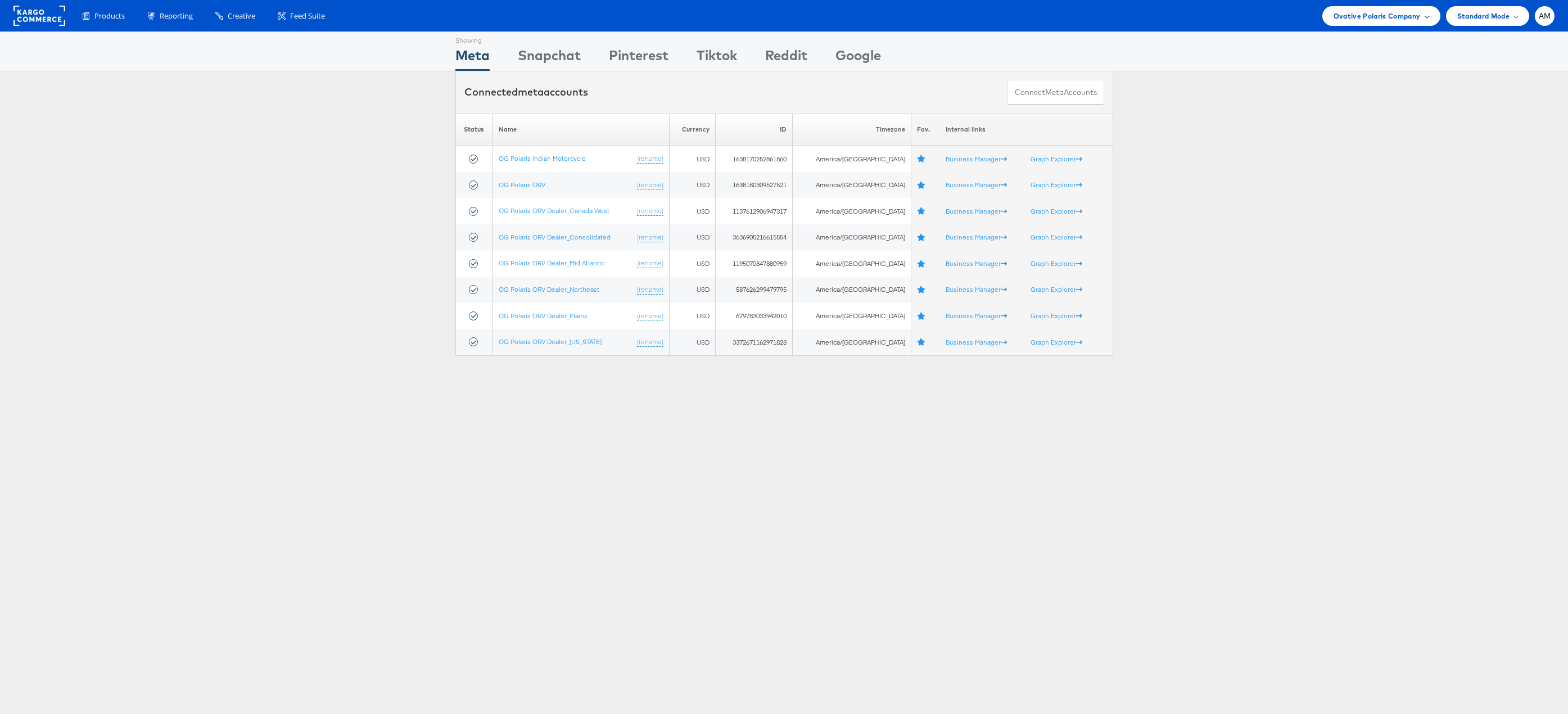
click at [1349, 17] on span "Ovative Polaris Company" at bounding box center [1377, 16] width 87 height 12
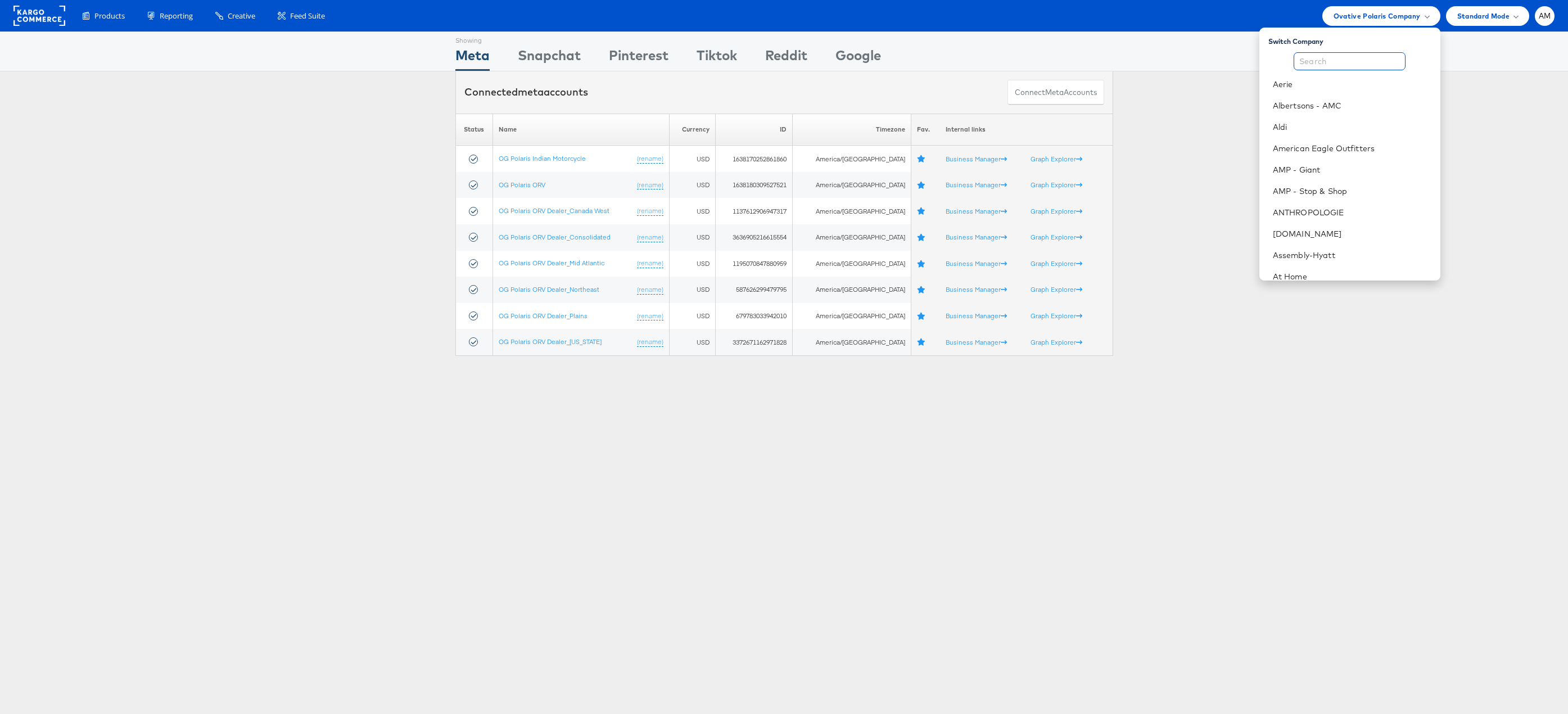
click at [1316, 64] on input "text" at bounding box center [1349, 61] width 112 height 18
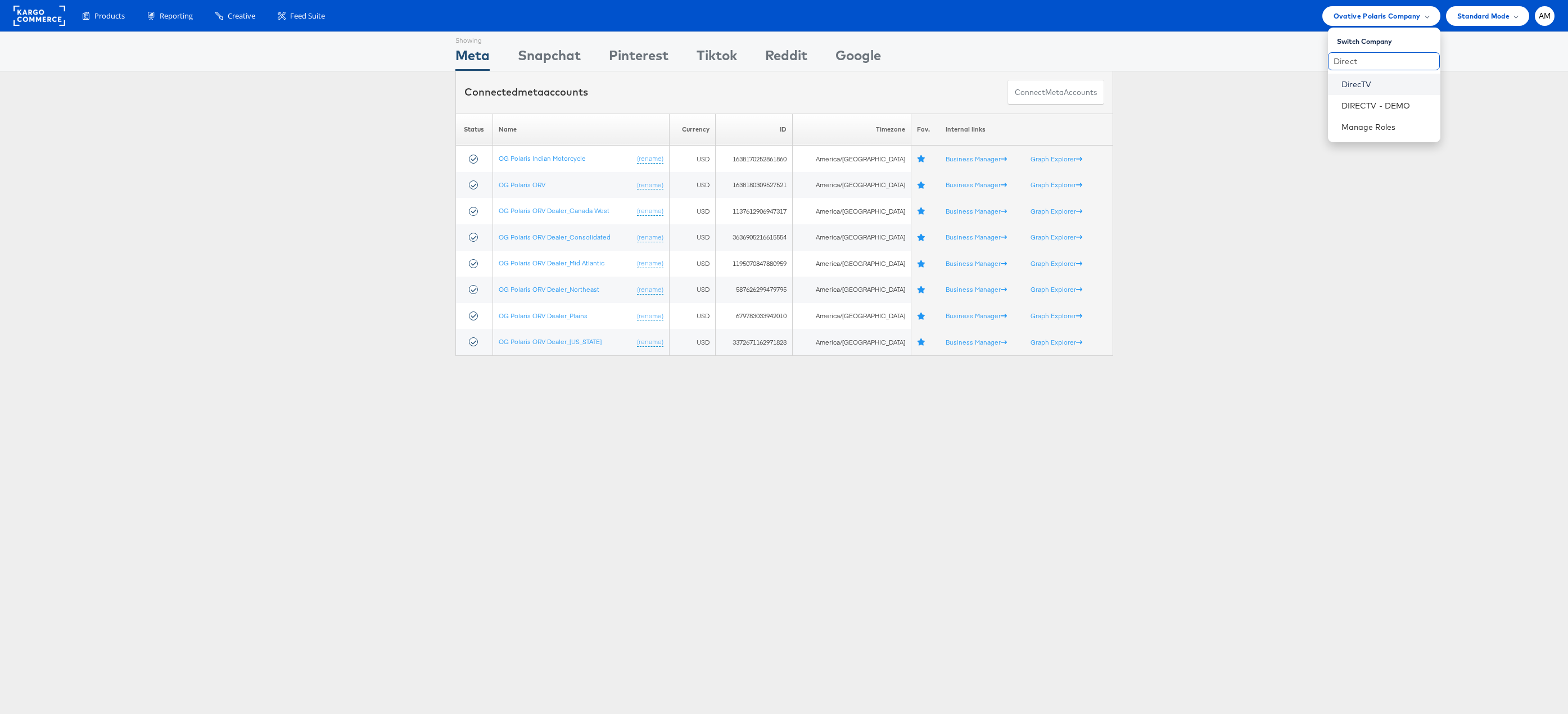
type input "Direct"
click at [1346, 85] on link "DirecTV" at bounding box center [1387, 84] width 90 height 11
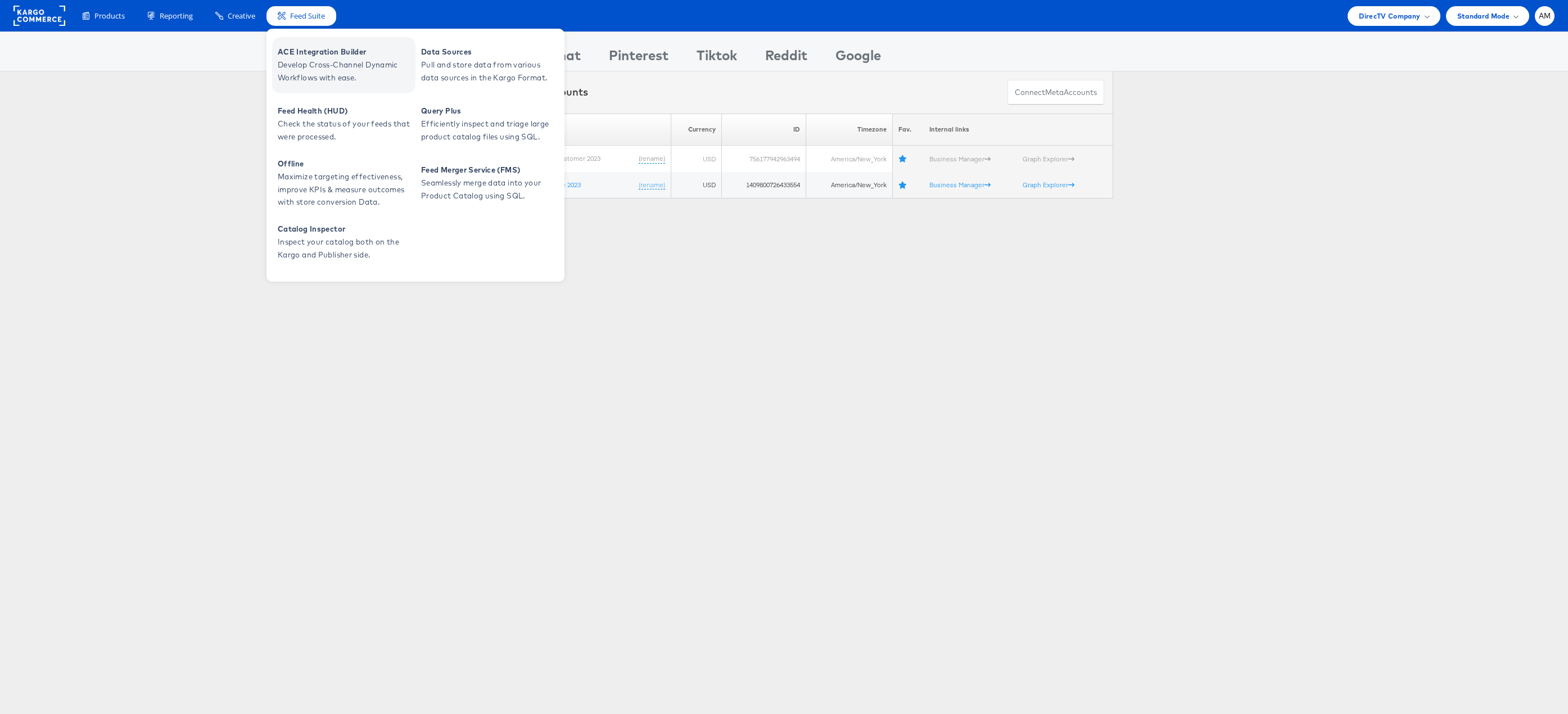
click at [325, 79] on span "Develop Cross-Channel Dynamic Workflows with ease." at bounding box center [344, 71] width 134 height 26
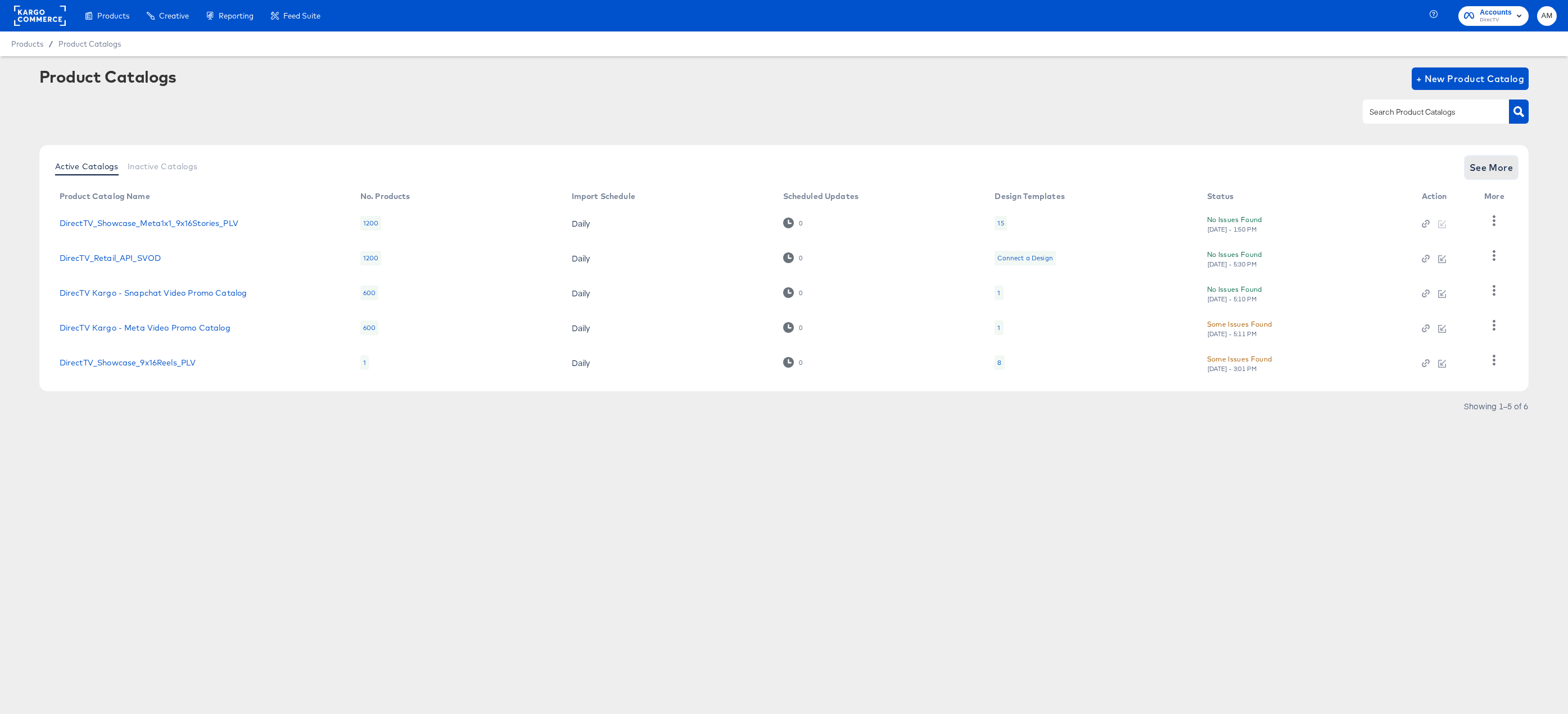
click at [1479, 170] on span "See More" at bounding box center [1492, 167] width 44 height 16
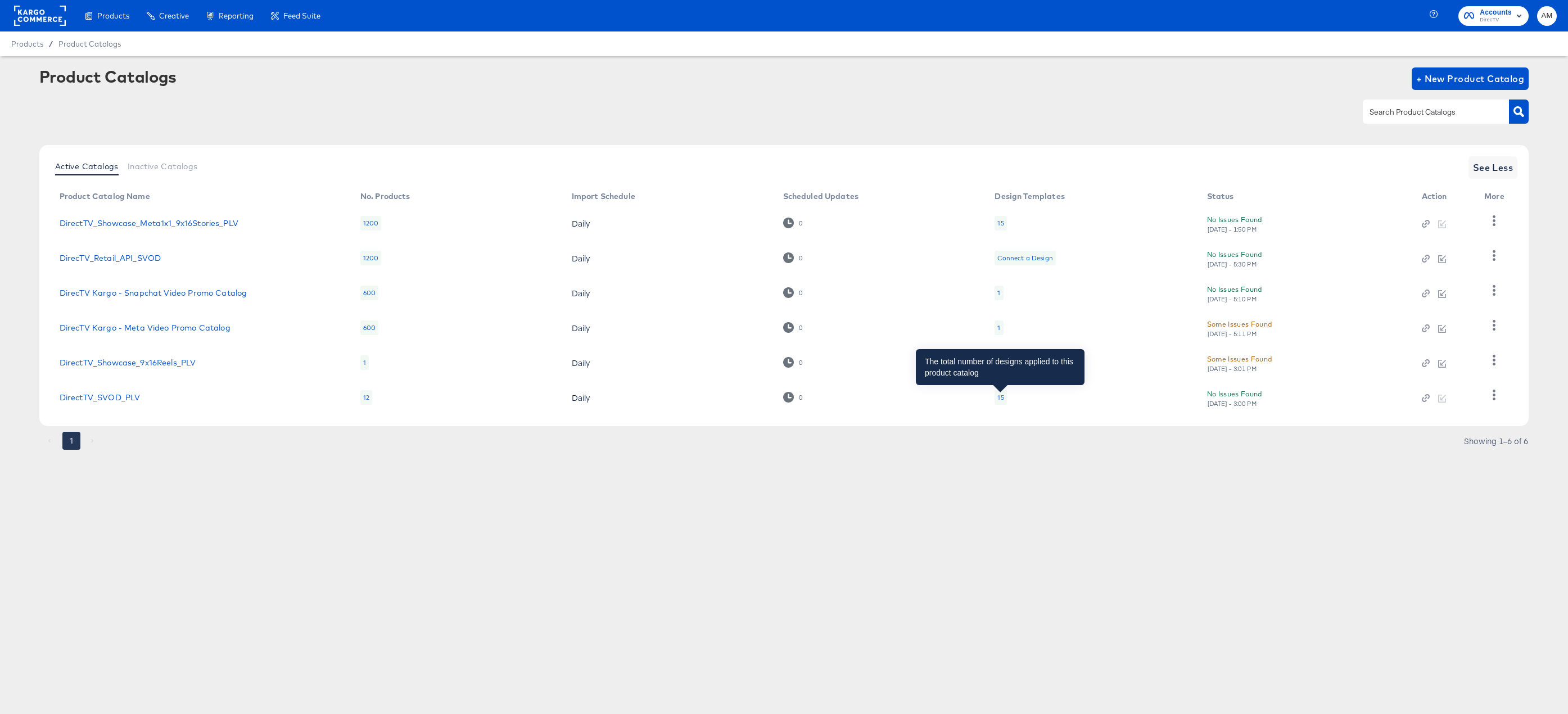
click at [997, 399] on div "15" at bounding box center [1000, 397] width 6 height 9
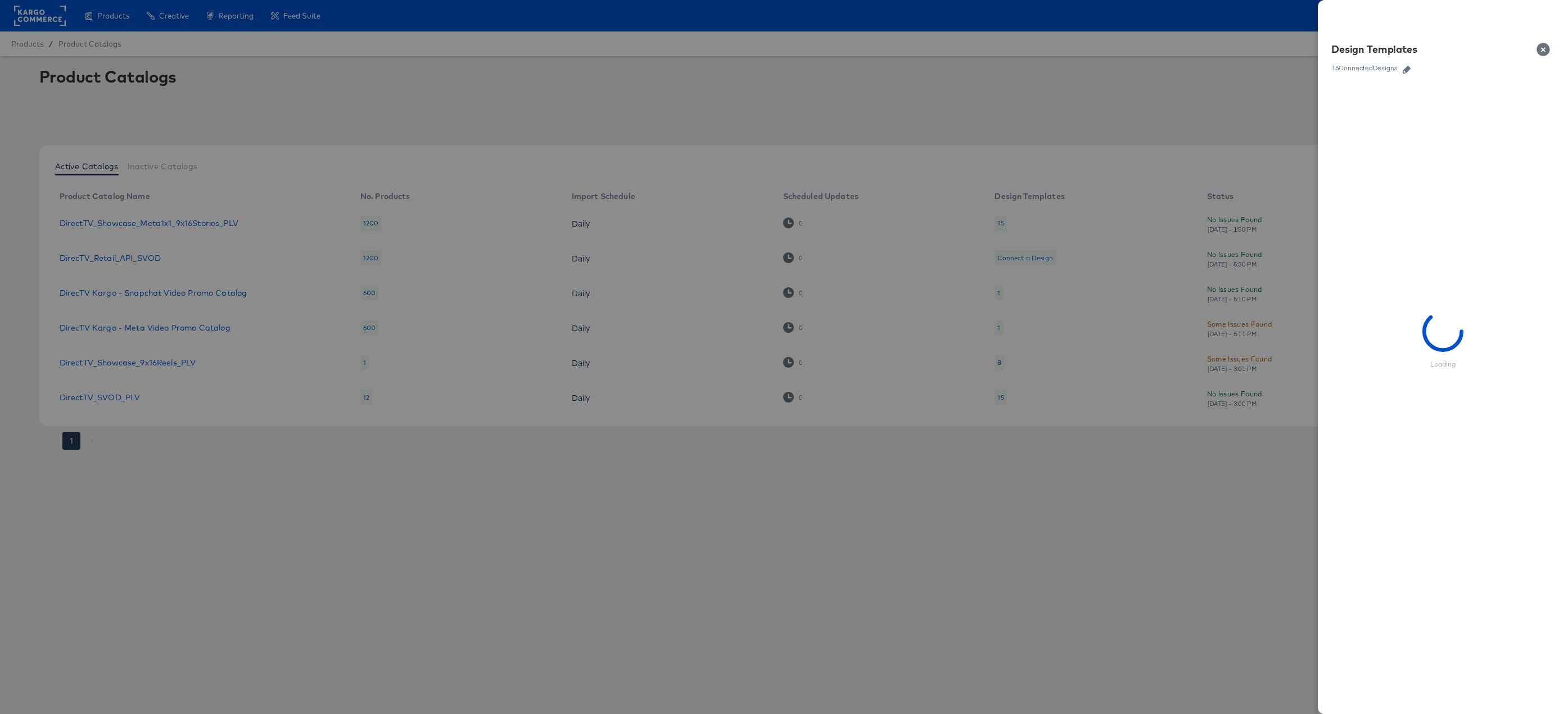
click at [1406, 69] on icon "button" at bounding box center [1406, 69] width 8 height 8
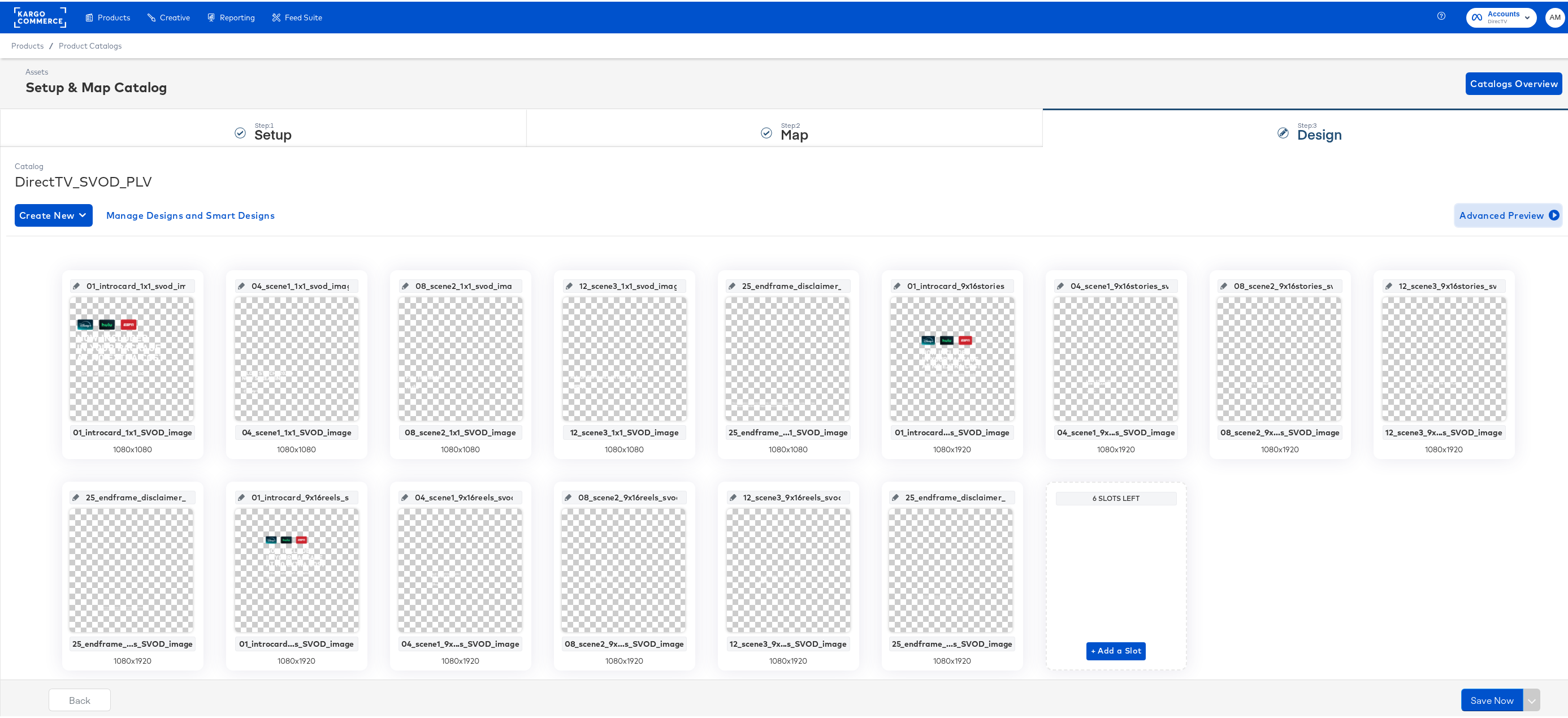
click at [1512, 215] on span "Advanced Preview" at bounding box center [1509, 214] width 98 height 16
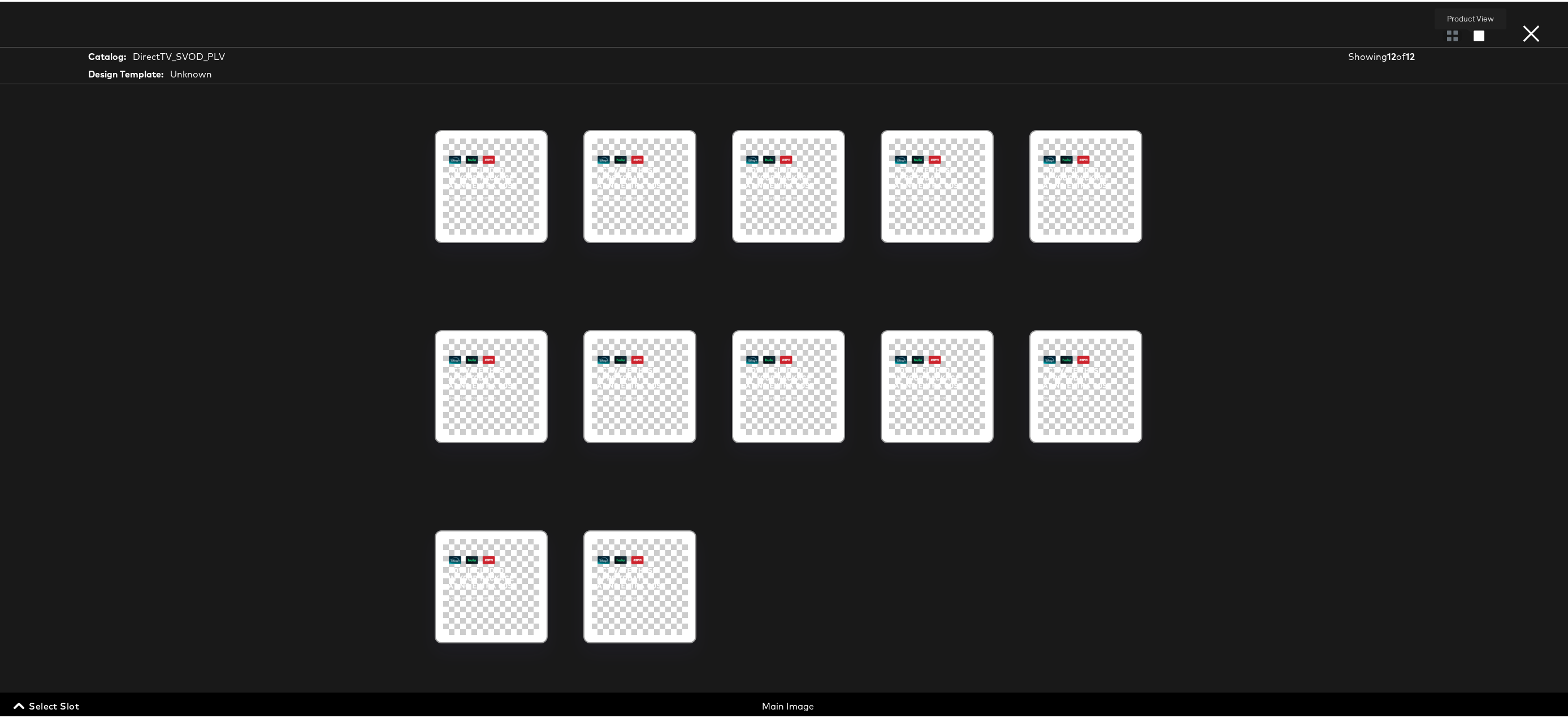
click at [1474, 36] on icon "button" at bounding box center [1479, 34] width 10 height 10
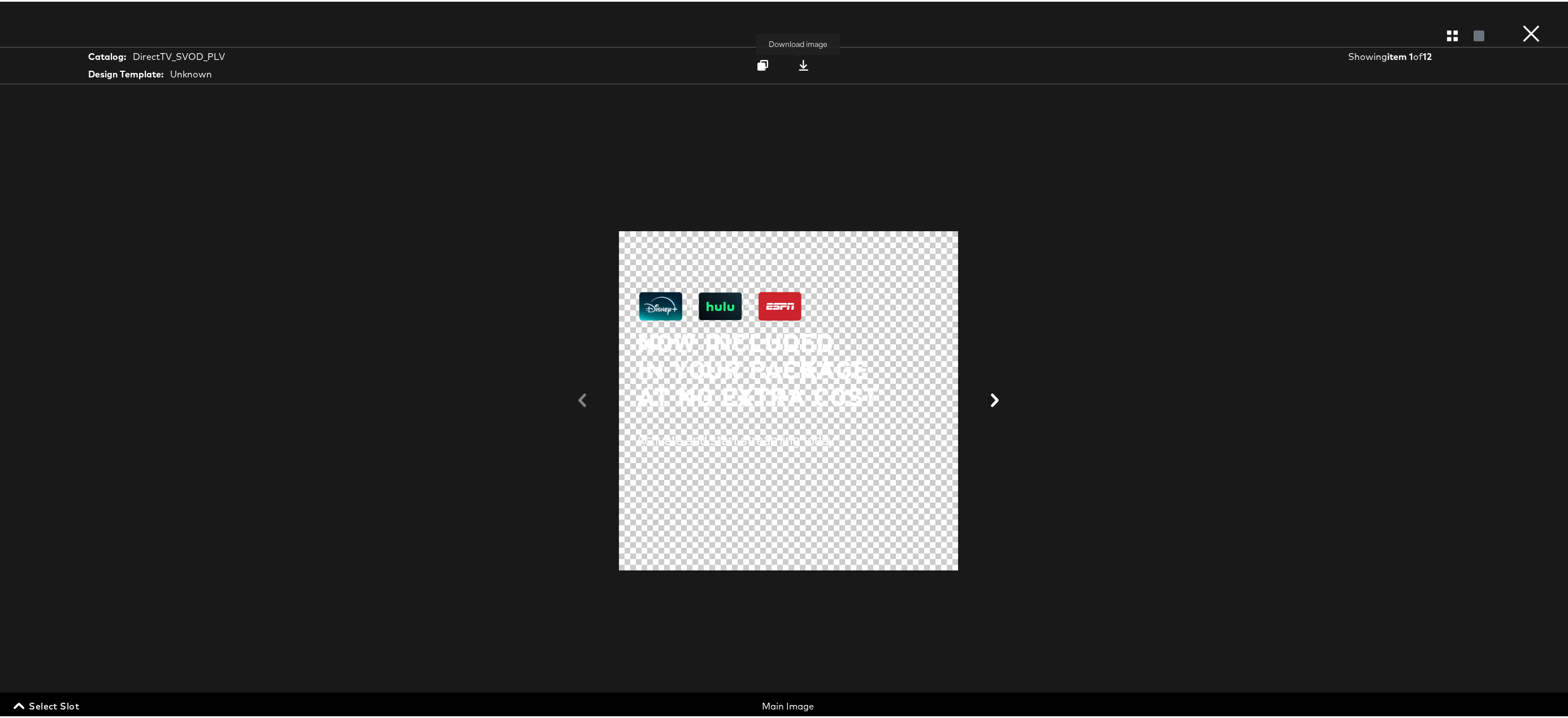
click at [799, 64] on icon at bounding box center [804, 64] width 10 height 10
click at [62, 702] on span "Select Slot" at bounding box center [47, 704] width 64 height 16
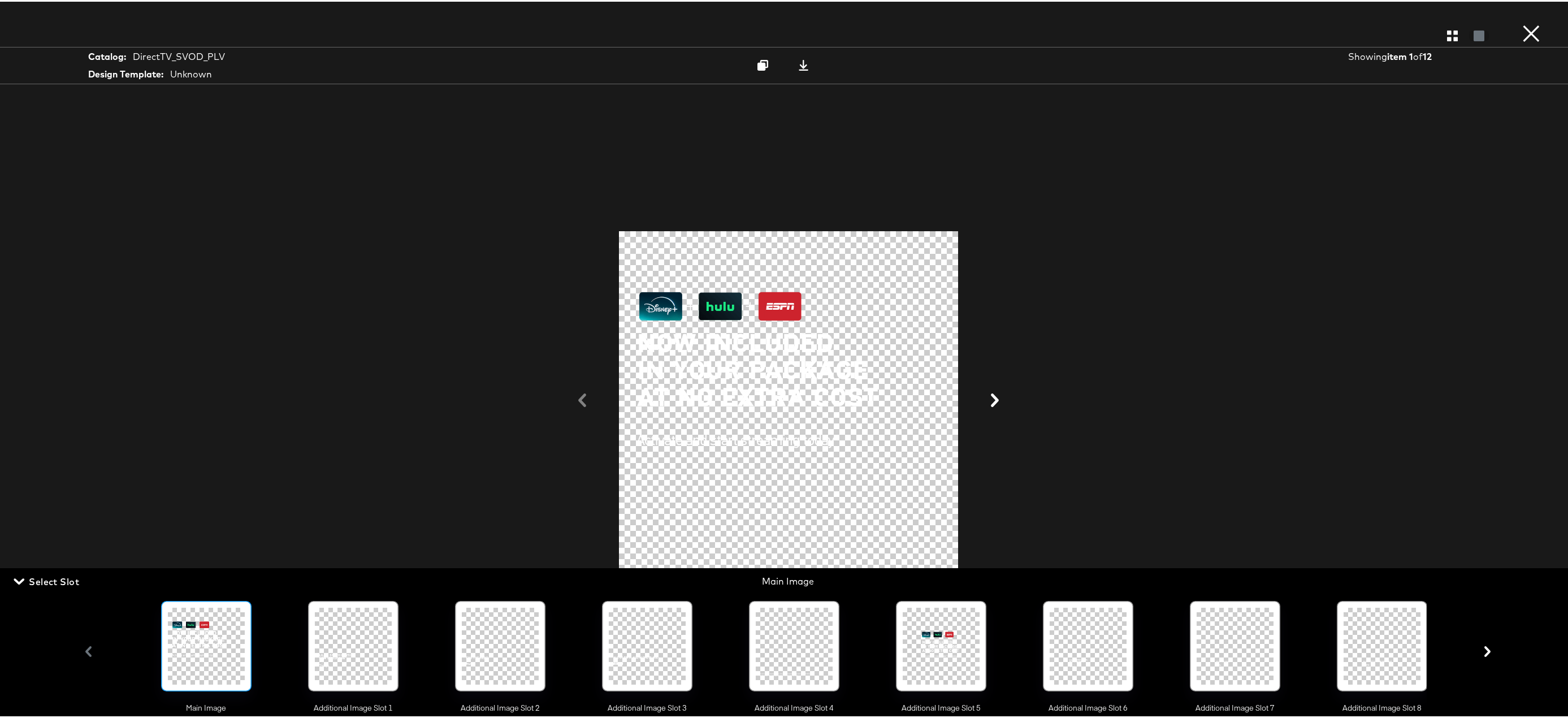
click at [941, 628] on div at bounding box center [941, 645] width 77 height 77
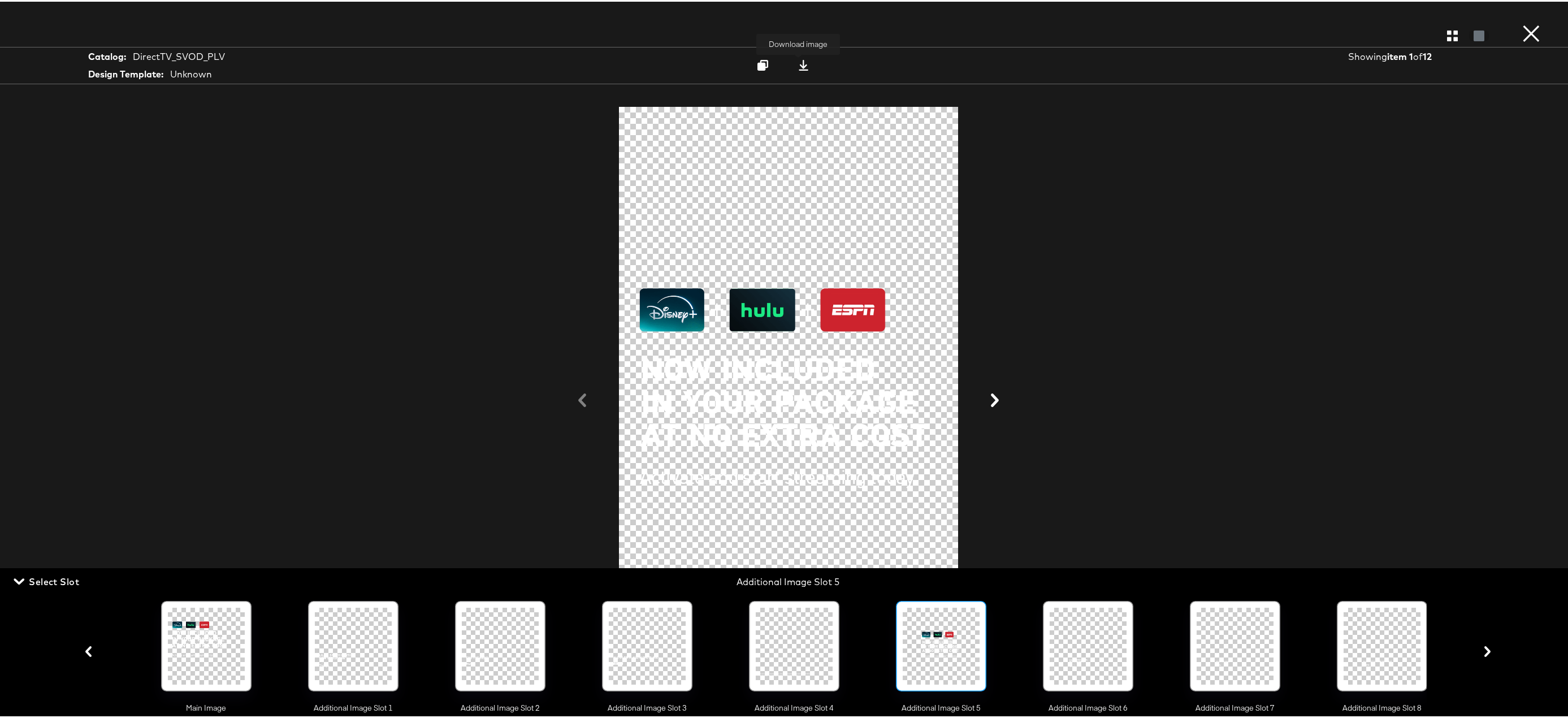
click at [800, 65] on icon at bounding box center [803, 64] width 10 height 10
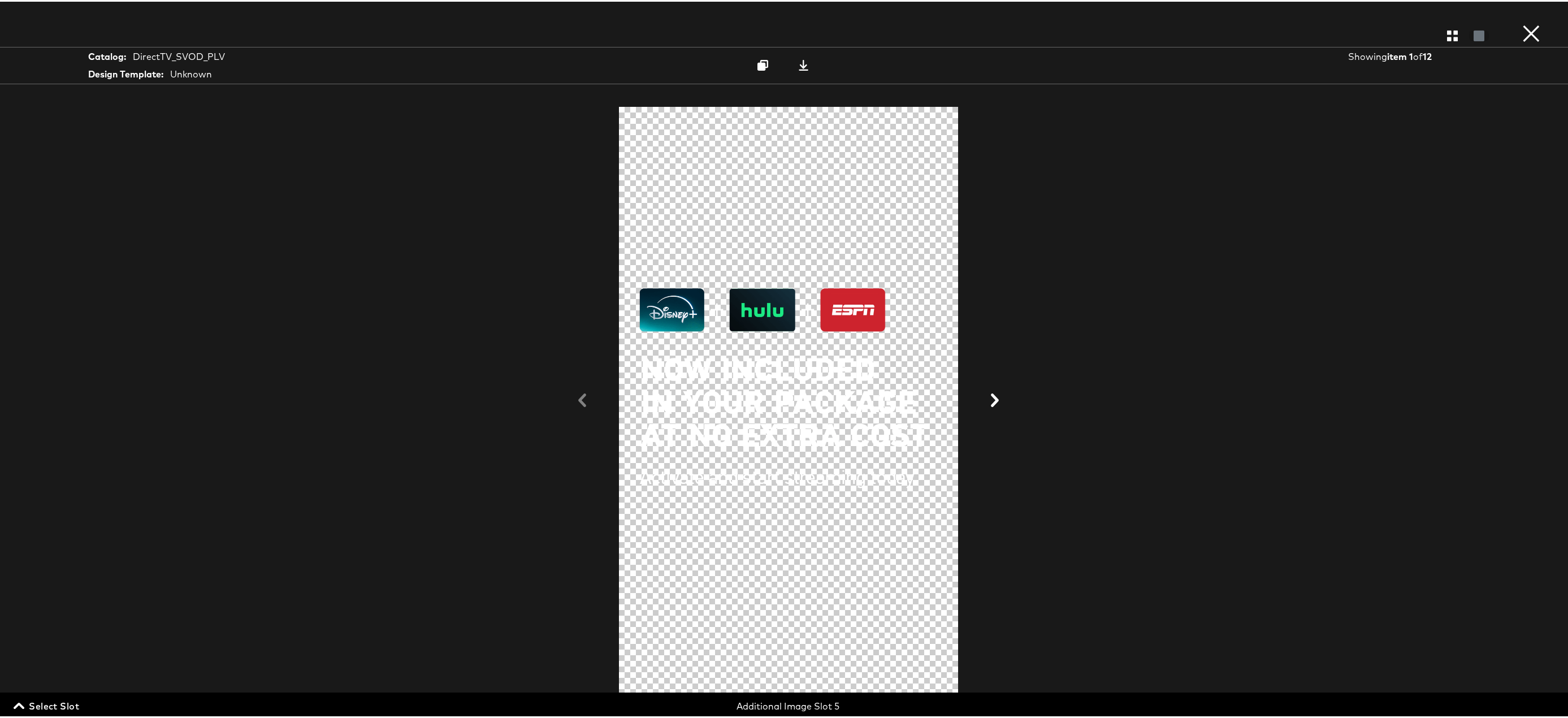
click at [55, 703] on span "Select Slot" at bounding box center [47, 704] width 64 height 16
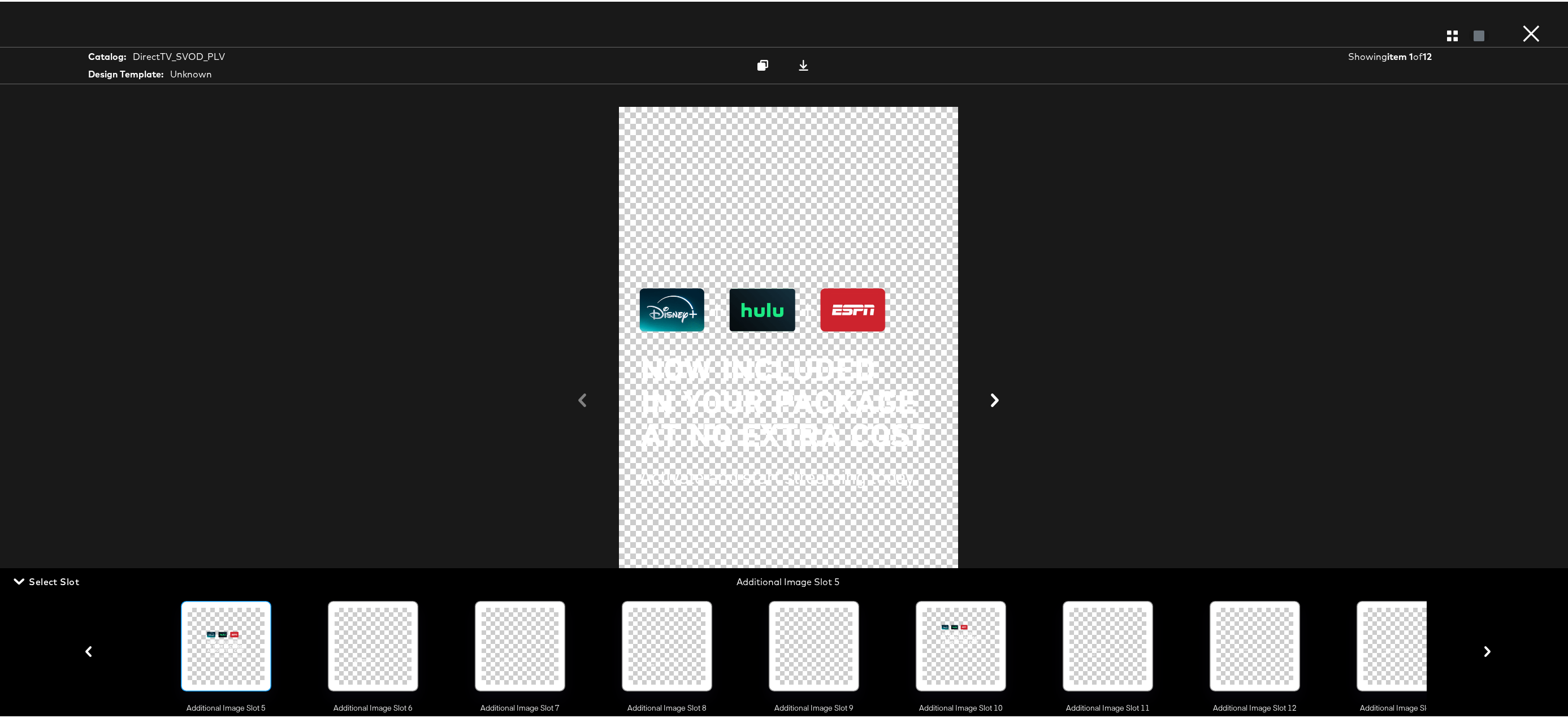
scroll to position [0, 900]
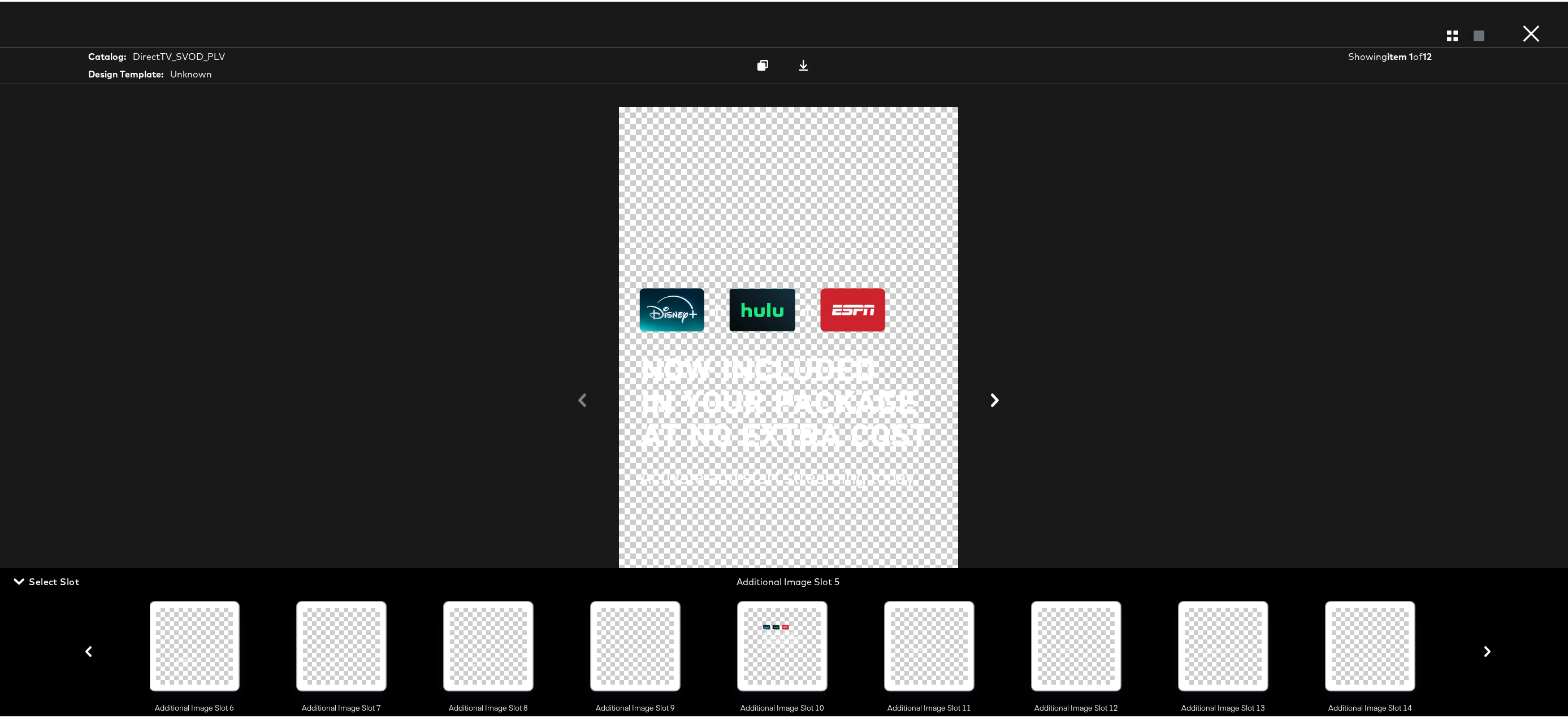
click at [789, 631] on div at bounding box center [783, 645] width 77 height 77
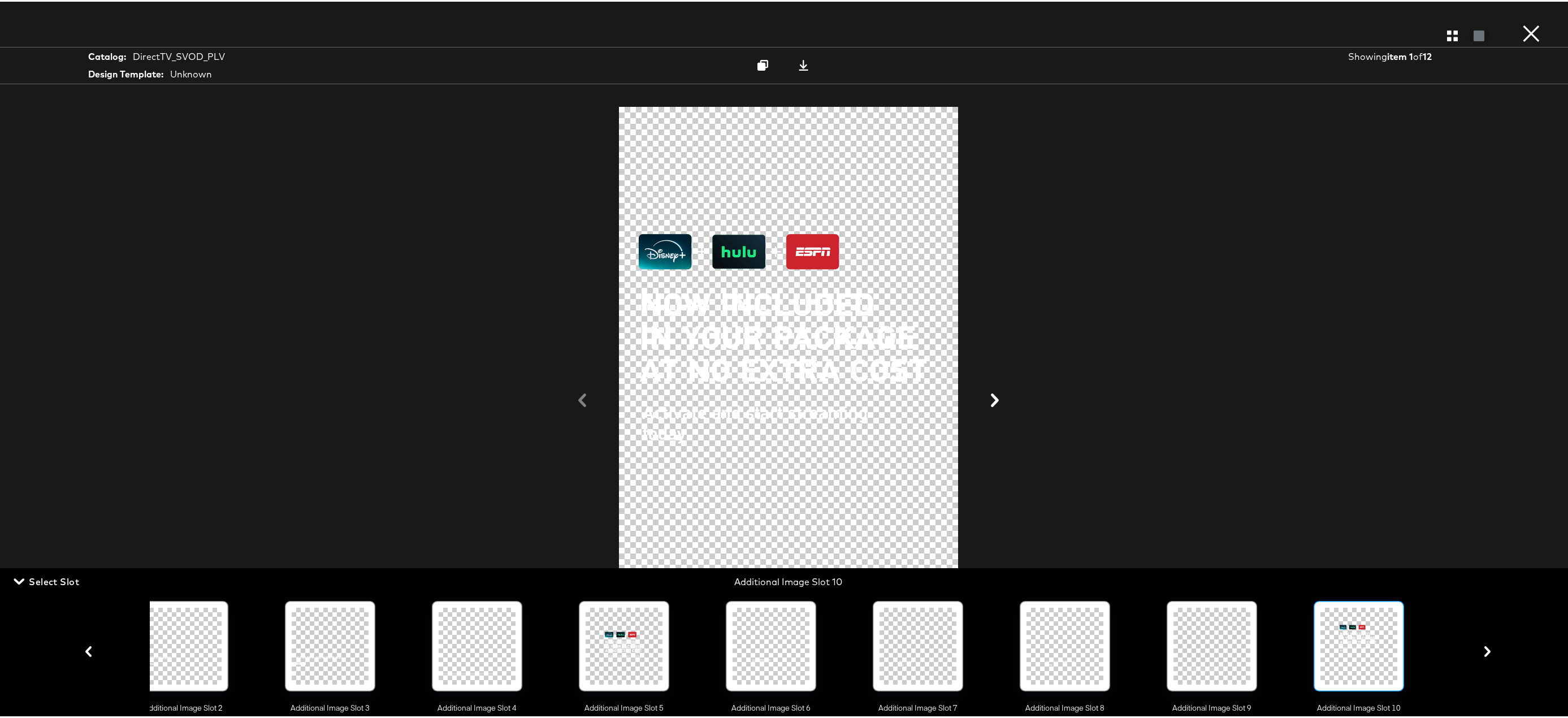
scroll to position [0, 312]
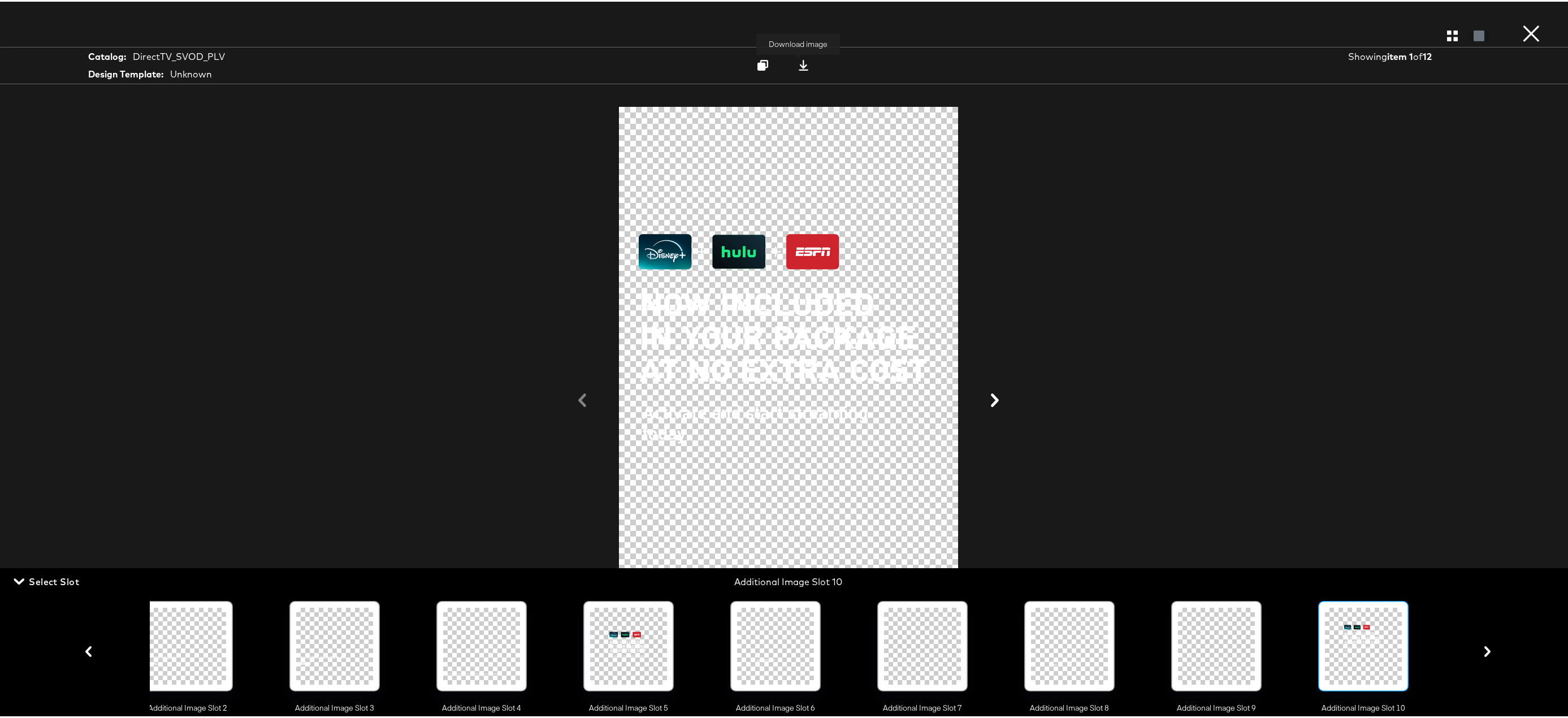
click at [798, 65] on icon at bounding box center [803, 64] width 10 height 10
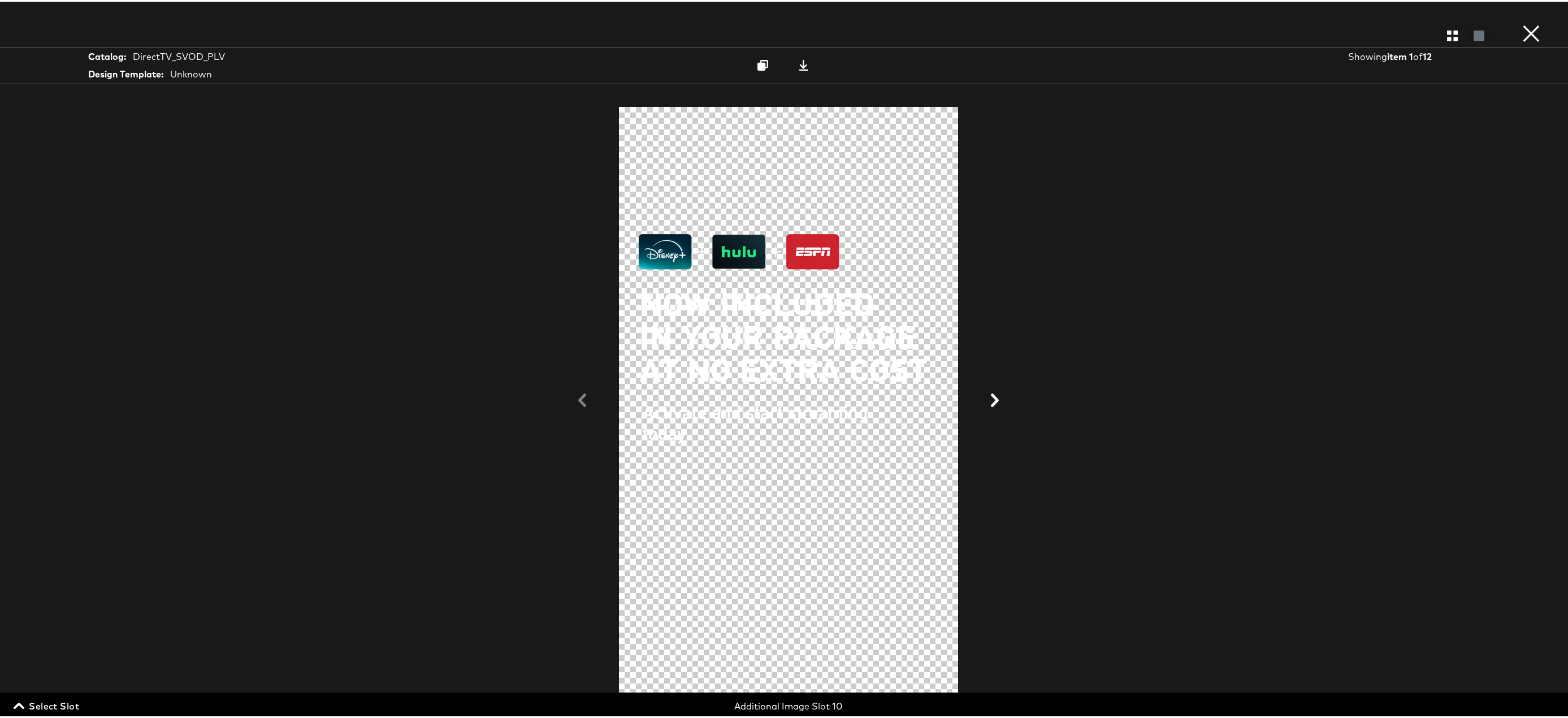
click at [54, 701] on span "Select Slot" at bounding box center [47, 704] width 64 height 16
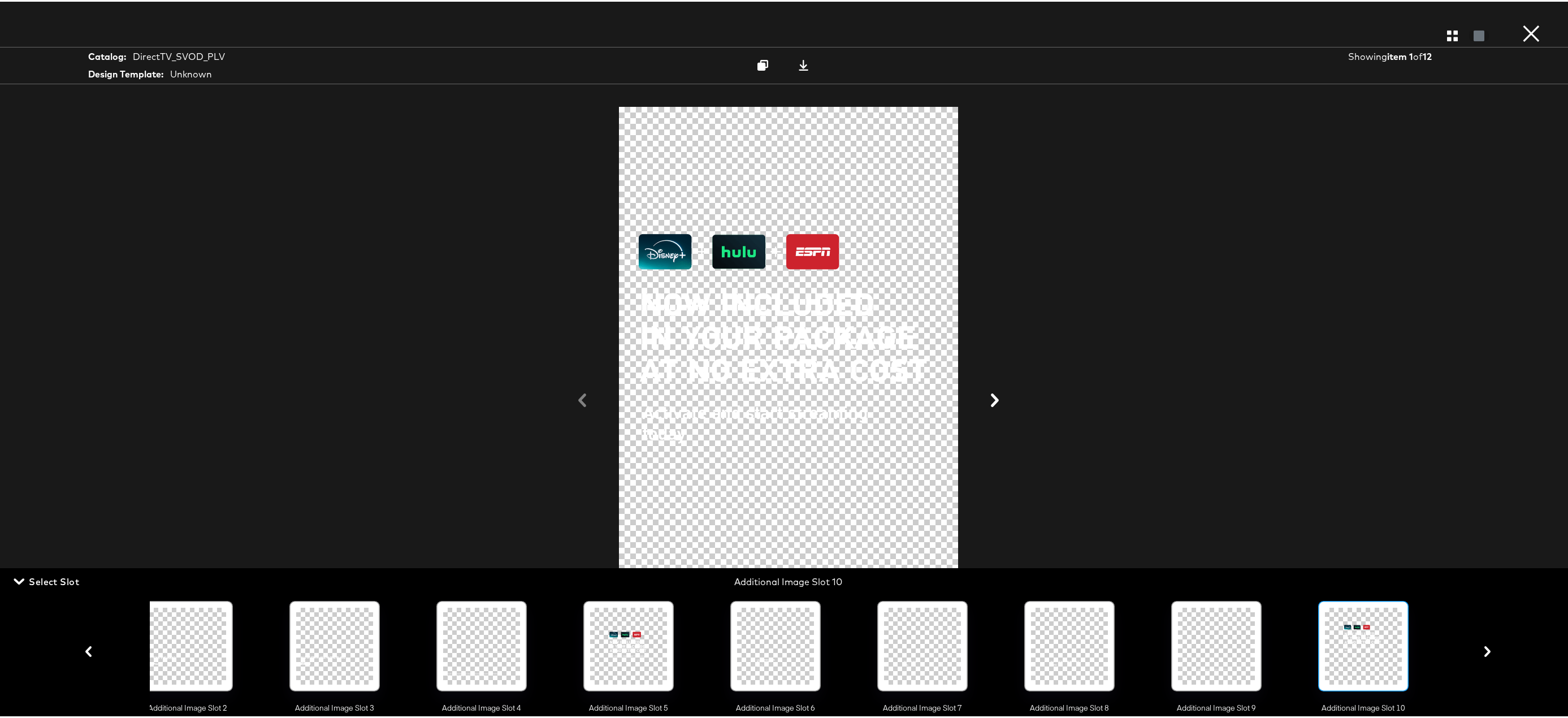
click at [993, 397] on icon at bounding box center [995, 399] width 8 height 14
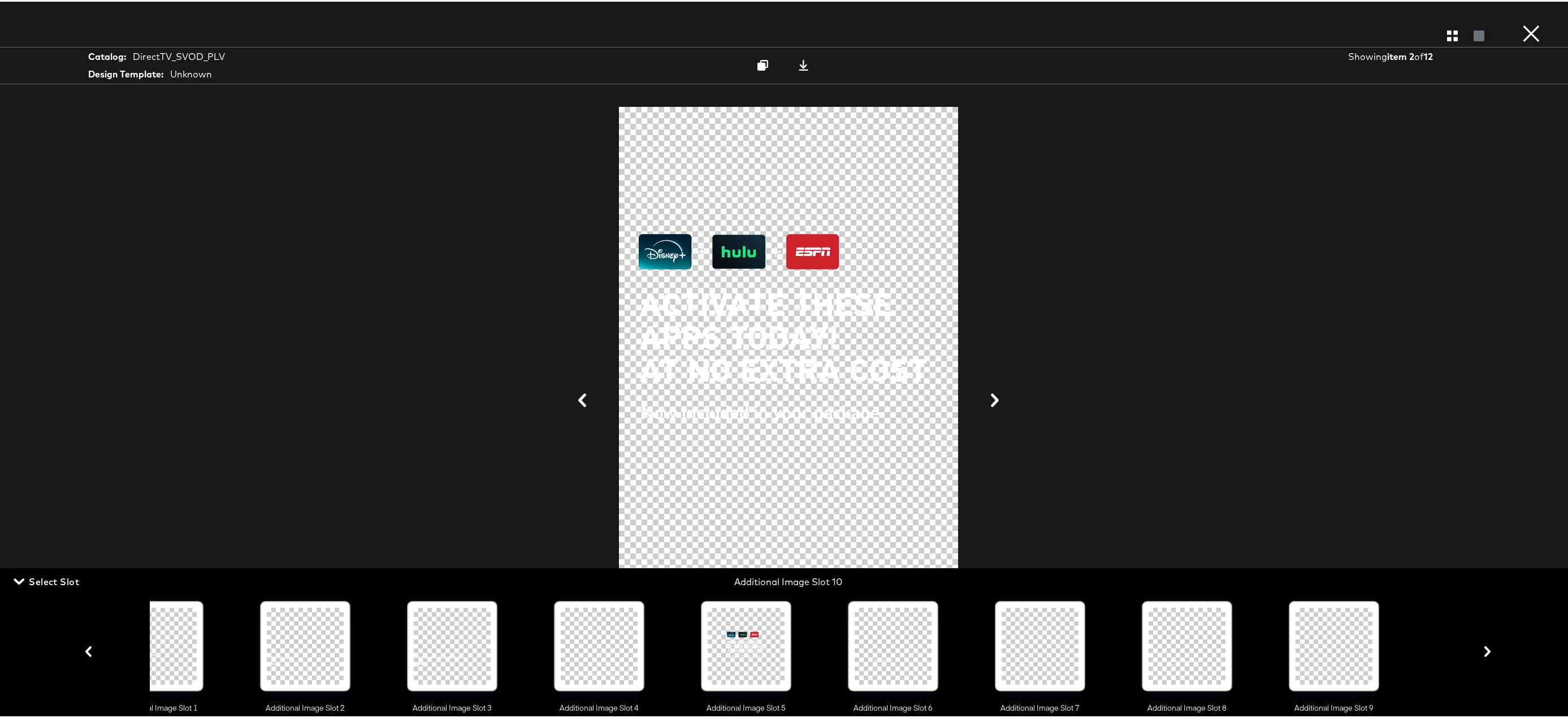
scroll to position [0, 0]
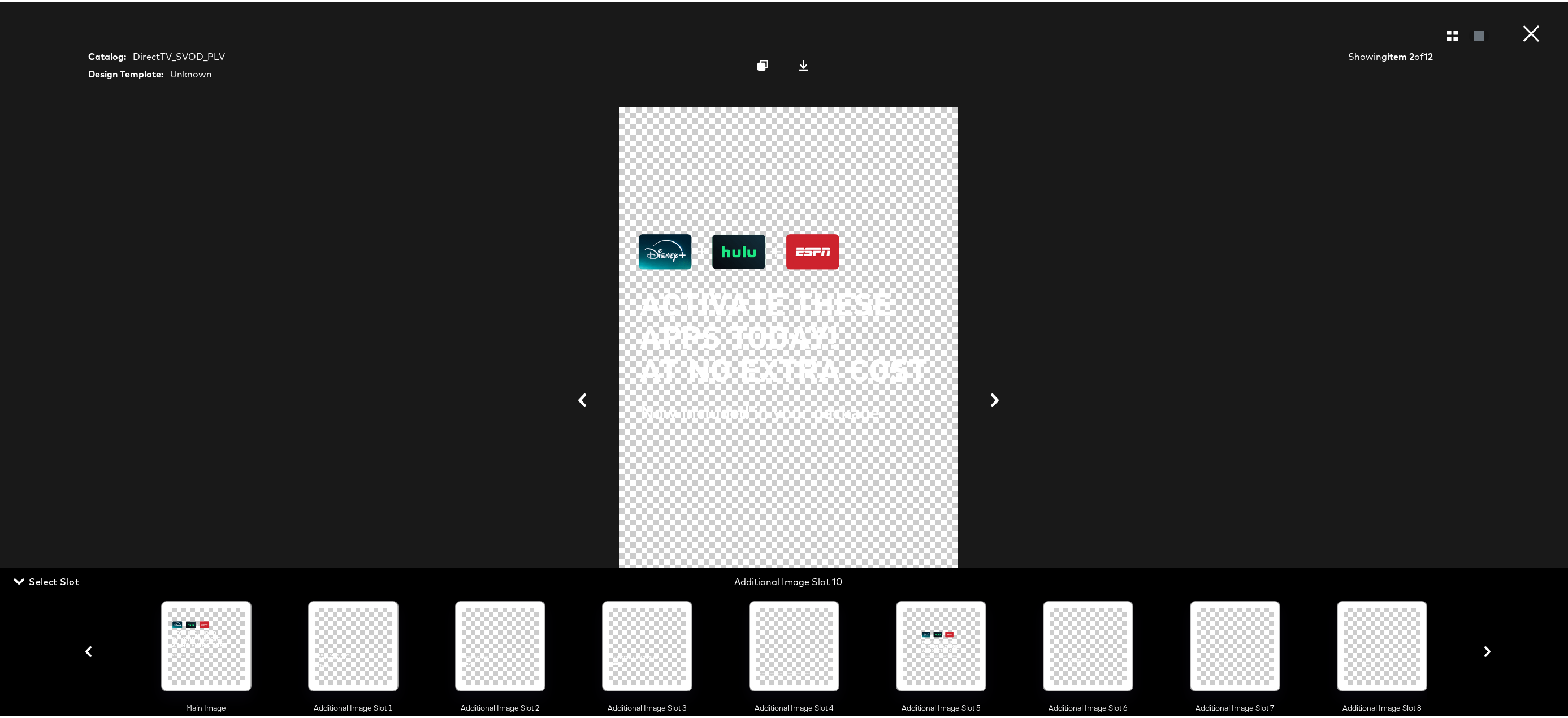
click at [191, 635] on div at bounding box center [206, 645] width 77 height 77
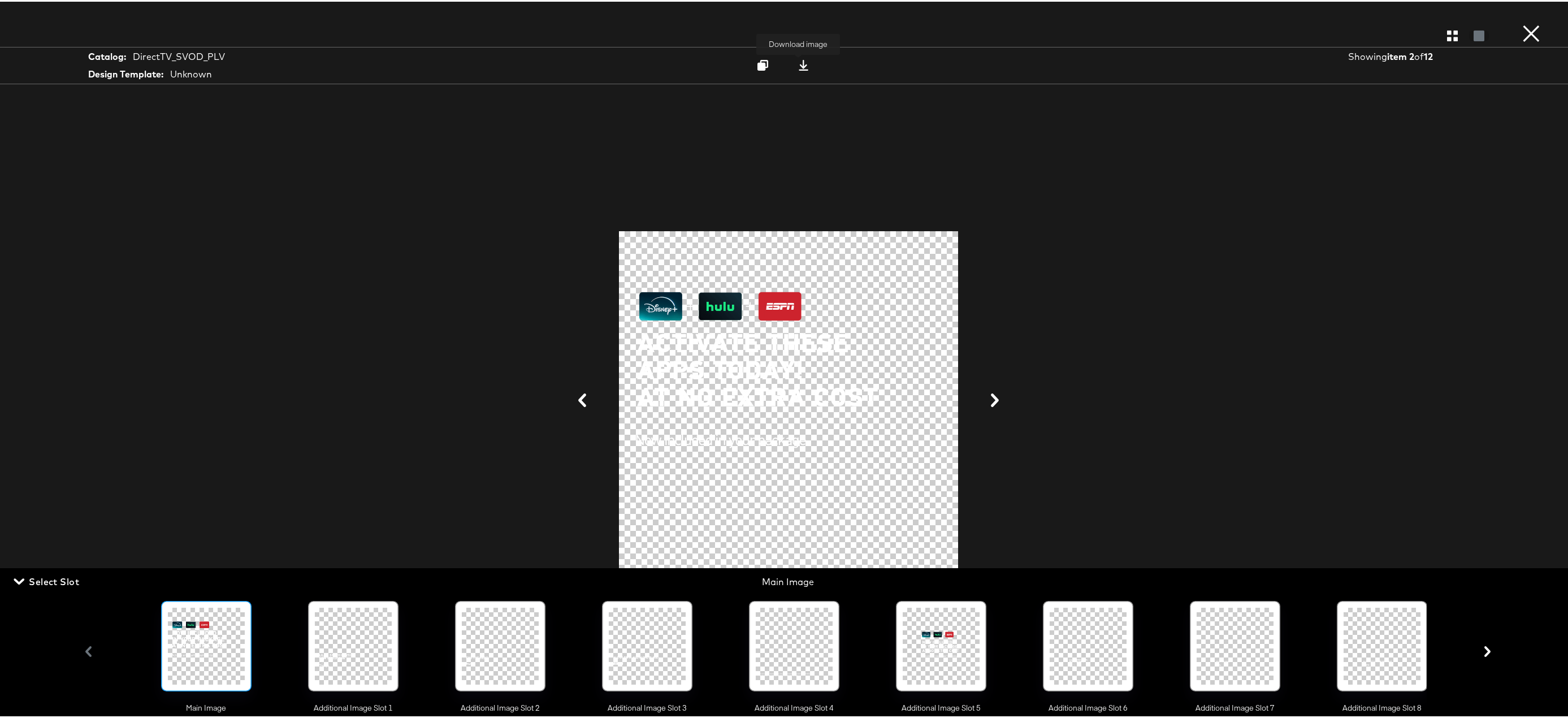
click at [799, 64] on icon at bounding box center [804, 64] width 10 height 10
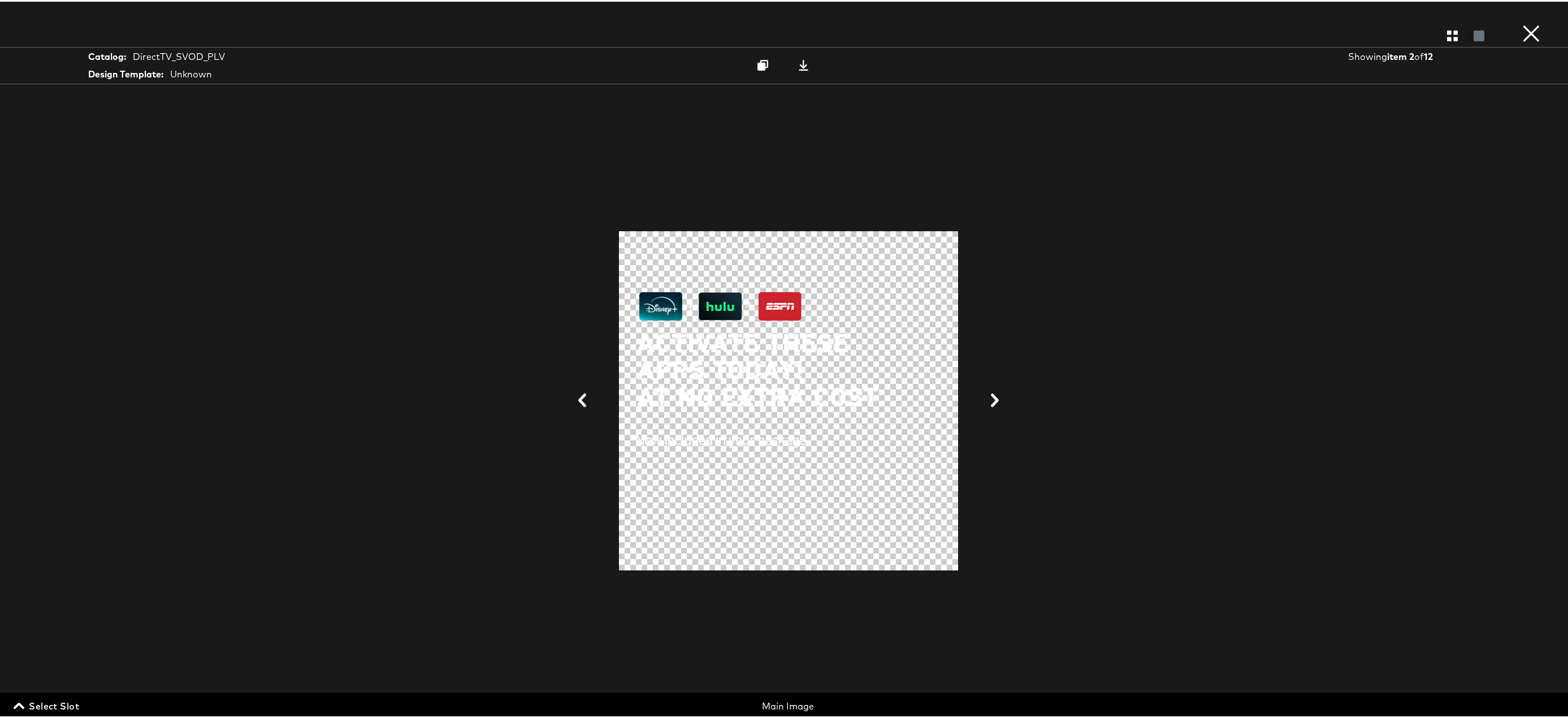
click at [51, 701] on span "Select Slot" at bounding box center [47, 704] width 64 height 16
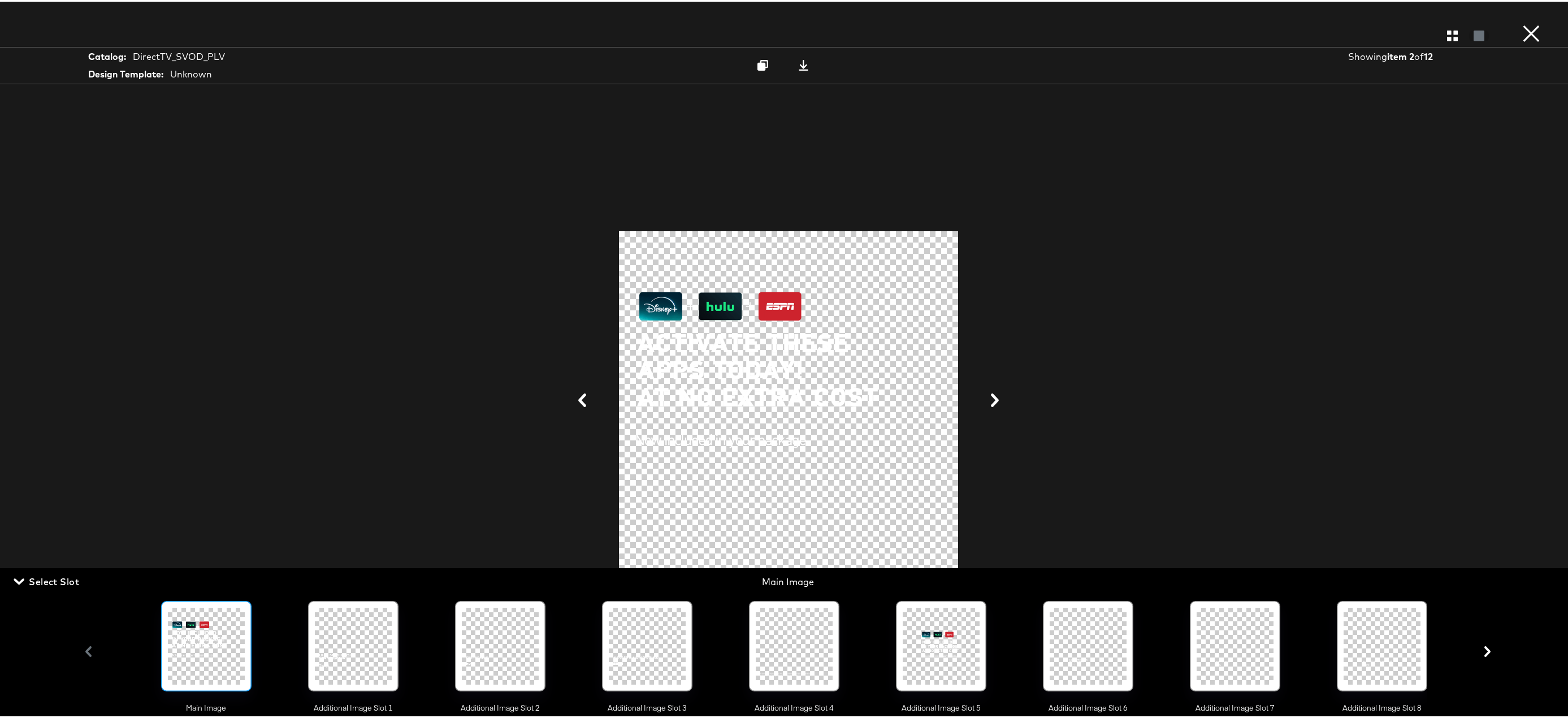
click at [924, 641] on div at bounding box center [941, 645] width 77 height 77
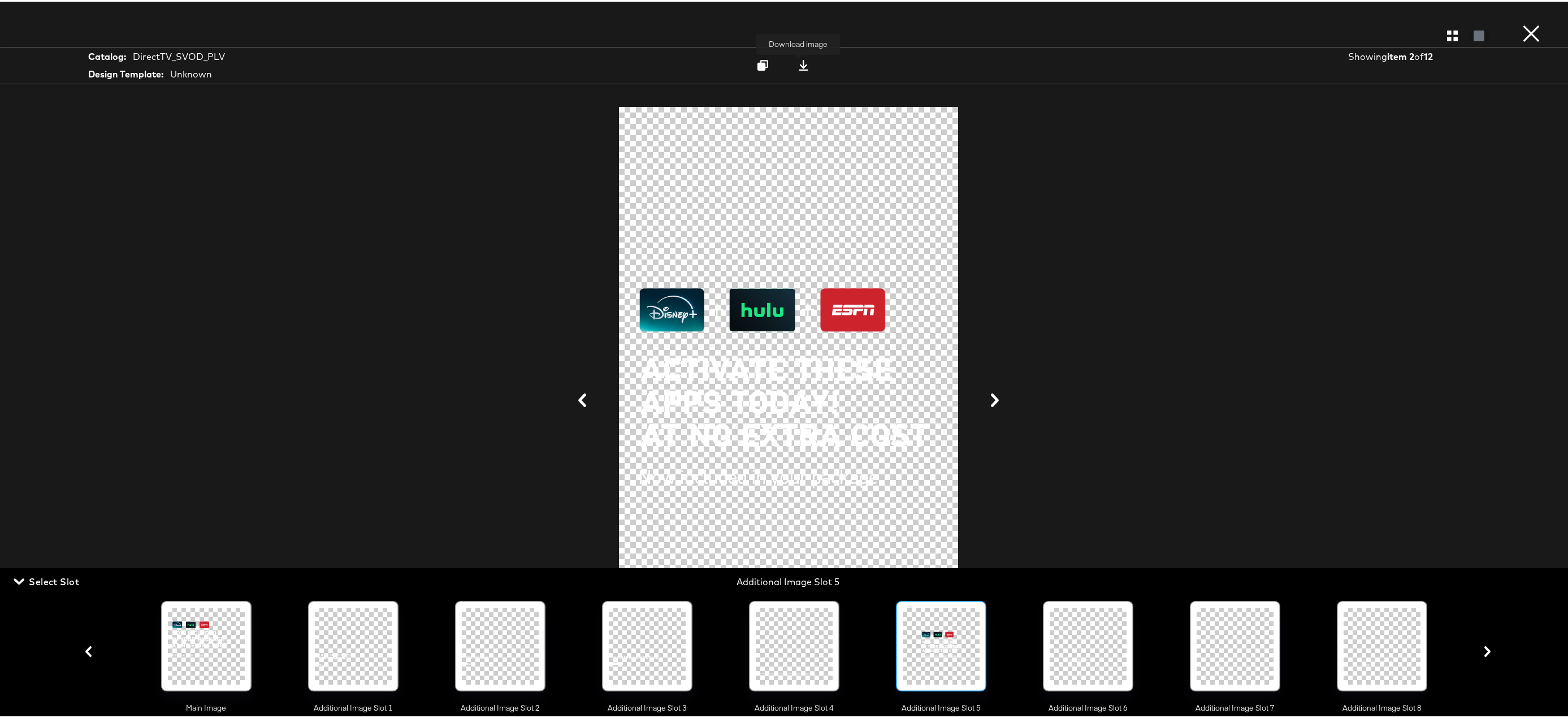
click at [800, 64] on icon at bounding box center [804, 64] width 10 height 10
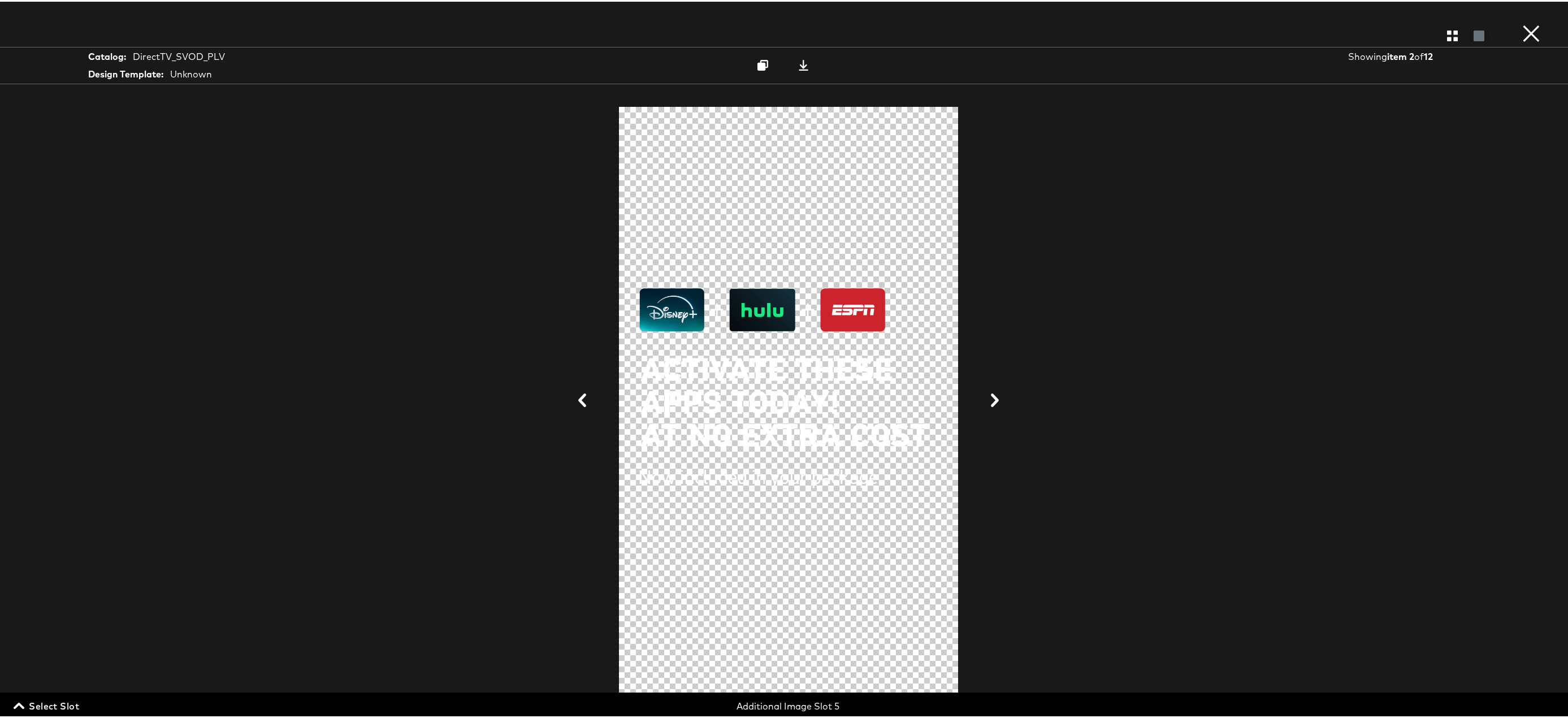
click at [38, 703] on span "Select Slot" at bounding box center [47, 704] width 64 height 16
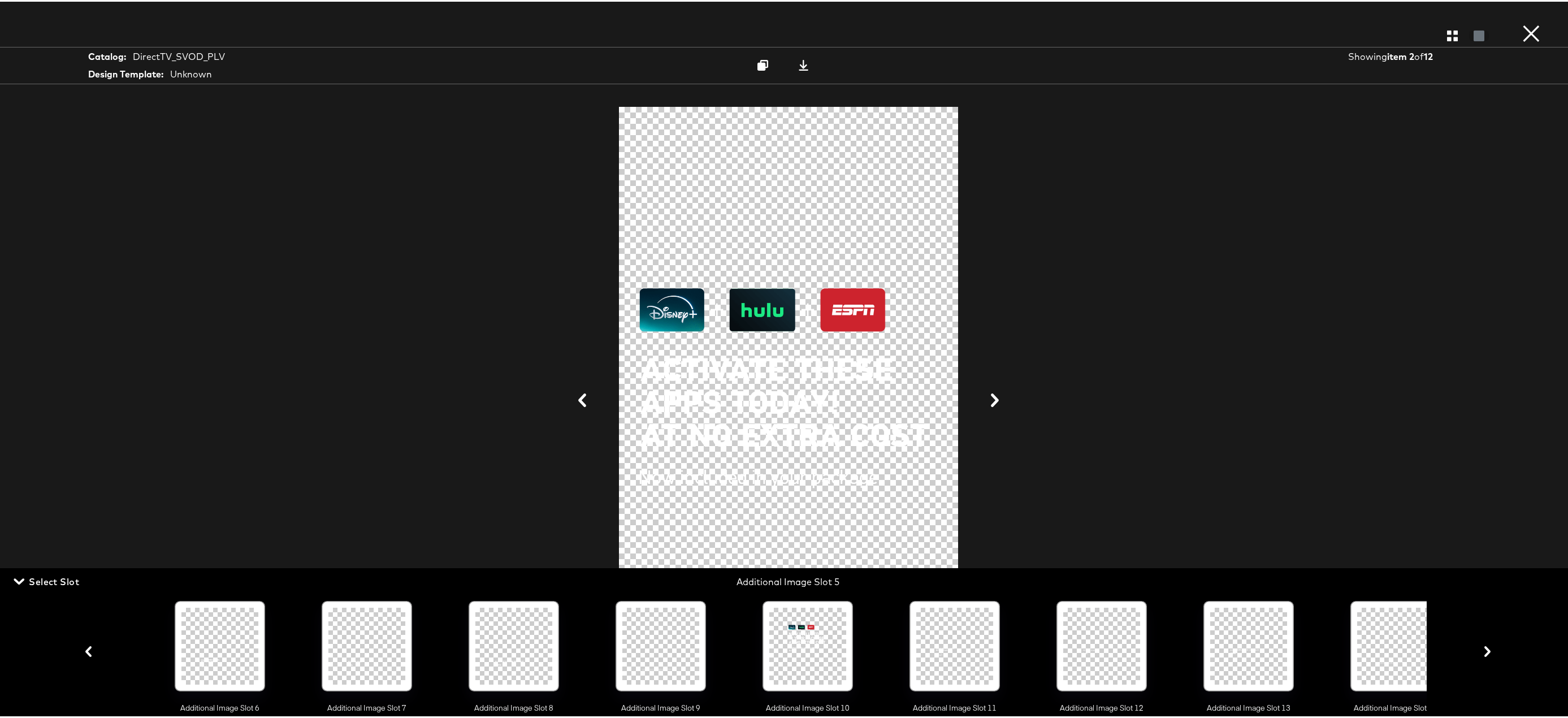
scroll to position [0, 900]
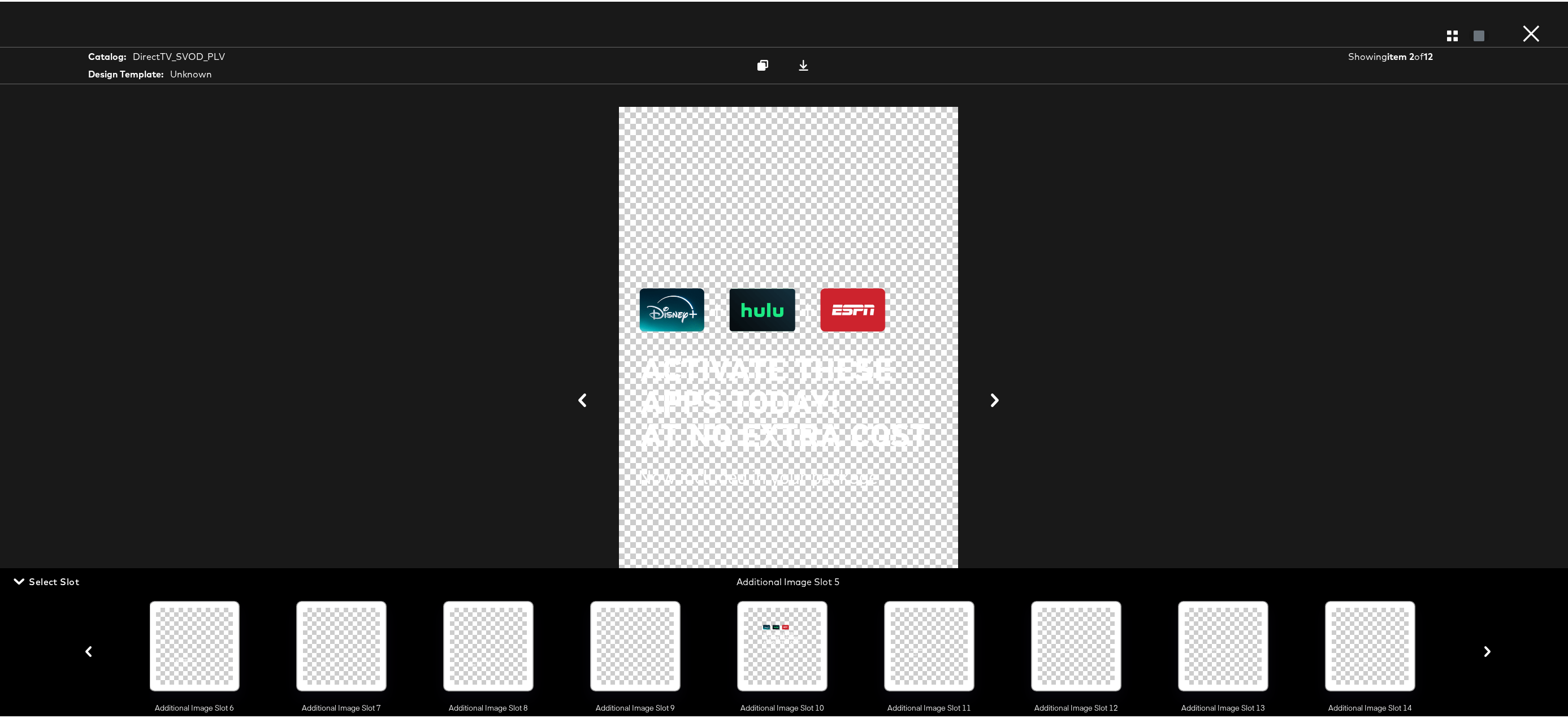
click at [803, 643] on div at bounding box center [783, 645] width 77 height 77
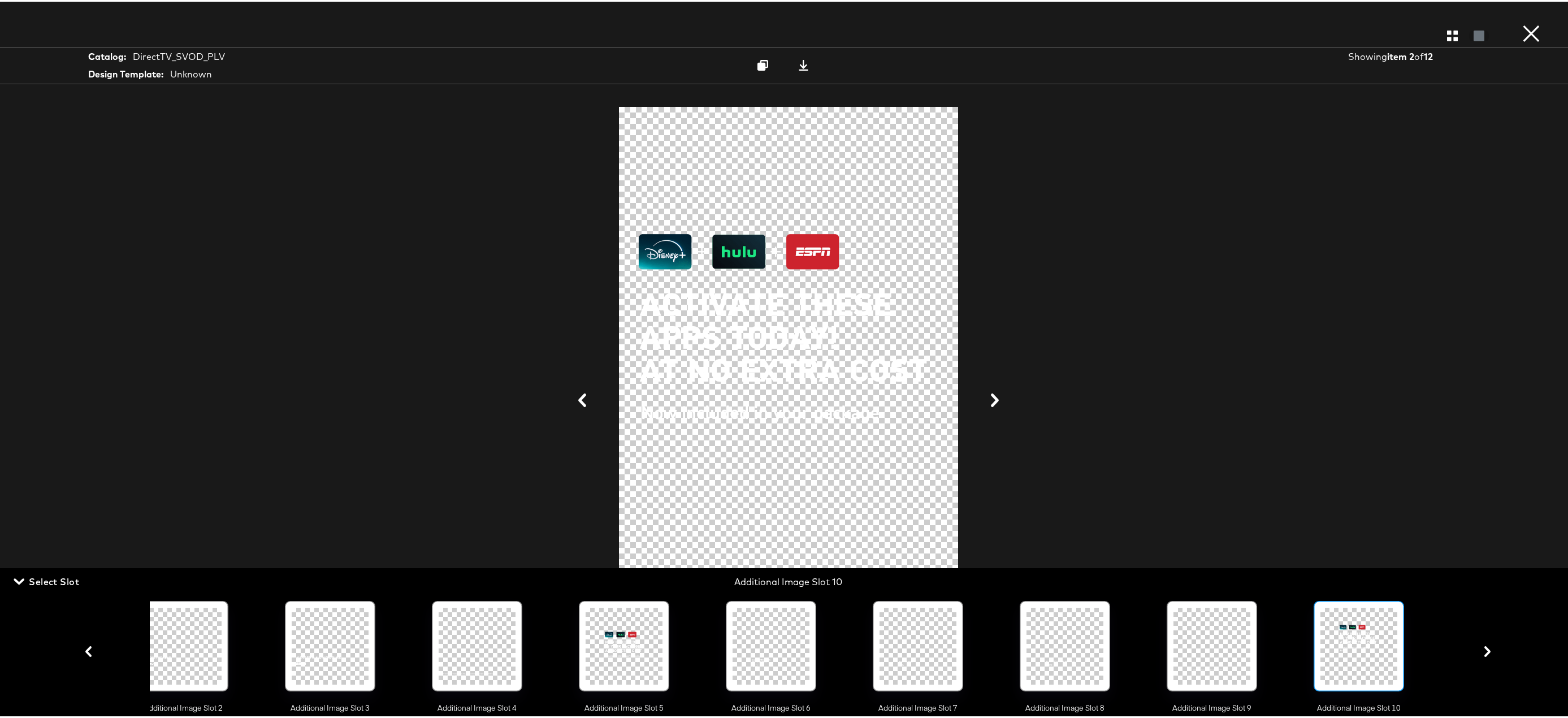
scroll to position [0, 312]
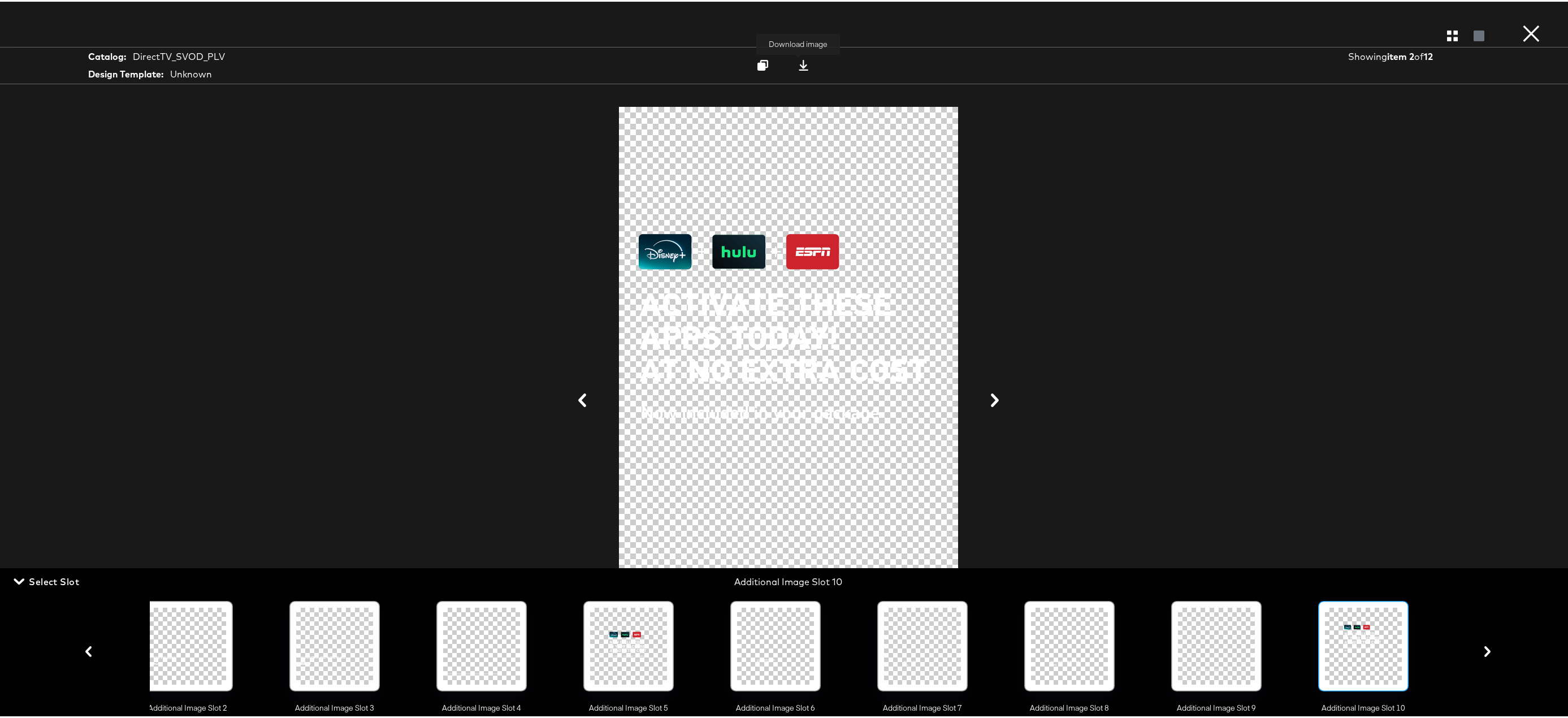
click at [798, 66] on icon at bounding box center [803, 64] width 10 height 10
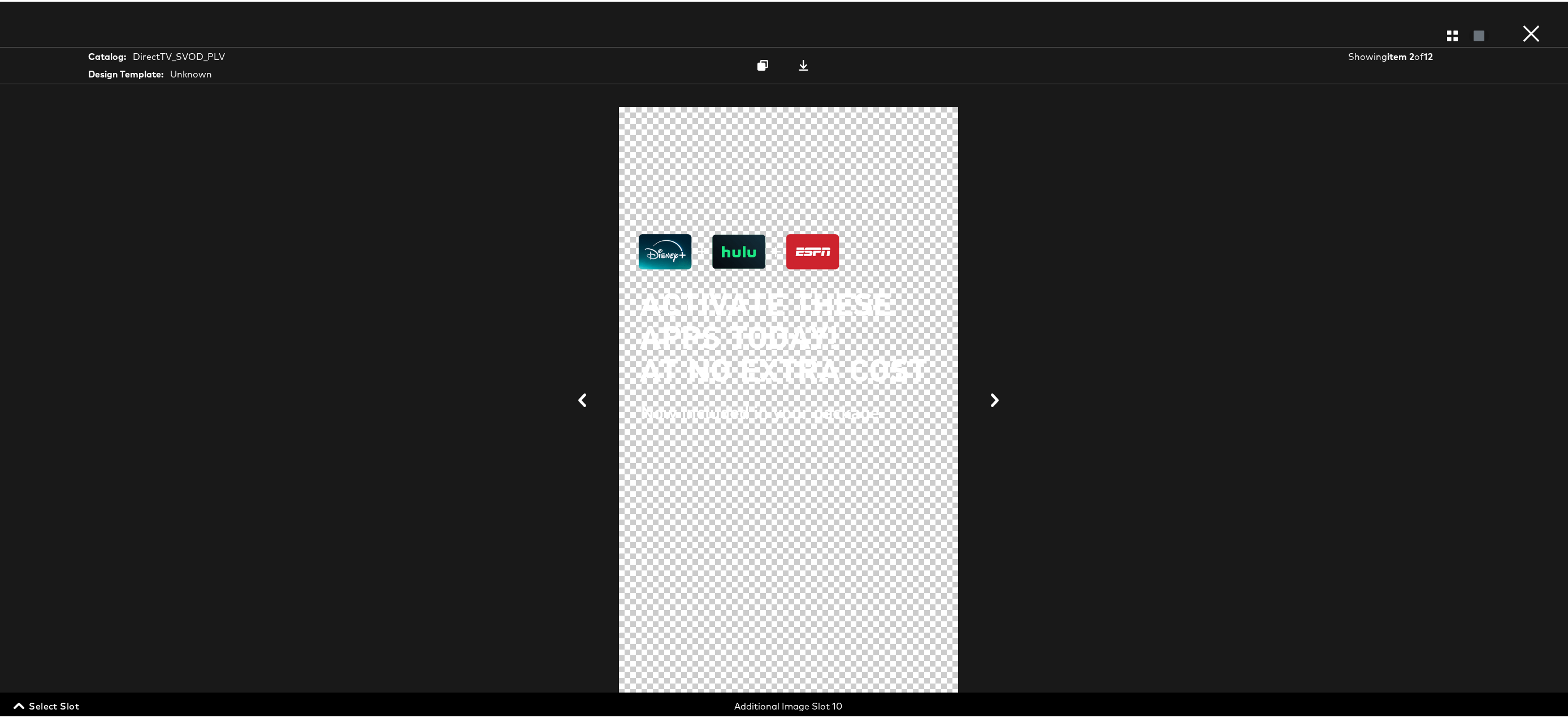
click at [1520, 23] on button "×" at bounding box center [1531, 11] width 23 height 23
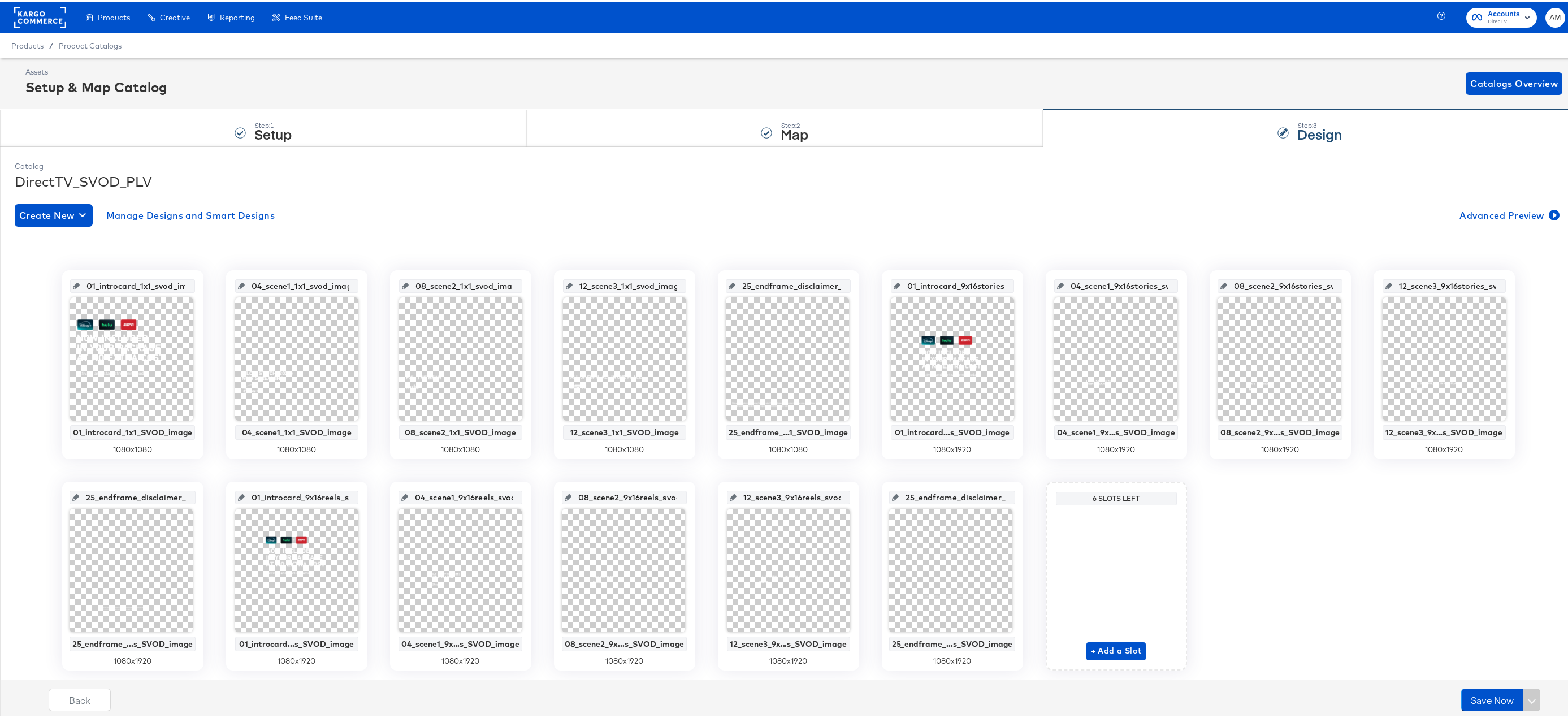
click at [31, 17] on rect at bounding box center [40, 15] width 52 height 20
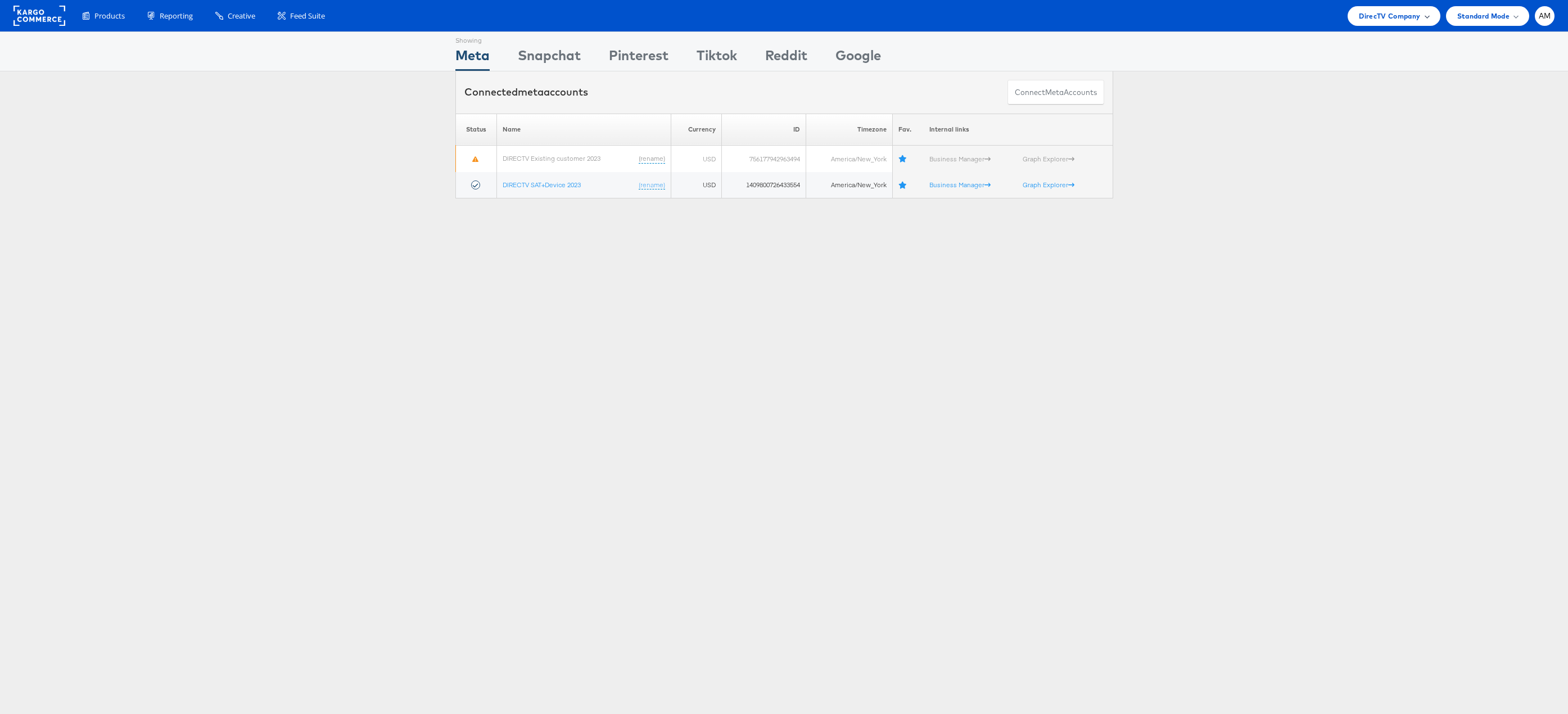
click at [1366, 16] on span "DirecTV Company" at bounding box center [1389, 16] width 62 height 12
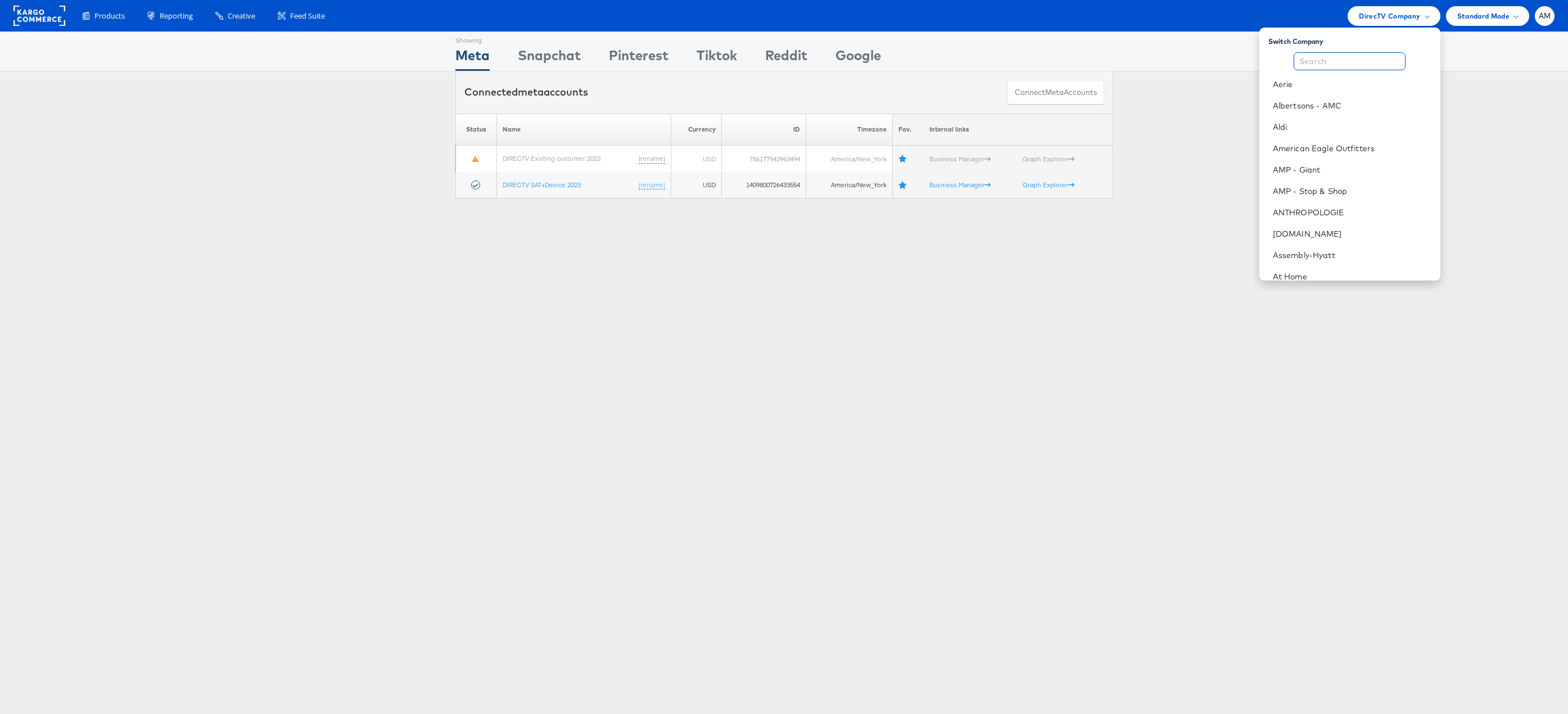
click at [1329, 62] on input "text" at bounding box center [1349, 61] width 112 height 18
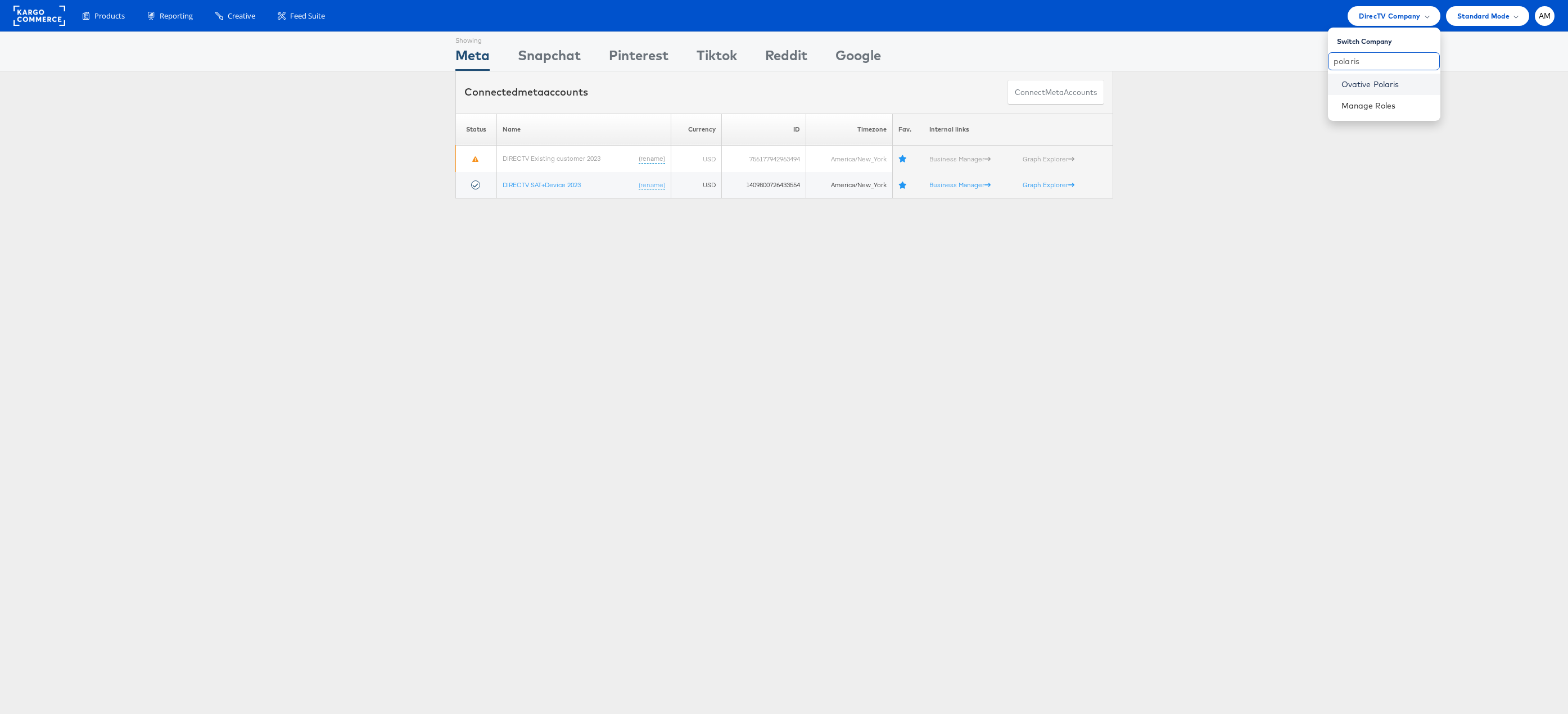
type input "polaris"
click at [1395, 84] on link "Ovative Polaris" at bounding box center [1387, 84] width 90 height 11
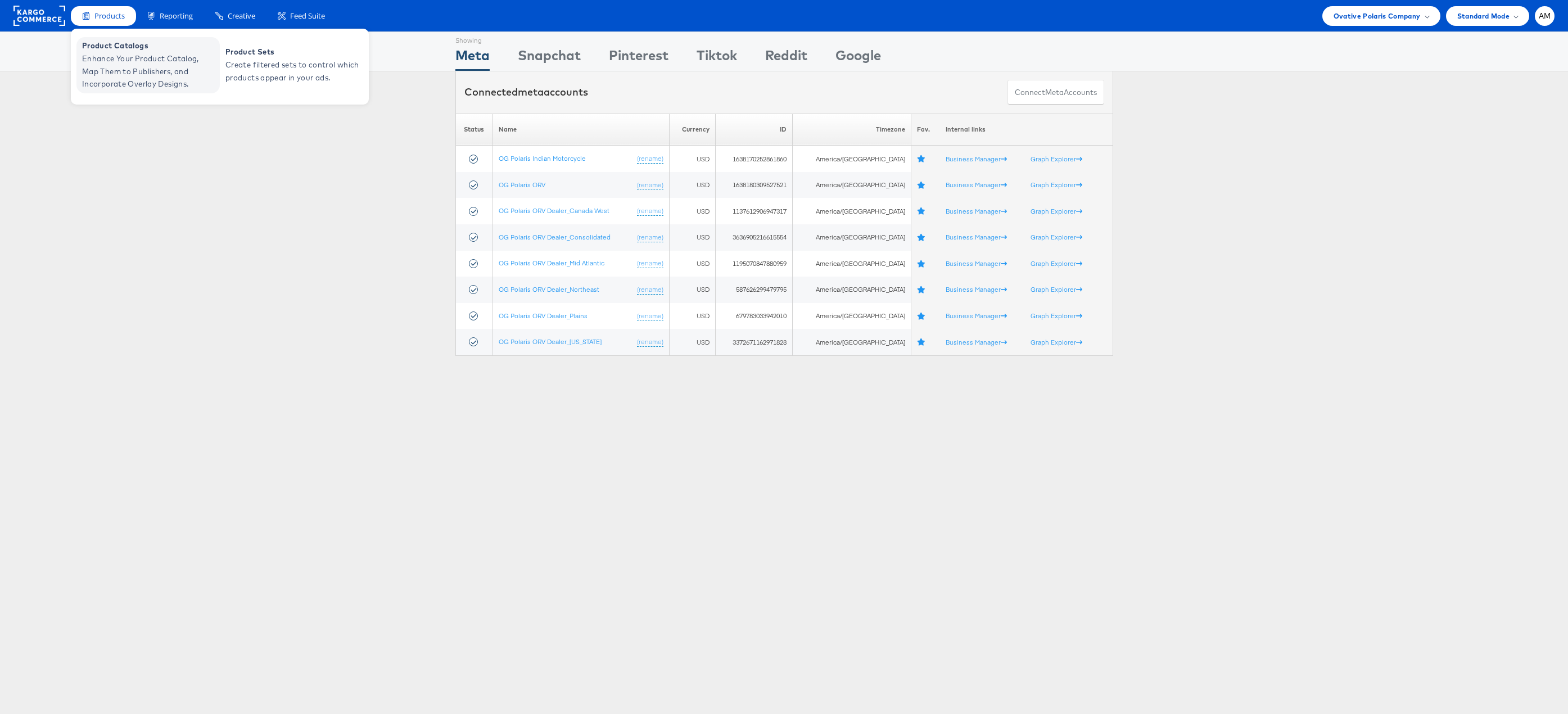
click at [121, 47] on span "Product Catalogs" at bounding box center [149, 45] width 134 height 13
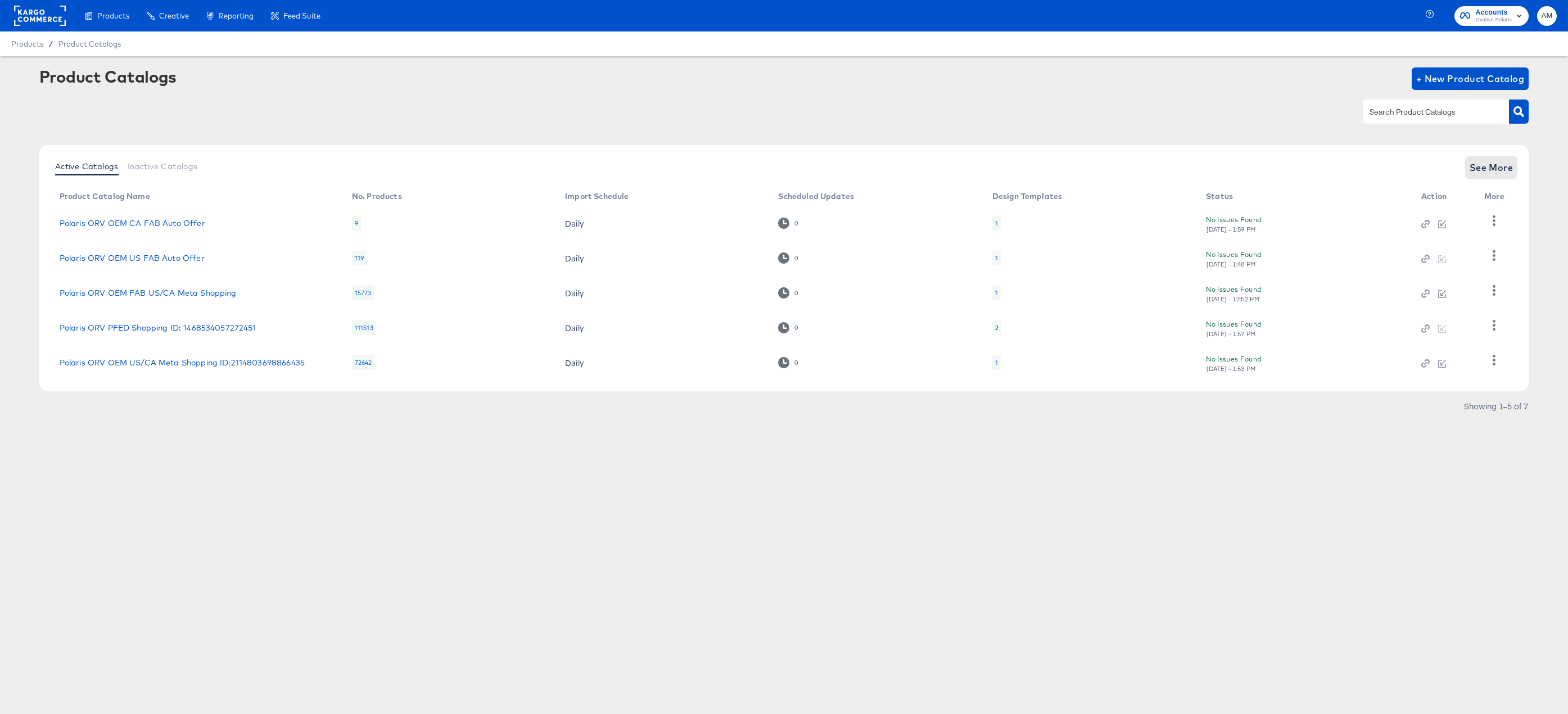
click at [1486, 180] on div "Active Catalogs Inactive Catalogs See More Product Catalog Name No. Products Im…" at bounding box center [784, 268] width 1490 height 246
click at [1482, 168] on span "See More" at bounding box center [1492, 167] width 44 height 16
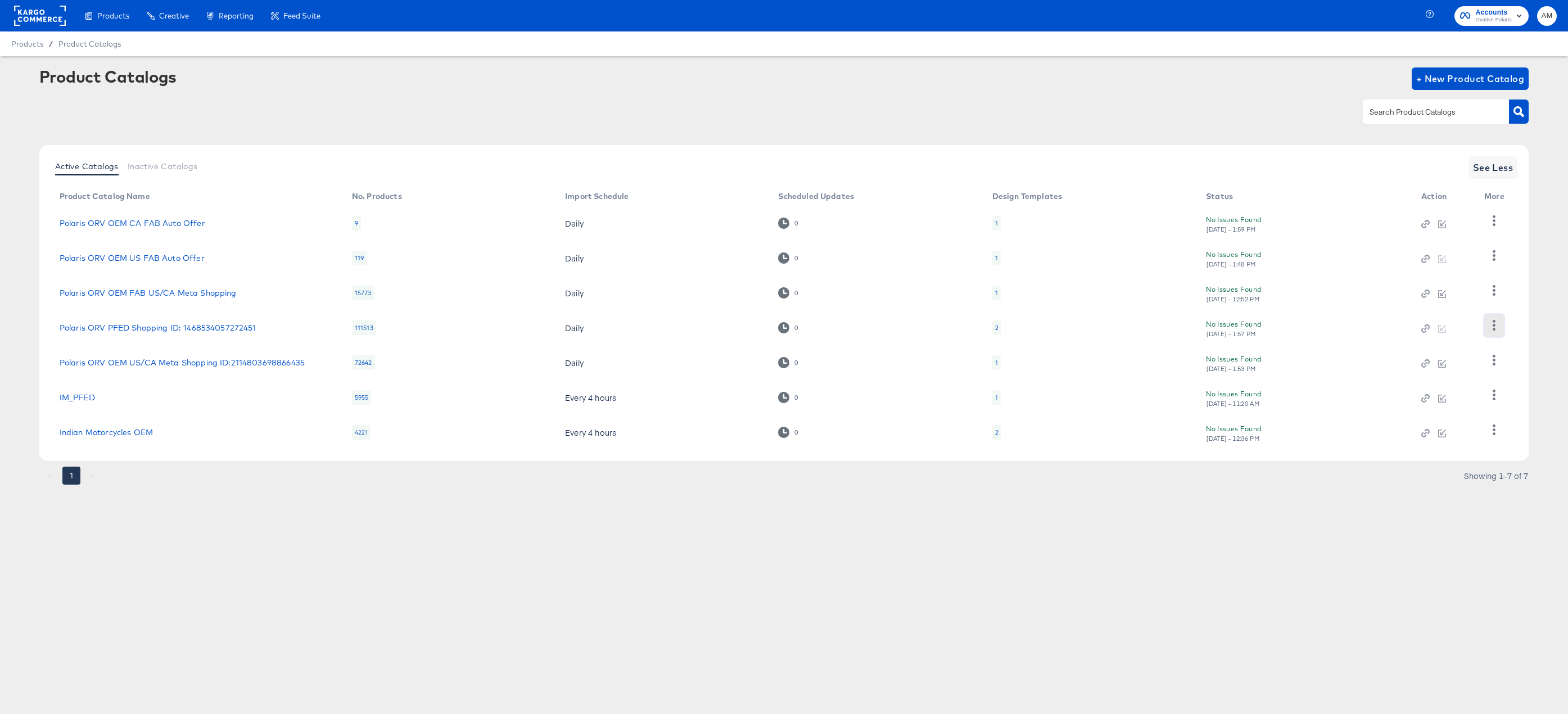
click at [1497, 324] on icon "button" at bounding box center [1494, 325] width 10 height 10
click at [1433, 370] on div "HUD Checks (Internal)" at bounding box center [1447, 366] width 113 height 18
click at [28, 18] on rect at bounding box center [40, 15] width 52 height 20
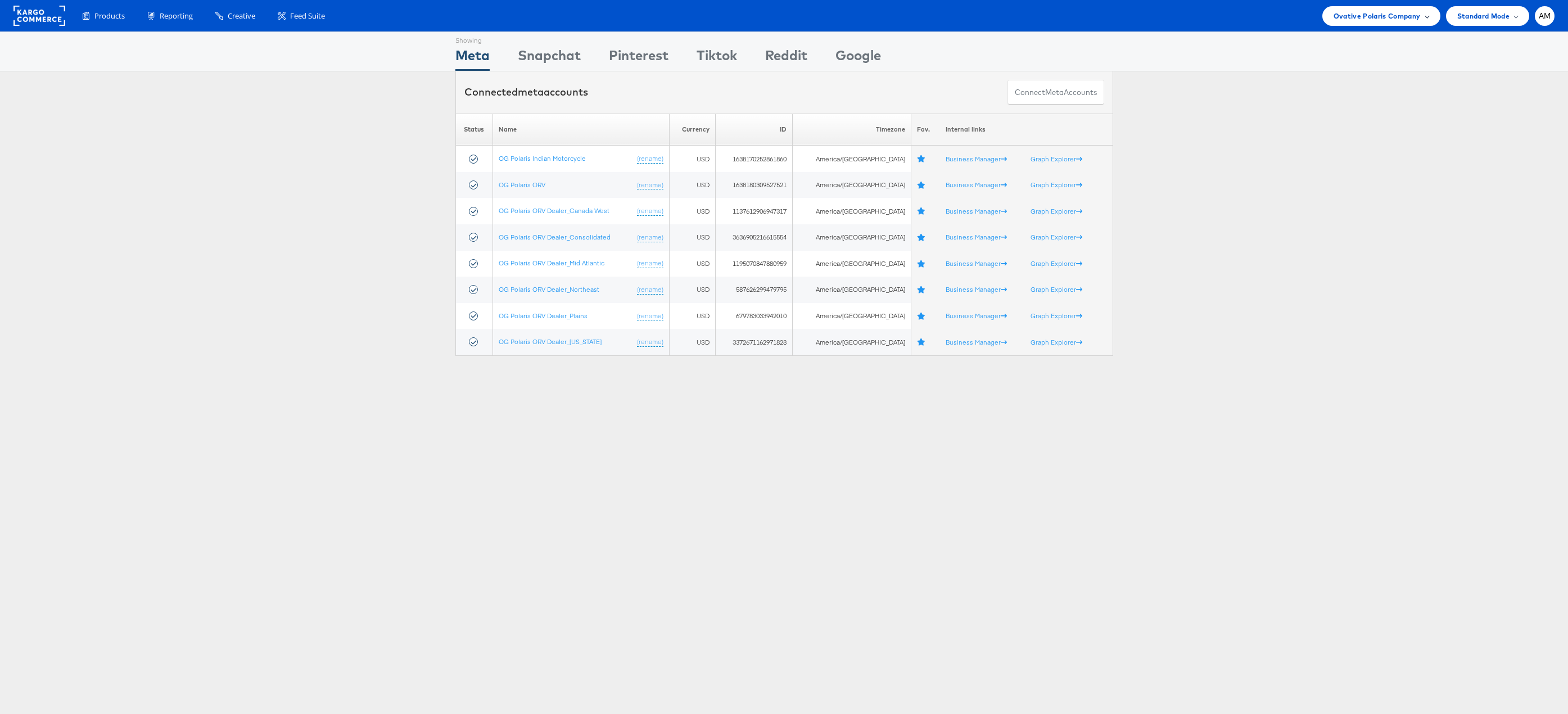
click at [1350, 22] on div "Ovative Polaris Company" at bounding box center [1381, 16] width 118 height 20
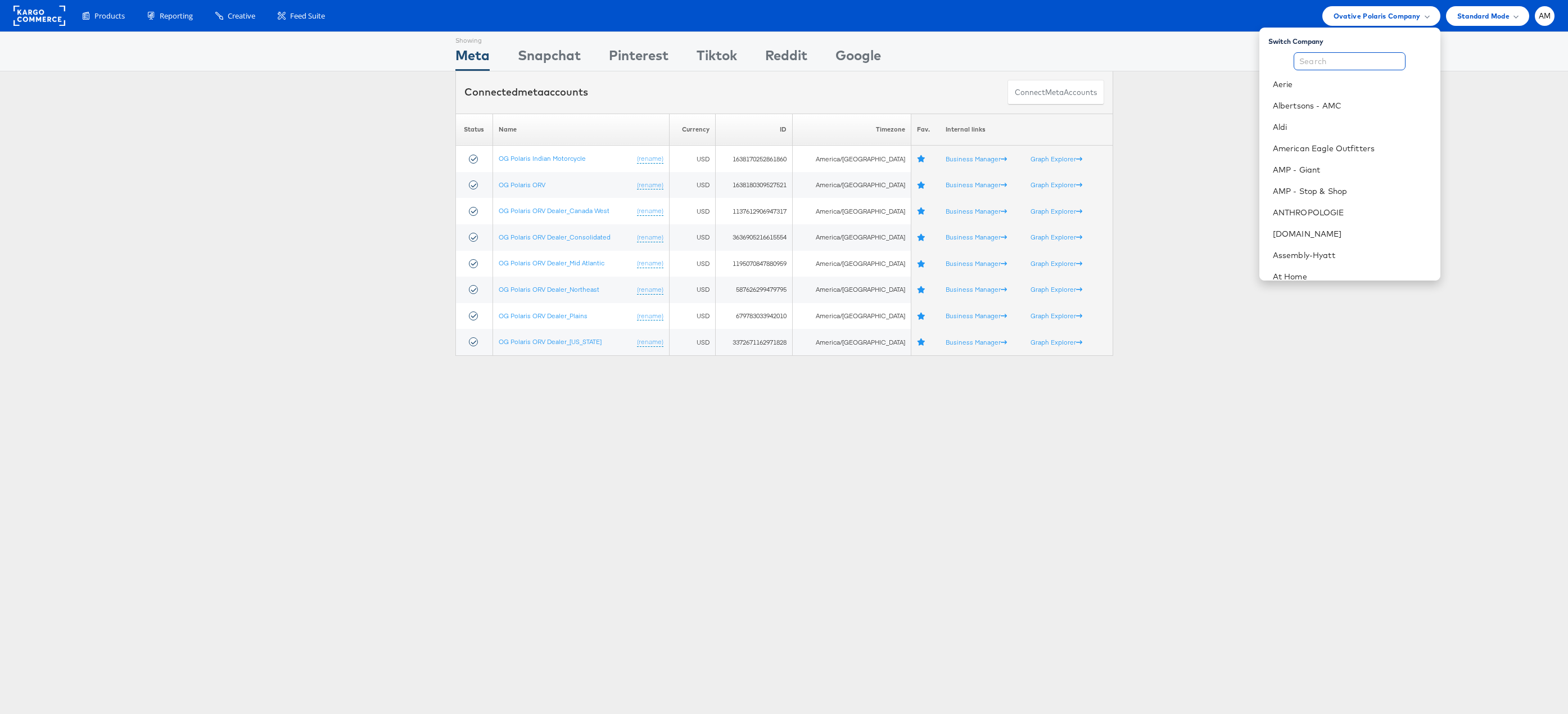
click at [1342, 56] on input "text" at bounding box center [1349, 61] width 112 height 18
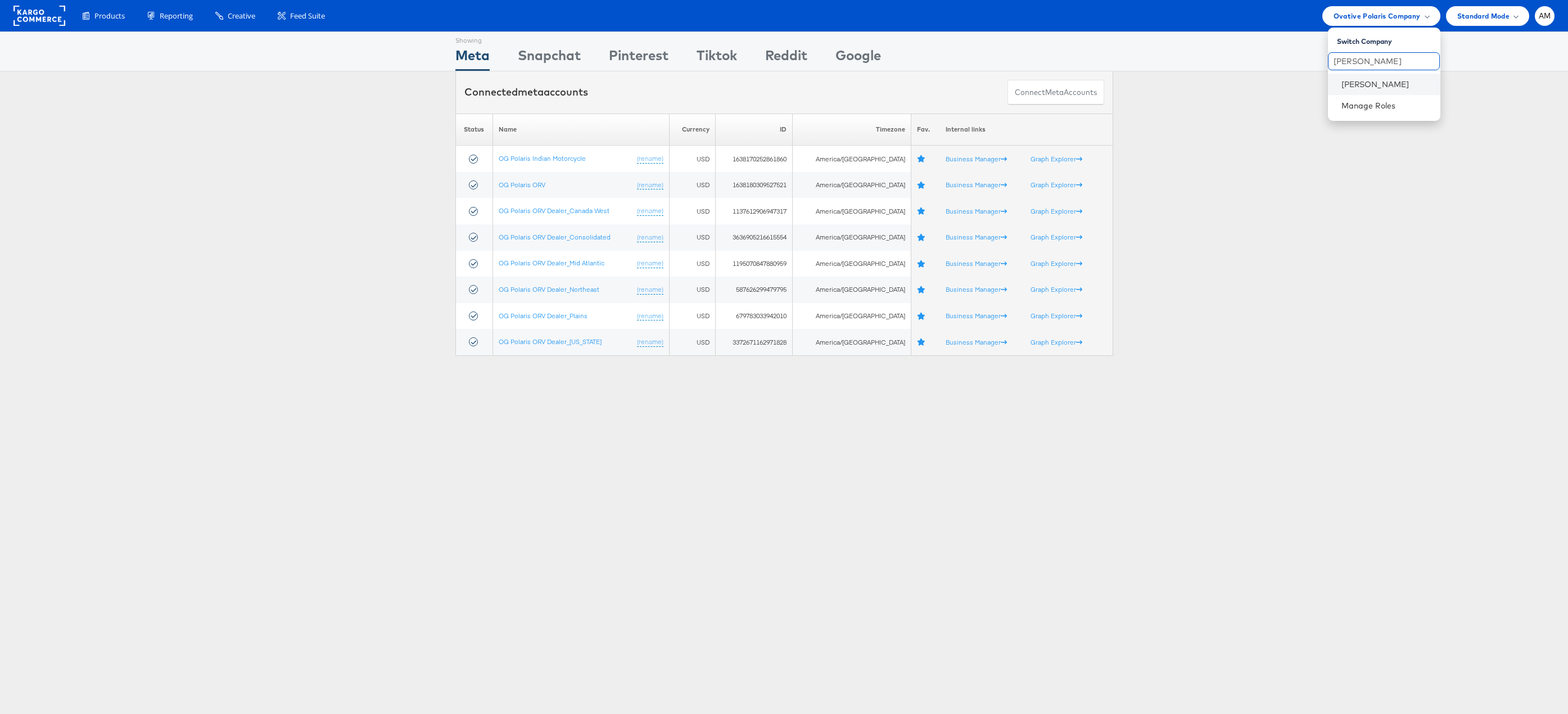
type input "JOhn"
click at [1350, 77] on li "[PERSON_NAME]" at bounding box center [1384, 84] width 113 height 22
click at [1353, 85] on link "[PERSON_NAME]" at bounding box center [1387, 84] width 90 height 11
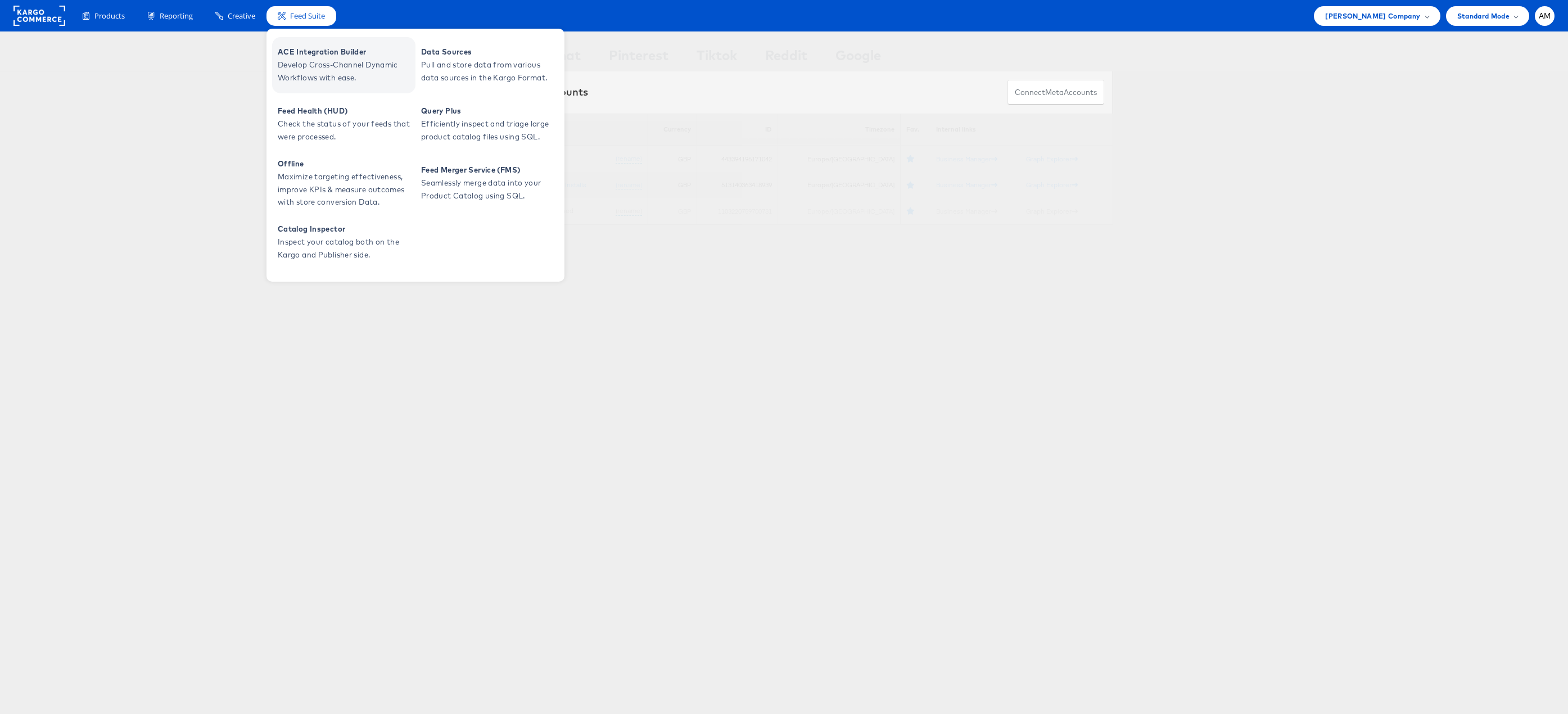
click at [309, 58] on span "ACE Integration Builder" at bounding box center [344, 51] width 134 height 13
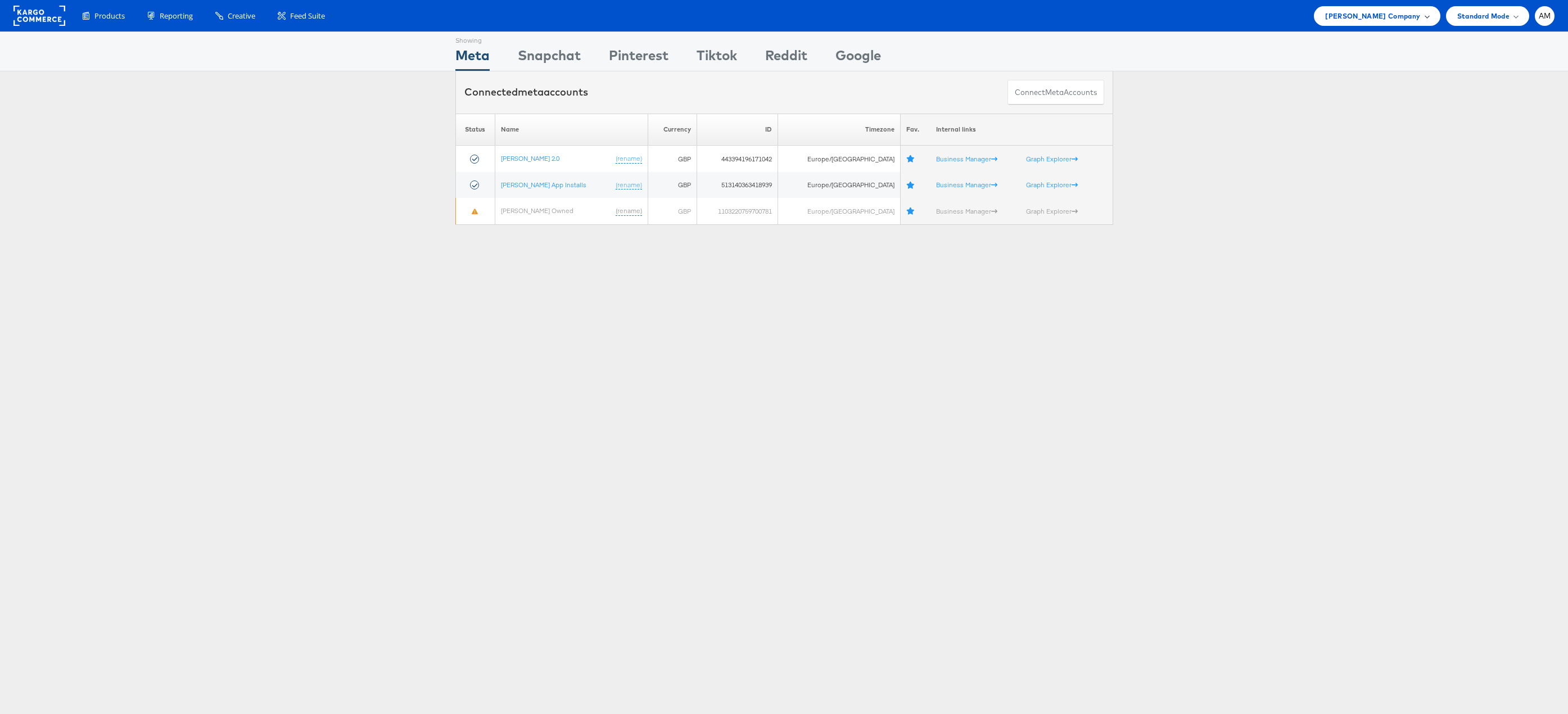
click at [1374, 17] on span "[PERSON_NAME] Company" at bounding box center [1372, 16] width 95 height 12
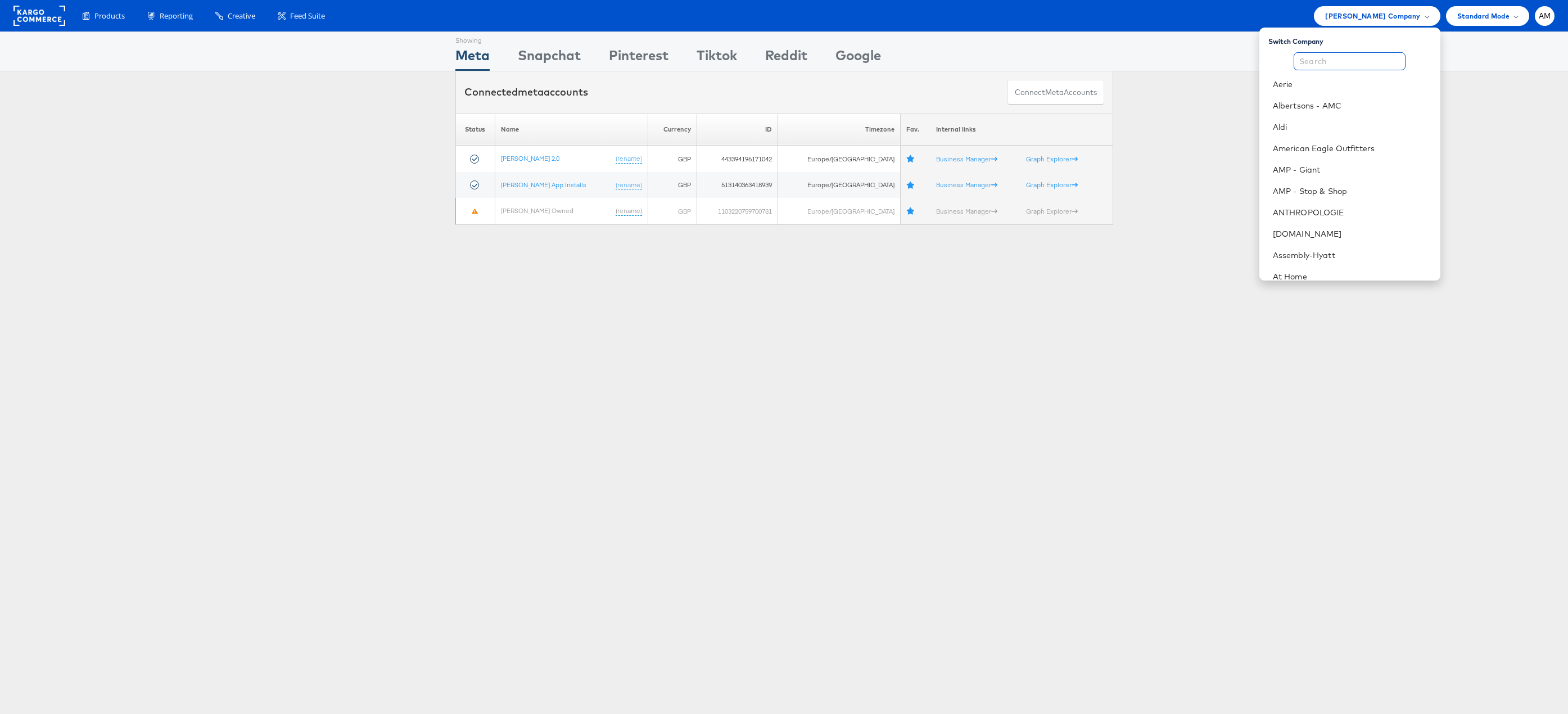
click at [1329, 63] on input "text" at bounding box center [1349, 61] width 112 height 18
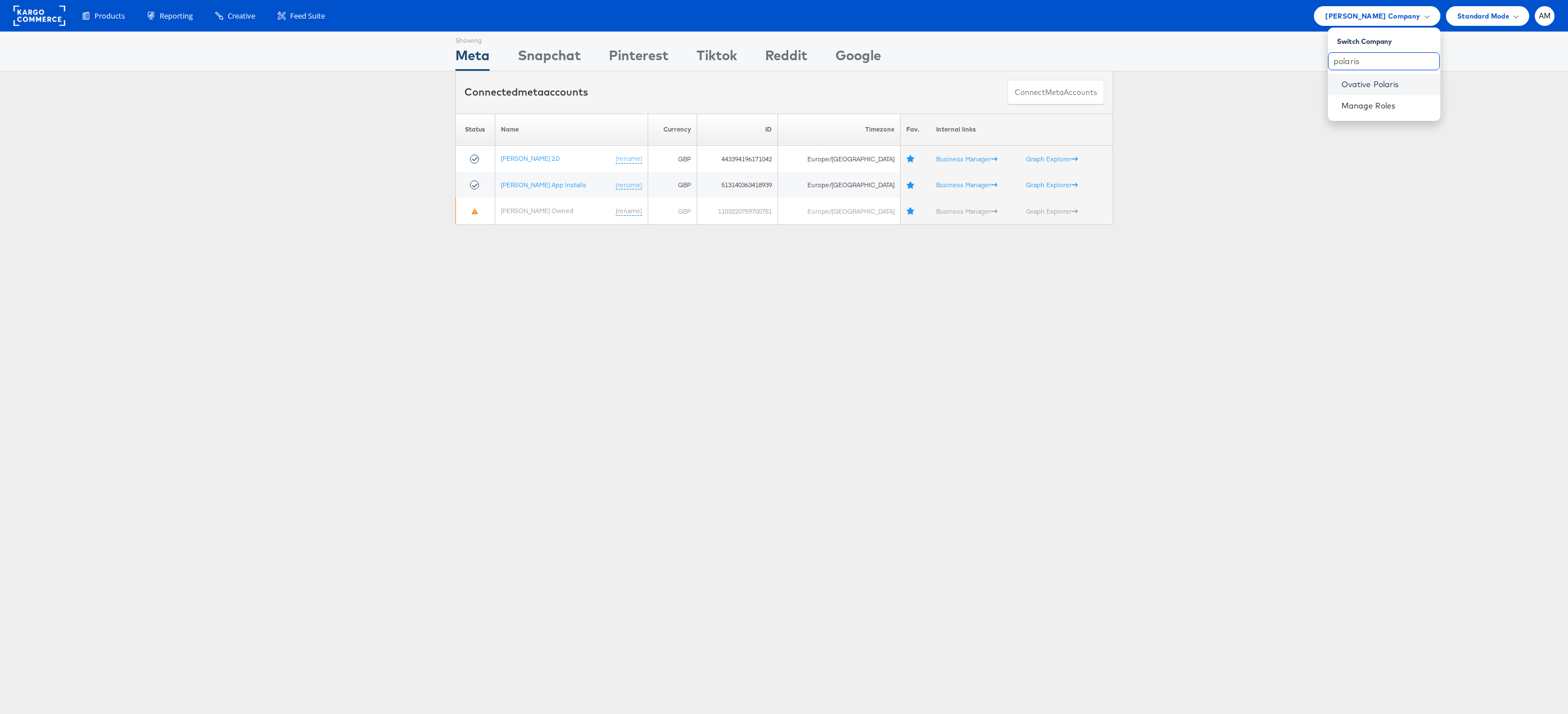
type input "polaris"
click at [1362, 82] on link "Ovative Polaris" at bounding box center [1387, 84] width 90 height 11
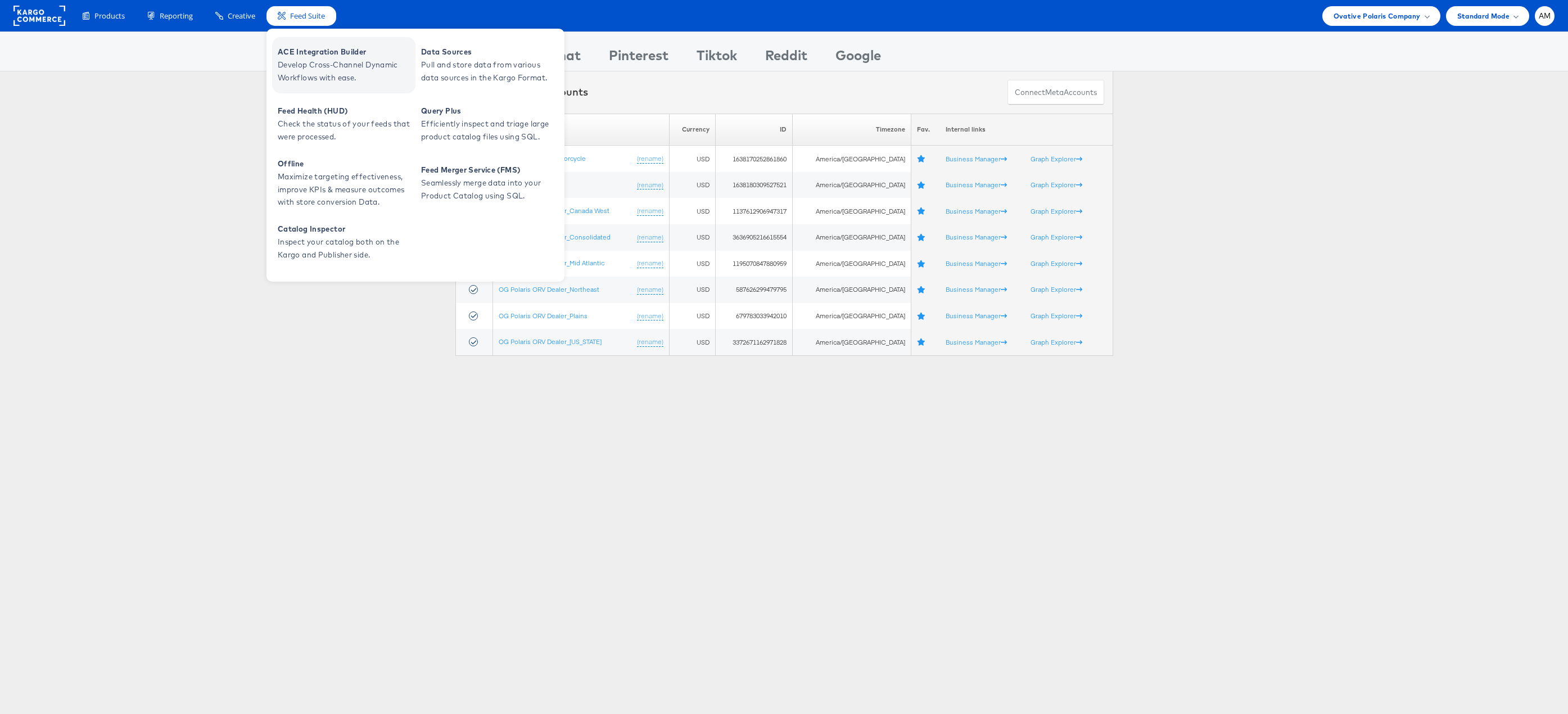
click at [326, 58] on span "ACE Integration Builder" at bounding box center [344, 51] width 134 height 13
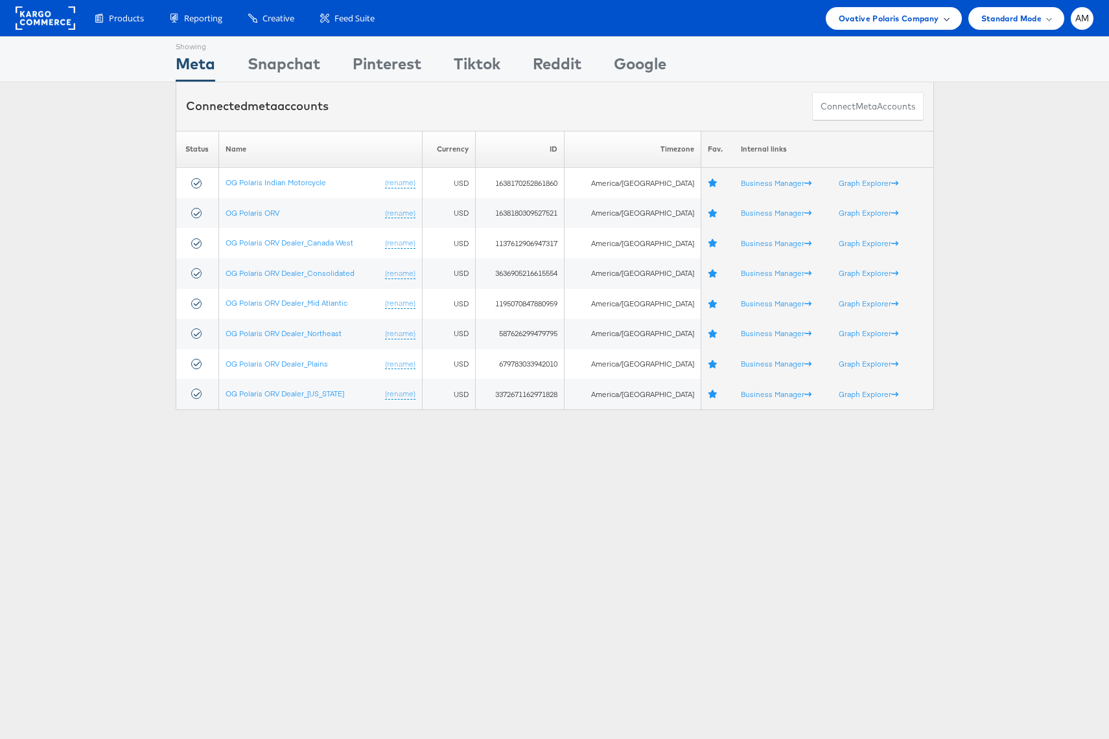
click at [866, 19] on span "Ovative Polaris Company" at bounding box center [888, 19] width 100 height 14
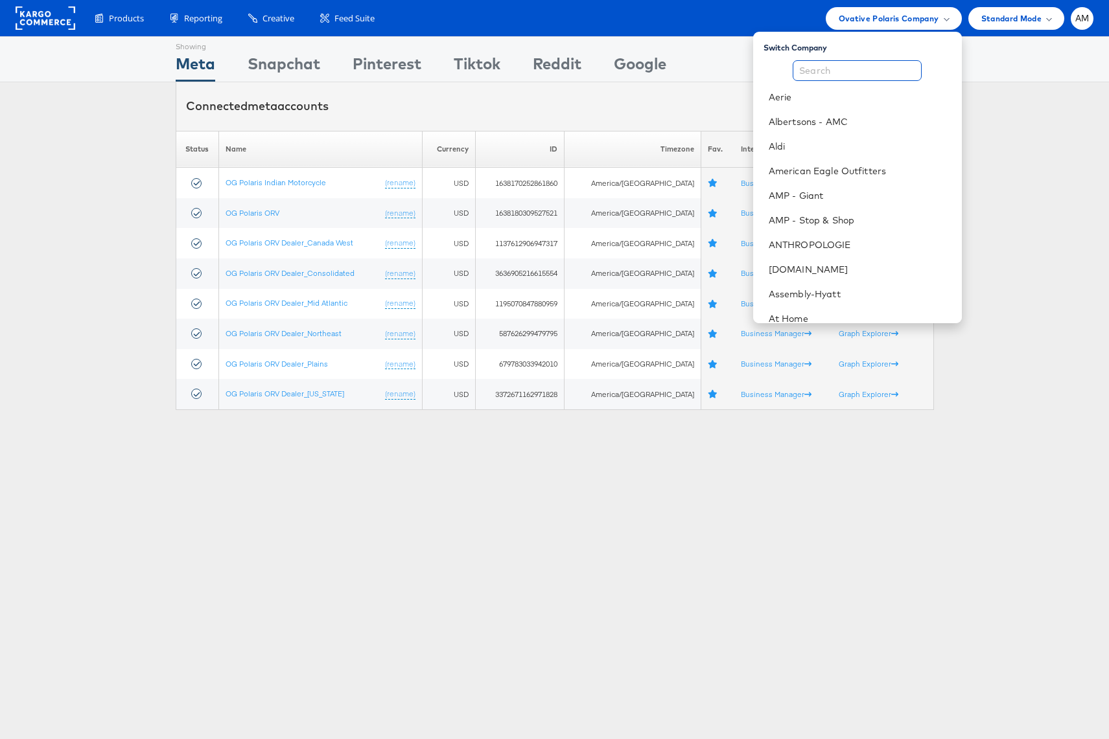
click at [825, 70] on input "text" at bounding box center [856, 70] width 129 height 21
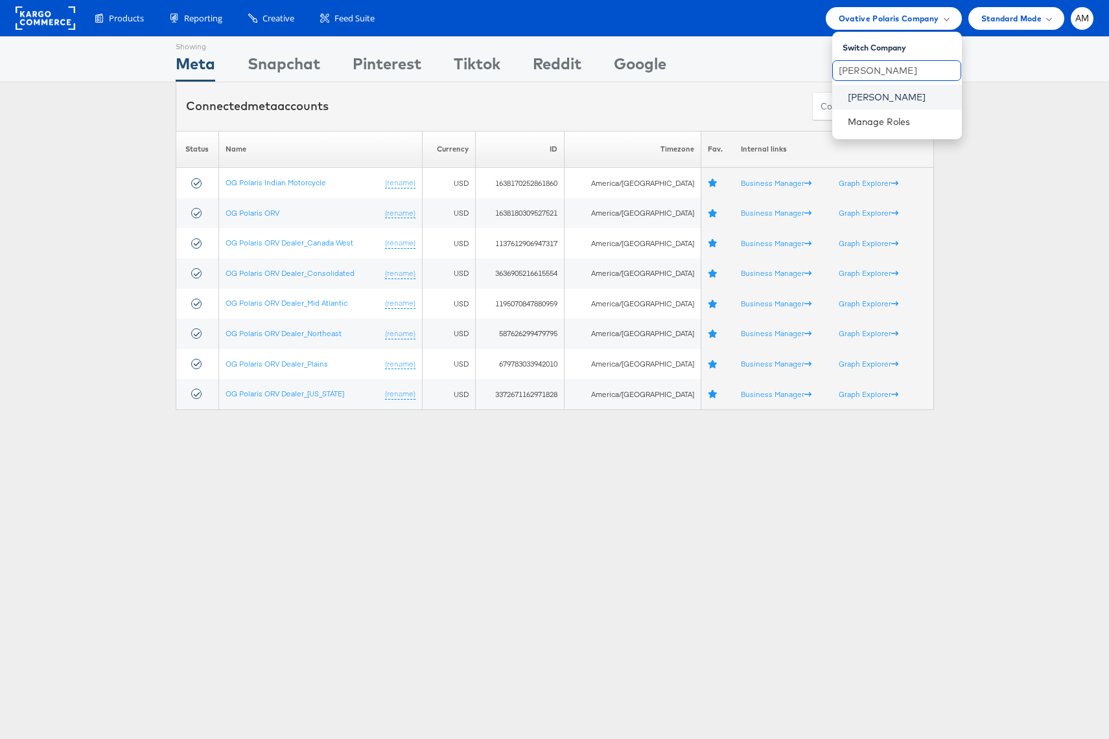
type input "[PERSON_NAME]"
click at [869, 100] on link "[PERSON_NAME]" at bounding box center [899, 97] width 104 height 13
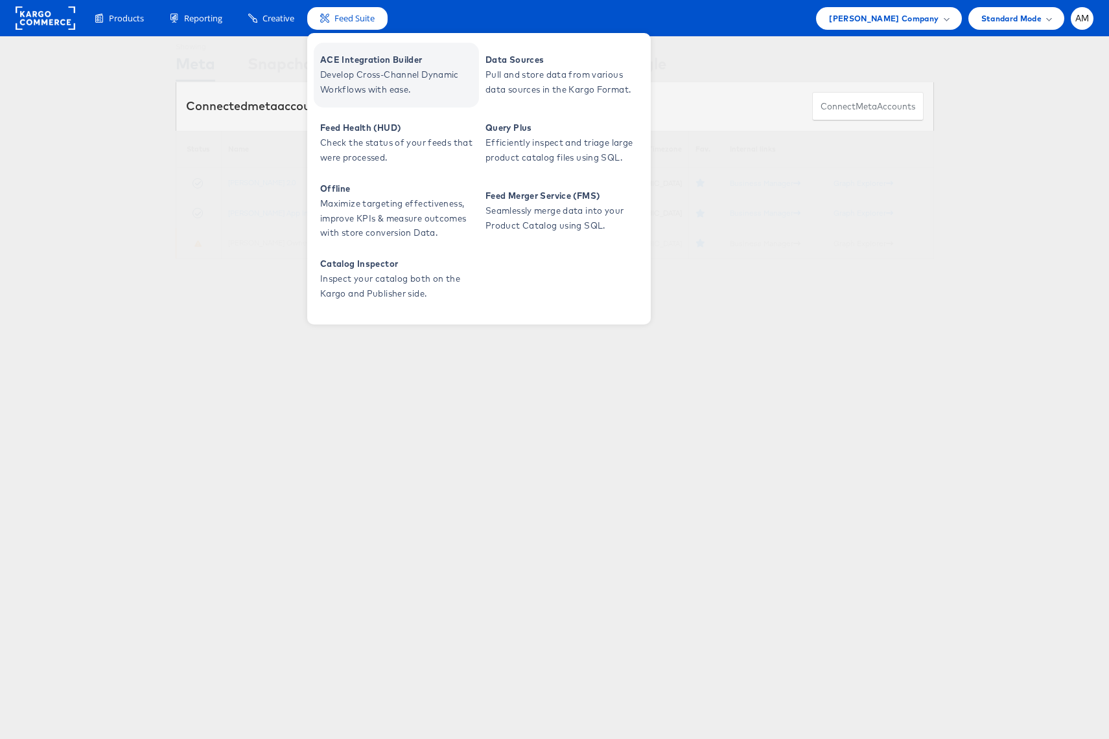
click at [353, 66] on span "ACE Integration Builder" at bounding box center [397, 59] width 155 height 15
